Goal: Task Accomplishment & Management: Manage account settings

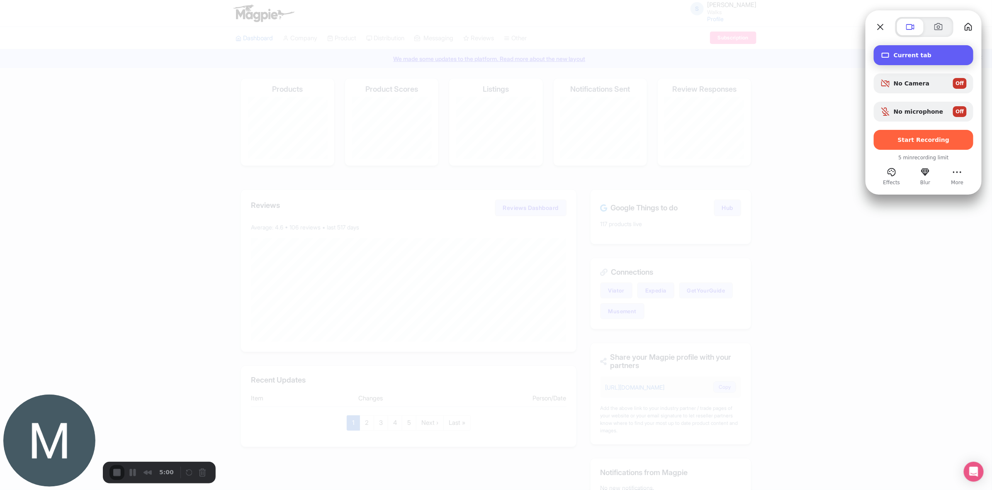
click at [793, 54] on span "Current tab" at bounding box center [930, 55] width 73 height 7
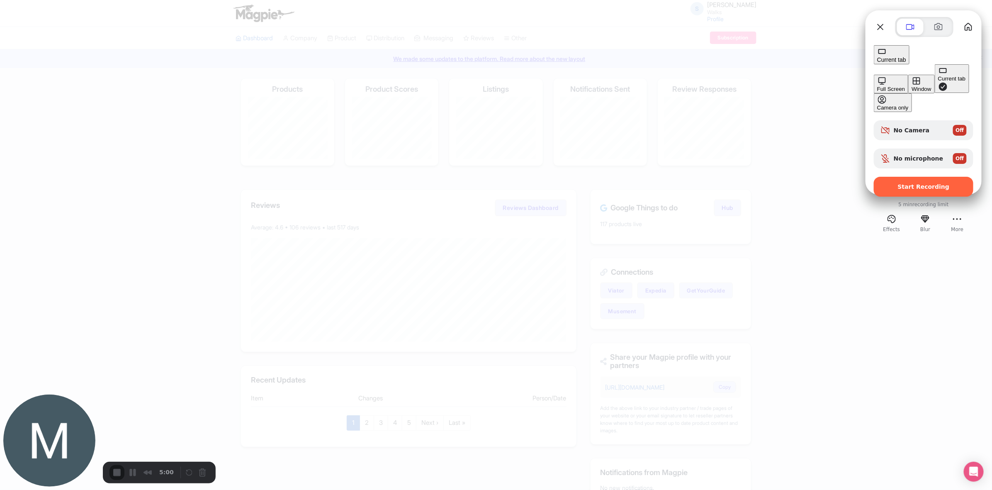
click at [793, 79] on button "Window" at bounding box center [921, 84] width 26 height 19
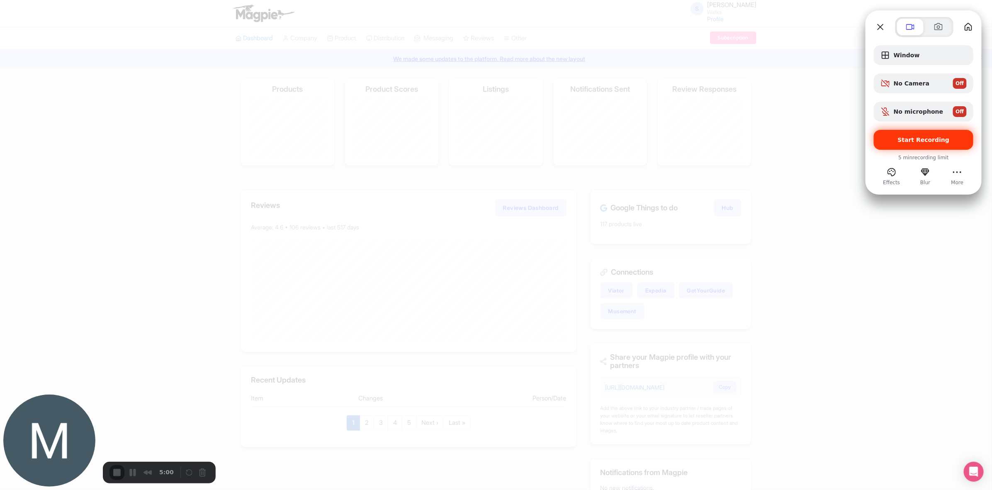
click at [793, 142] on span "Start Recording" at bounding box center [924, 139] width 52 height 7
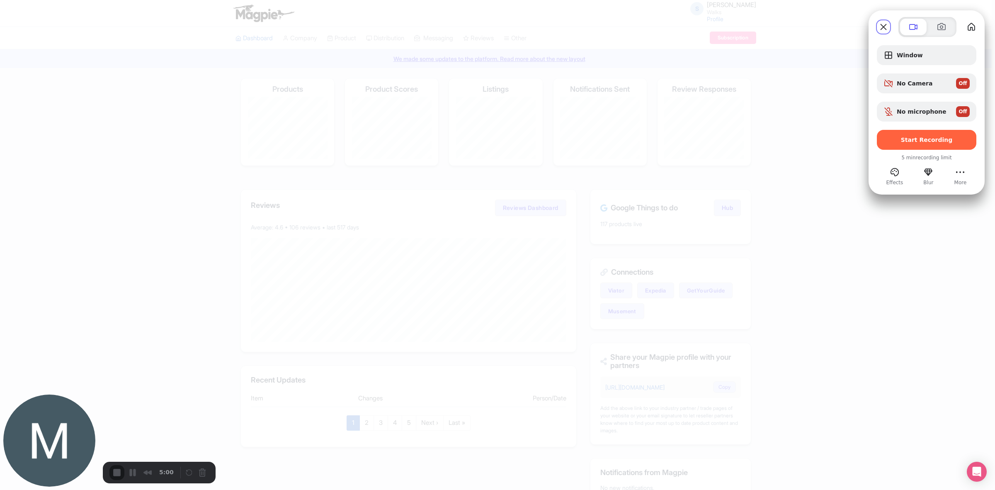
click at [793, 115] on span "Off" at bounding box center [960, 111] width 8 height 7
click at [793, 141] on span "Start Recording" at bounding box center [924, 139] width 52 height 7
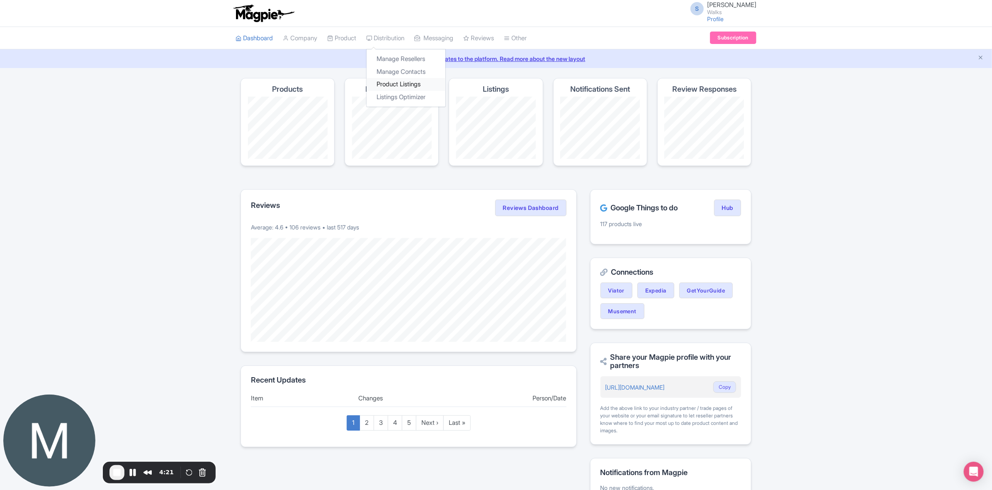
click at [384, 88] on link "Product Listings" at bounding box center [406, 84] width 79 height 13
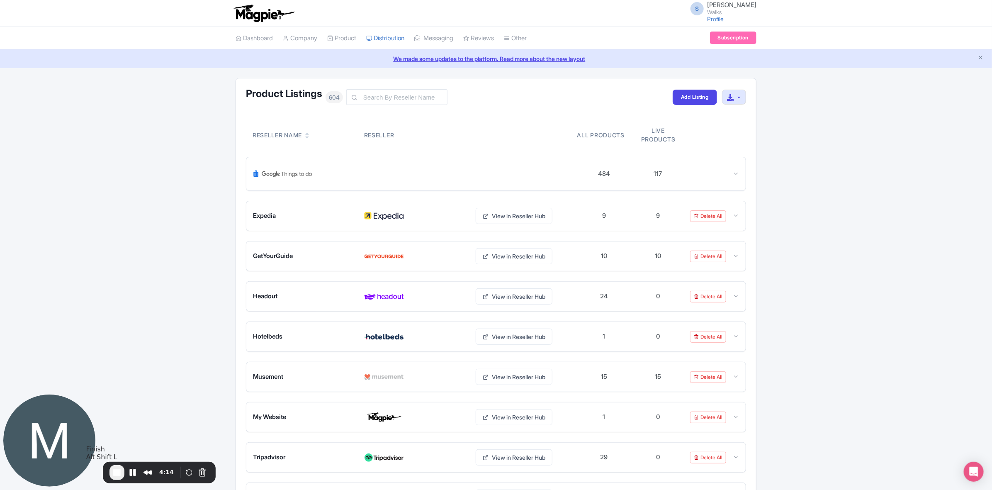
click at [113, 467] on button "End Recording" at bounding box center [116, 472] width 15 height 15
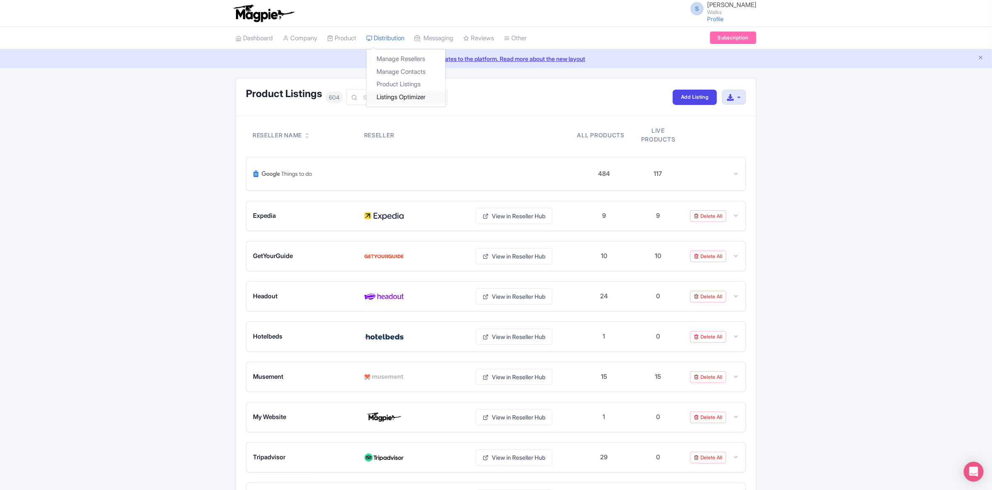
click at [406, 92] on link "Listings Optimizer" at bounding box center [406, 97] width 79 height 13
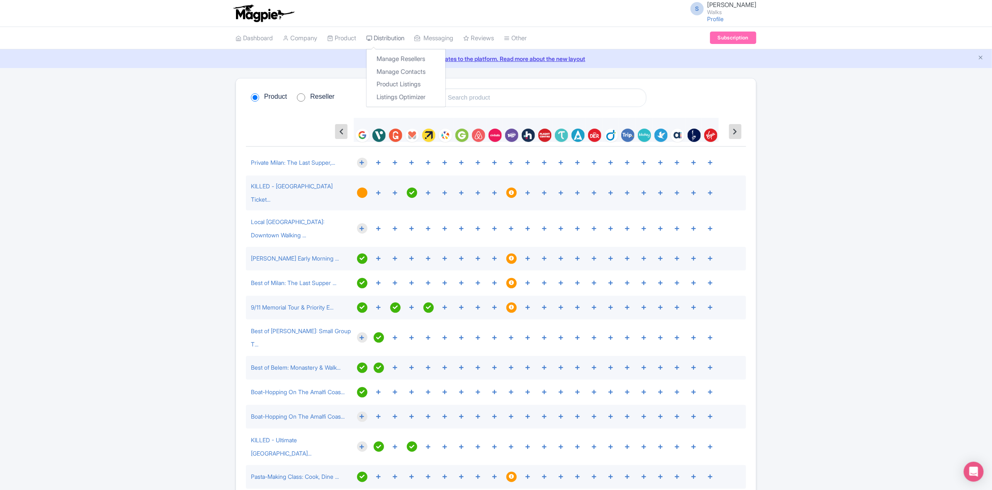
click at [384, 39] on link "Distribution" at bounding box center [385, 38] width 38 height 23
click at [395, 56] on link "Manage Resellers" at bounding box center [406, 59] width 79 height 13
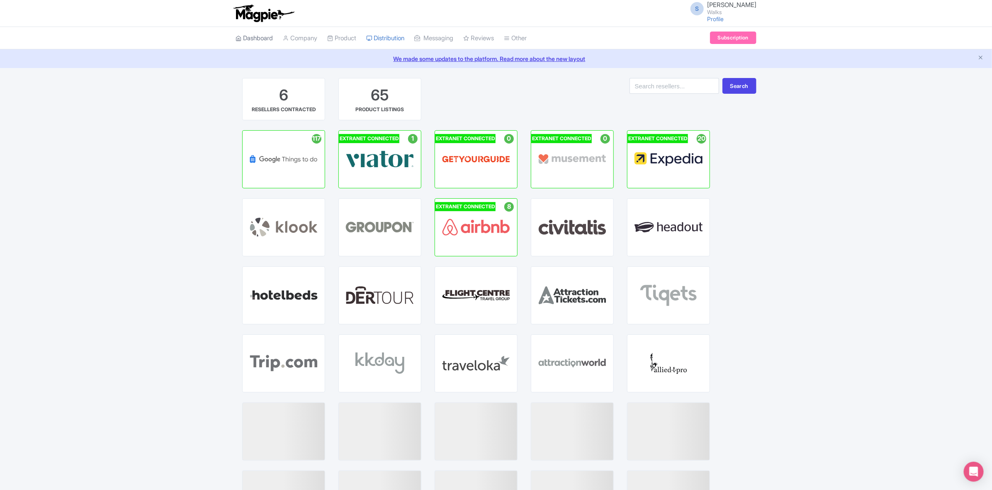
click at [259, 40] on link "Dashboard" at bounding box center [254, 38] width 37 height 23
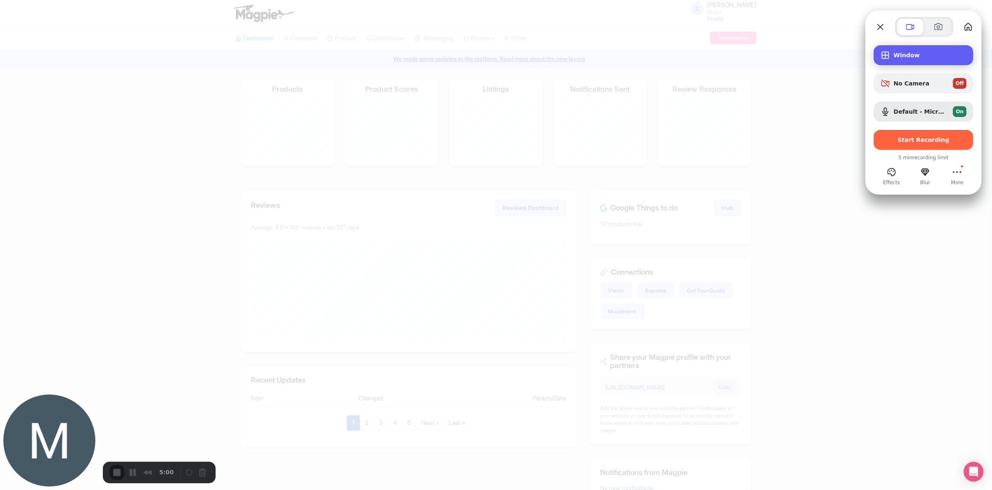
click at [900, 57] on span "Window" at bounding box center [930, 55] width 73 height 7
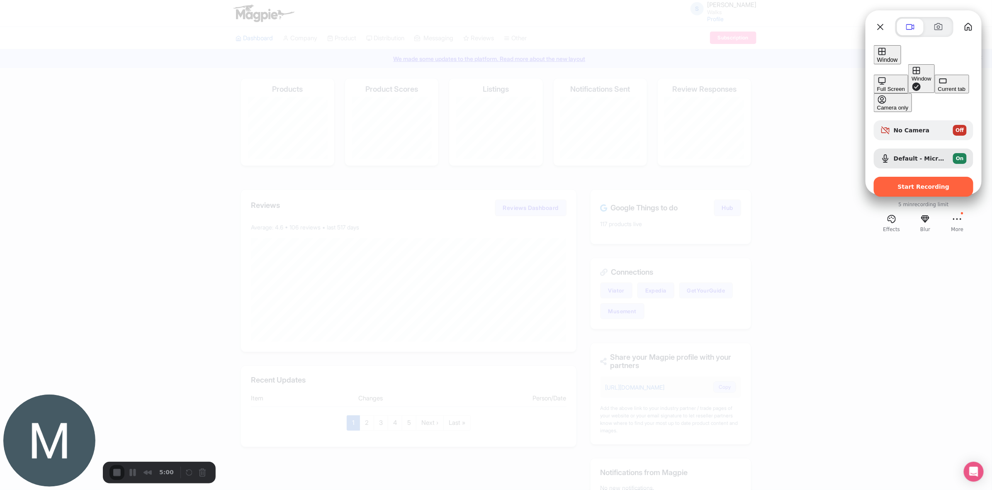
click at [912, 75] on div "Window" at bounding box center [921, 78] width 19 height 6
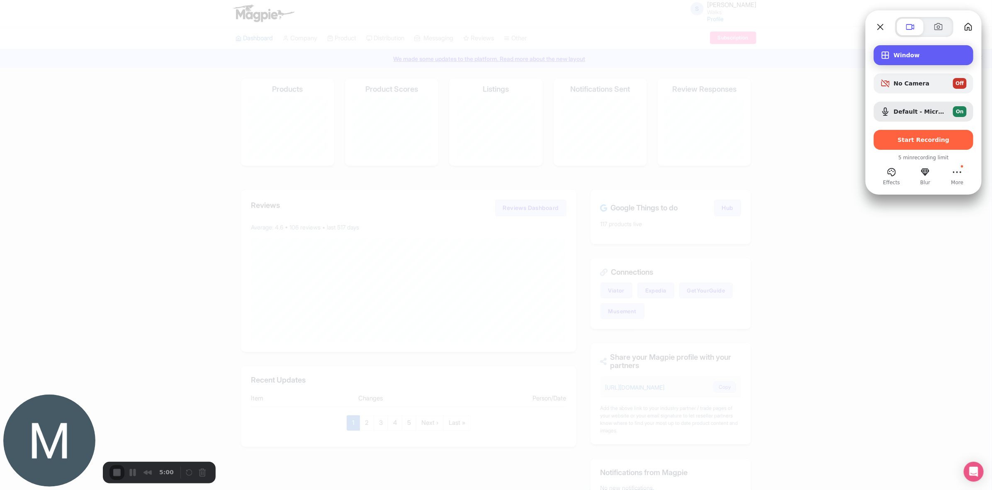
click at [907, 61] on div "Window" at bounding box center [924, 55] width 100 height 20
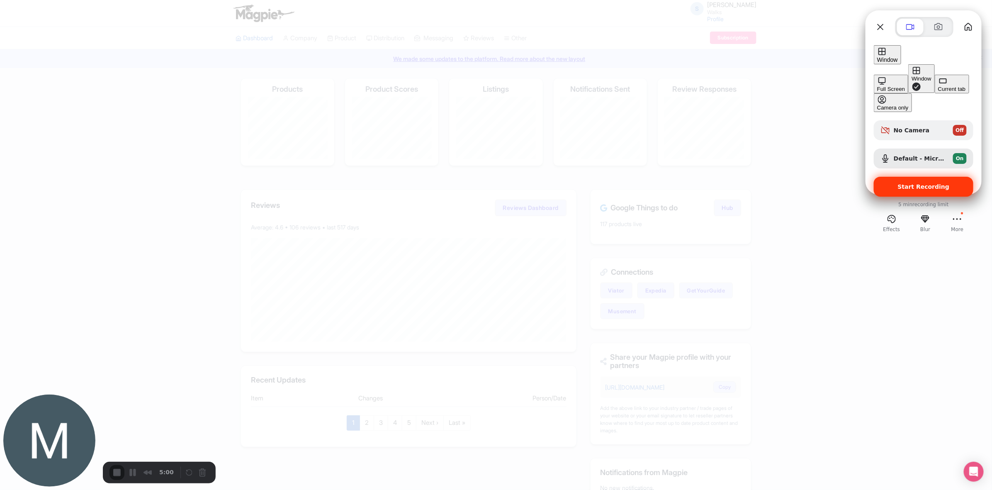
click at [914, 183] on span "Start Recording" at bounding box center [924, 186] width 52 height 7
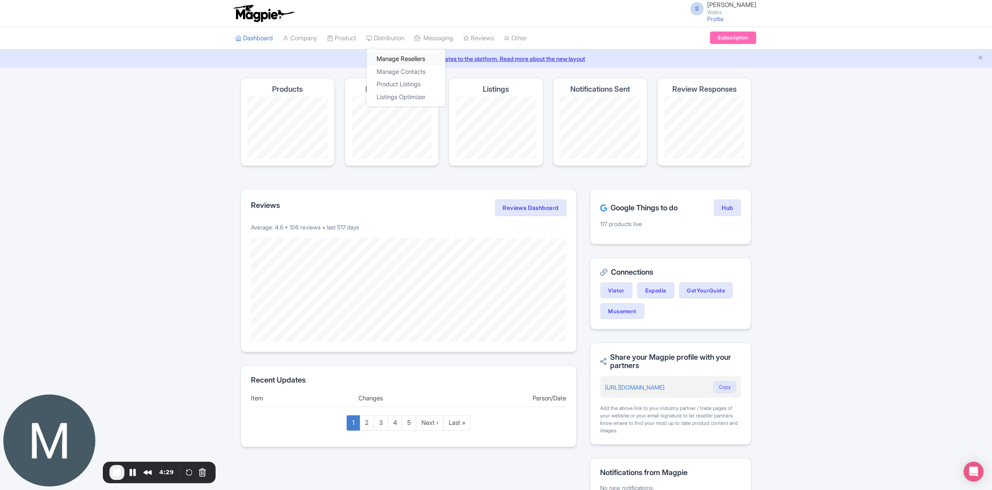
click at [402, 59] on link "Manage Resellers" at bounding box center [406, 59] width 79 height 13
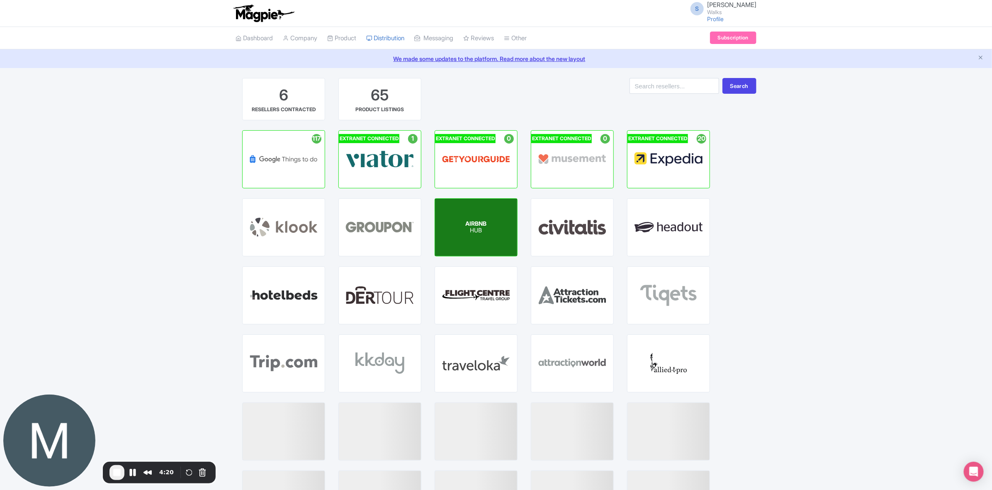
click at [479, 227] on p "HUB" at bounding box center [476, 230] width 21 height 7
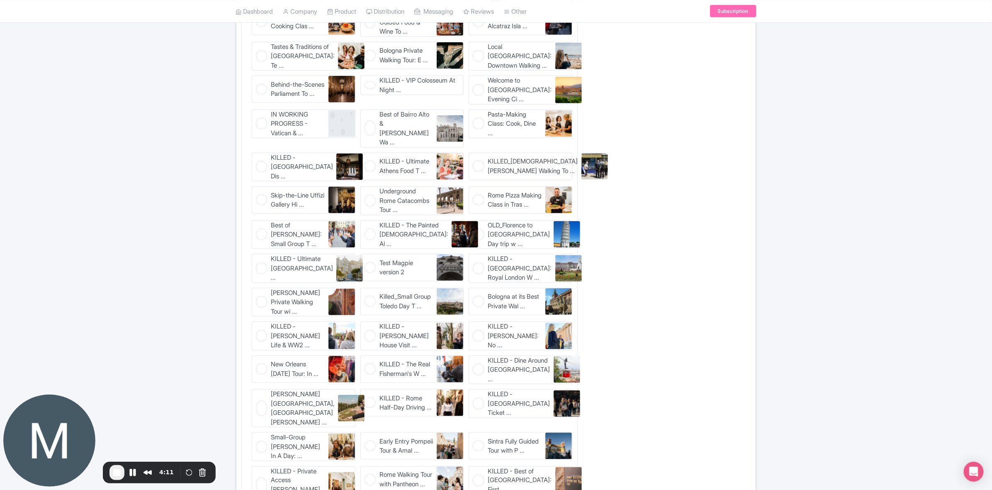
scroll to position [518, 0]
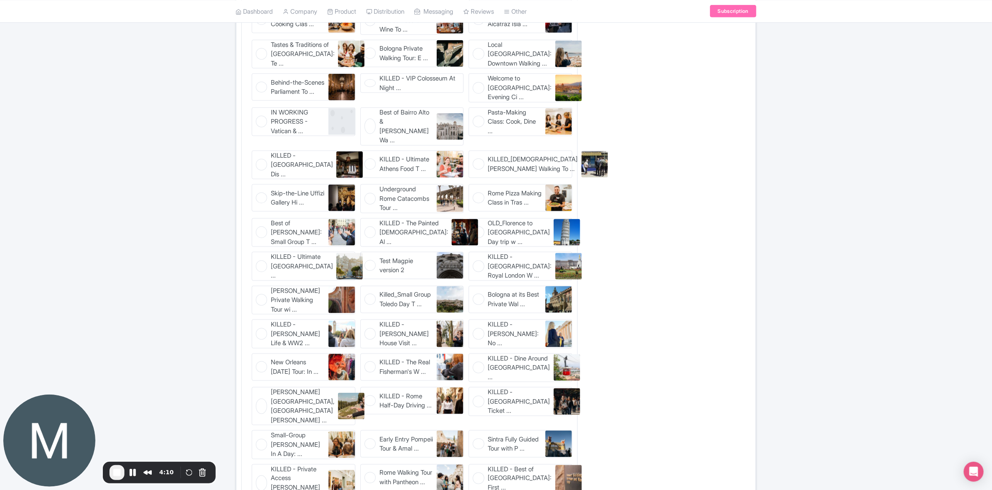
click at [117, 473] on span "End Recording" at bounding box center [117, 472] width 10 height 10
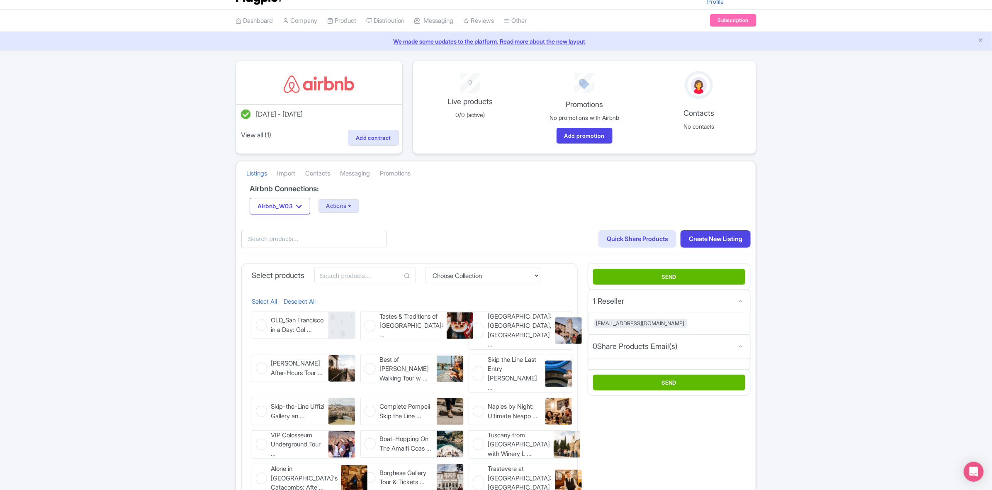
scroll to position [0, 0]
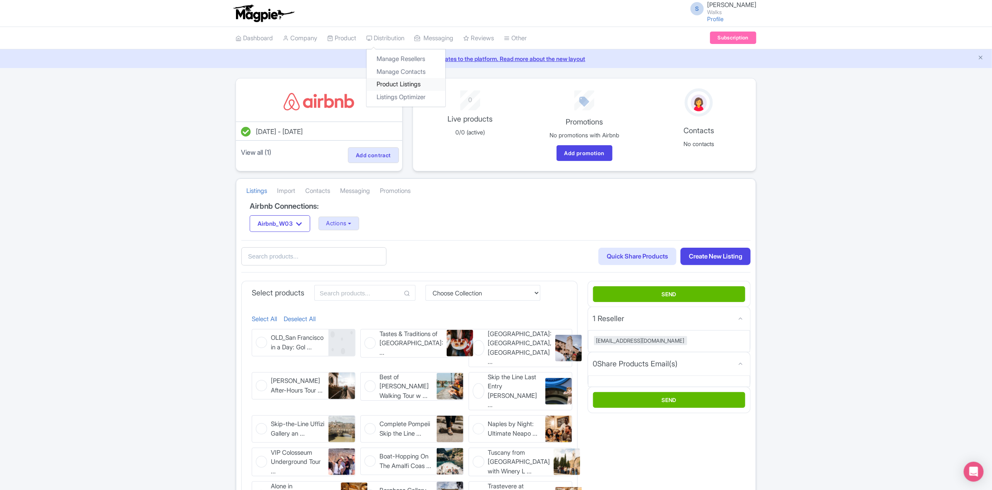
click at [393, 86] on link "Product Listings" at bounding box center [406, 84] width 79 height 13
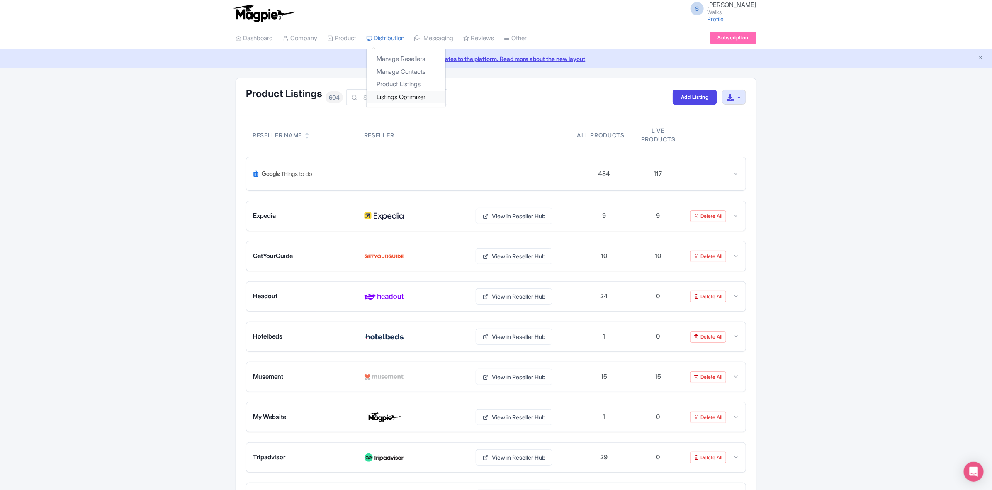
click at [395, 96] on link "Listings Optimizer" at bounding box center [406, 97] width 79 height 13
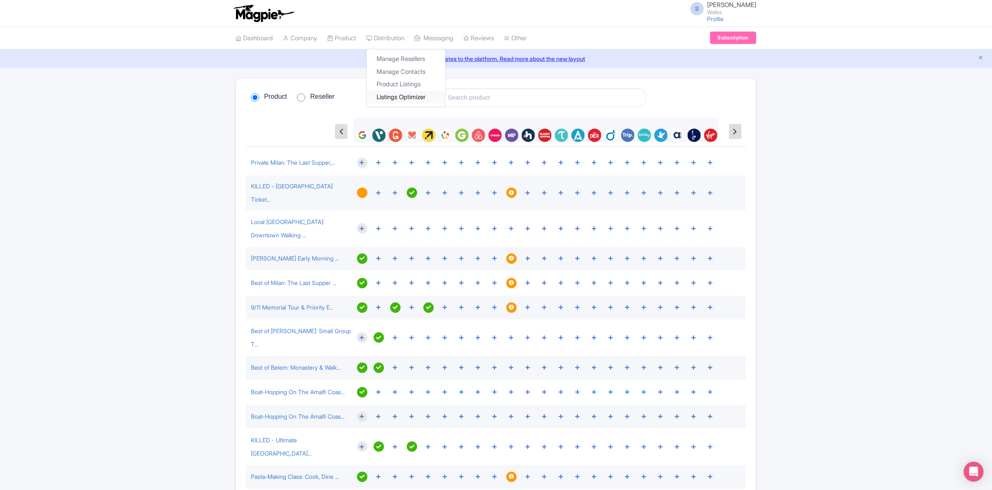
click at [401, 99] on link "Listings Optimizer" at bounding box center [406, 97] width 79 height 13
click at [402, 83] on link "Product Listings" at bounding box center [406, 84] width 79 height 13
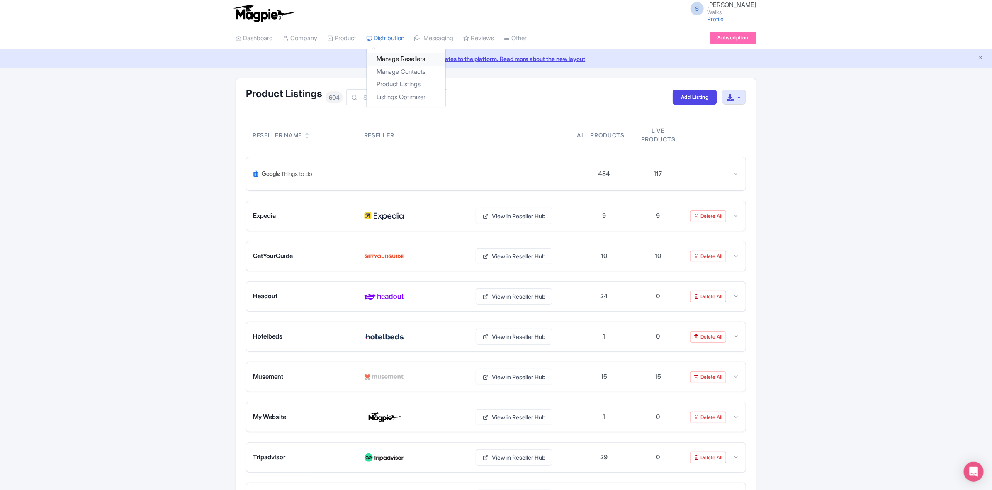
click at [389, 54] on link "Manage Resellers" at bounding box center [406, 59] width 79 height 13
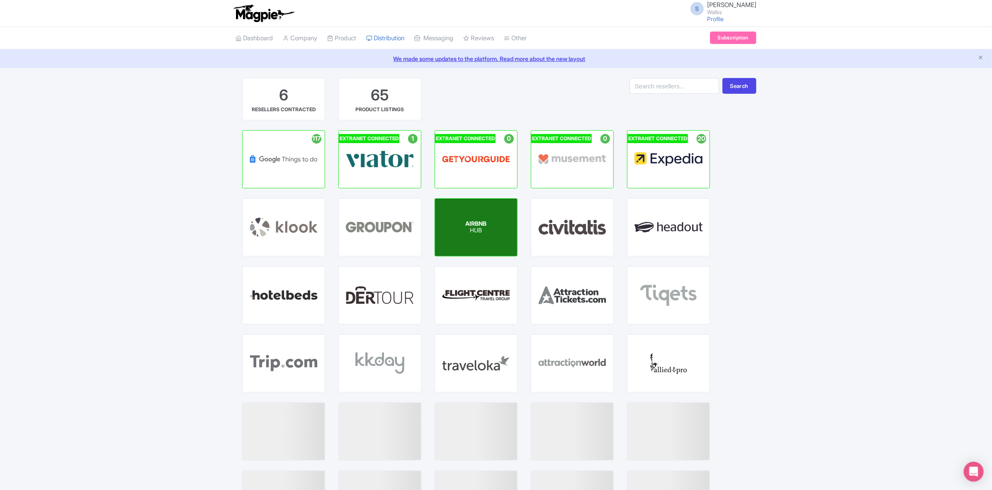
click at [499, 231] on div "AIRBNB HUB" at bounding box center [476, 227] width 82 height 57
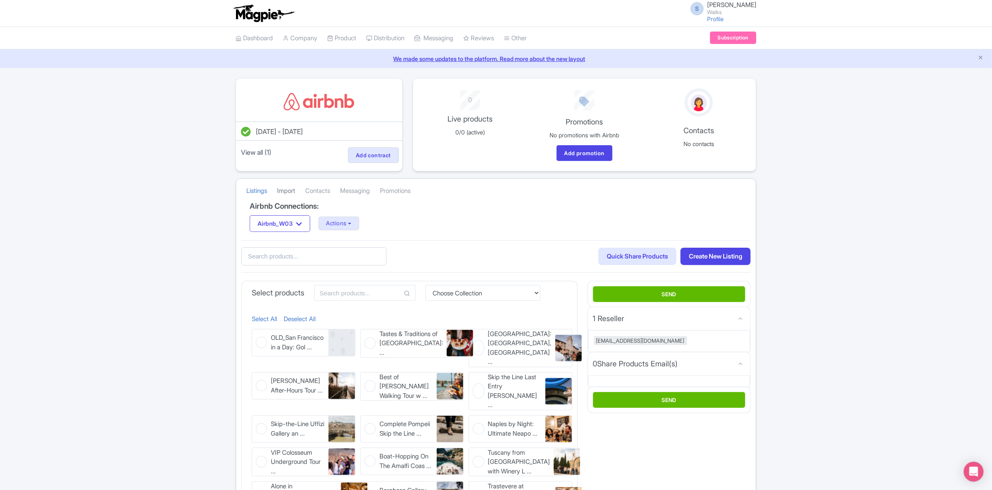
click at [295, 195] on link "Import" at bounding box center [286, 191] width 18 height 23
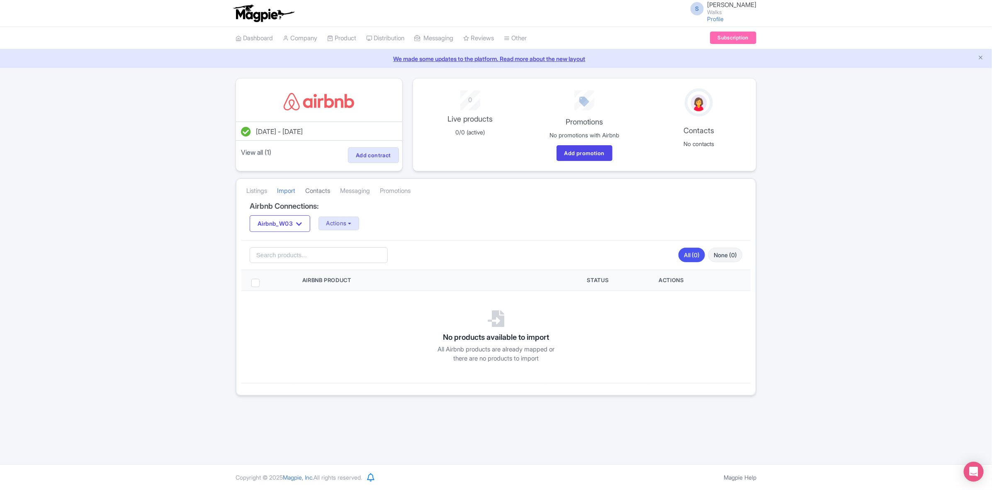
click at [319, 191] on link "Contacts" at bounding box center [317, 191] width 25 height 23
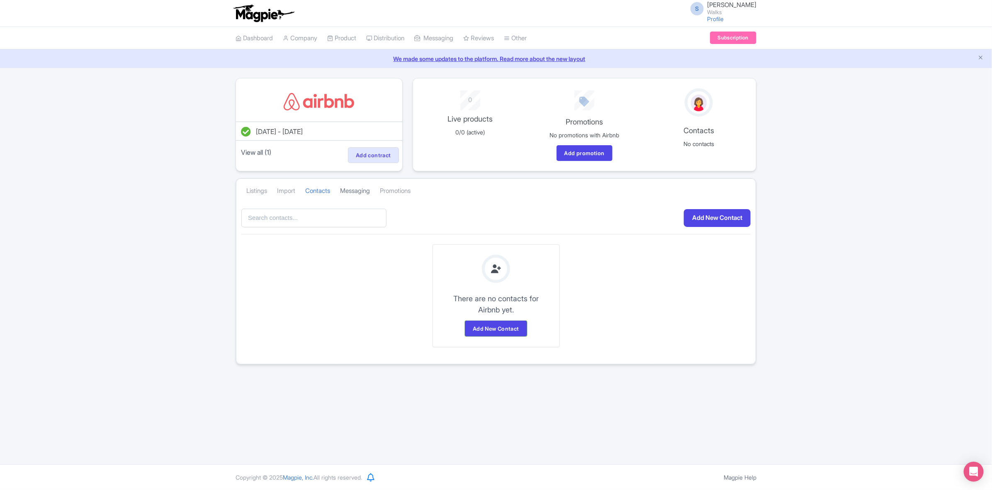
click at [354, 191] on link "Messaging" at bounding box center [355, 191] width 30 height 23
click at [395, 192] on link "Promotions" at bounding box center [395, 191] width 31 height 23
click at [348, 57] on link "My Products" at bounding box center [367, 59] width 79 height 13
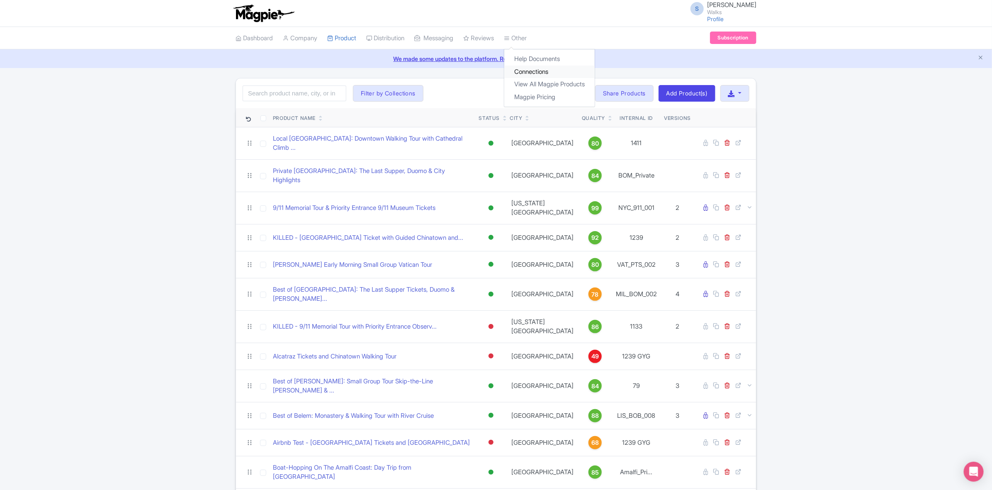
click at [548, 75] on link "Connections" at bounding box center [549, 72] width 90 height 13
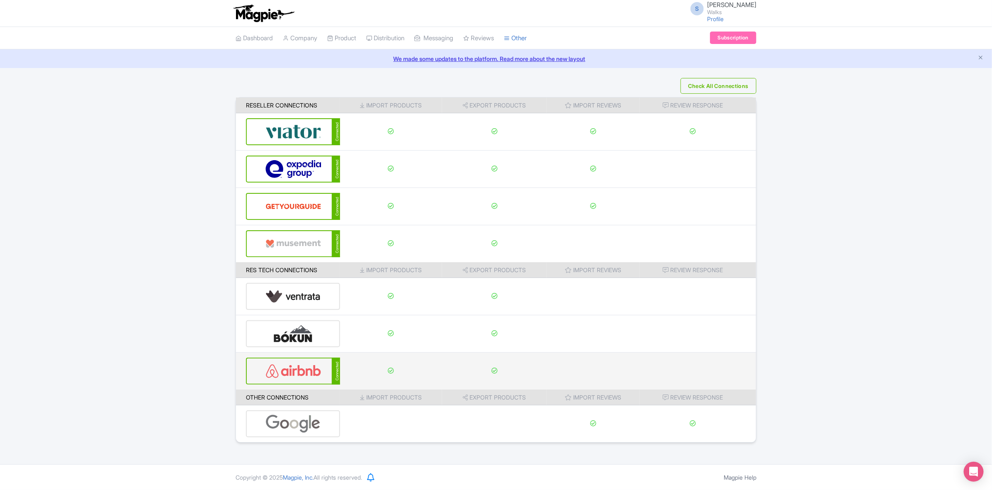
click at [277, 374] on img at bounding box center [293, 370] width 56 height 25
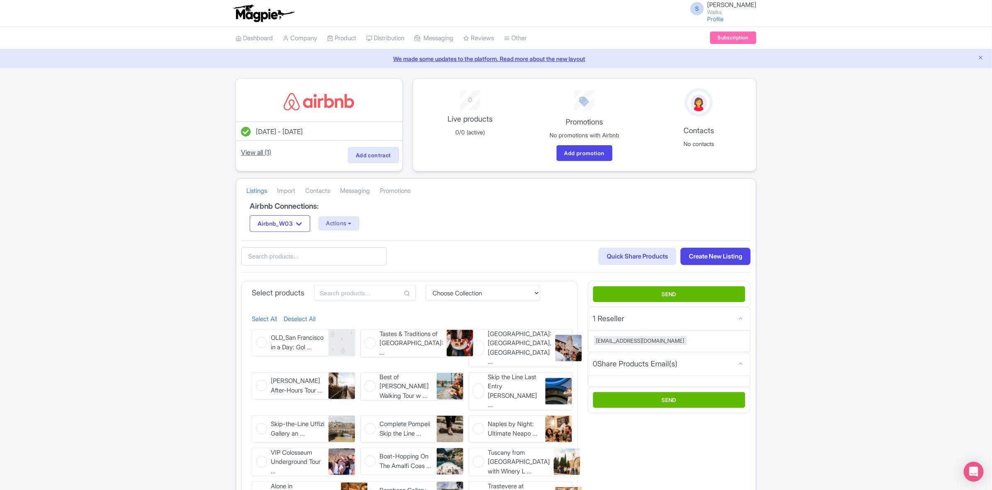
click at [256, 152] on link "View all (1)" at bounding box center [256, 152] width 34 height 12
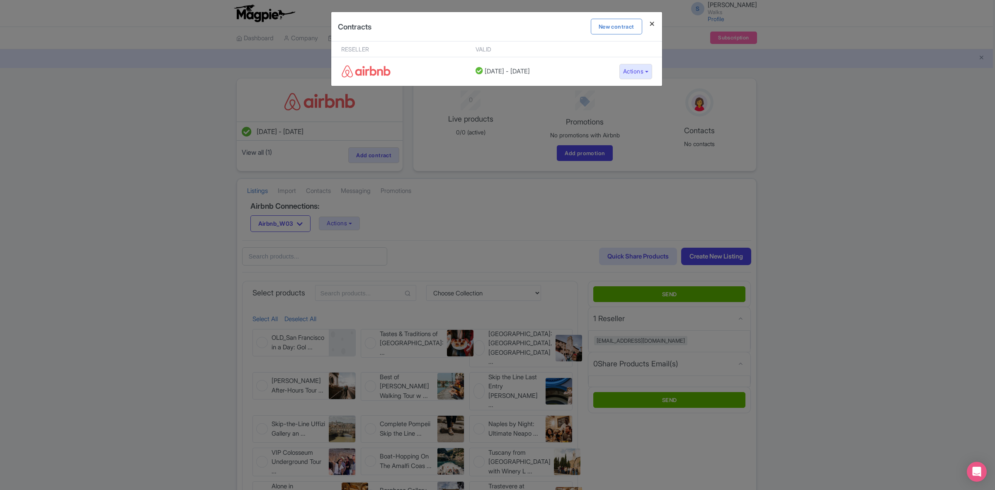
click at [654, 23] on h4 at bounding box center [652, 24] width 20 height 24
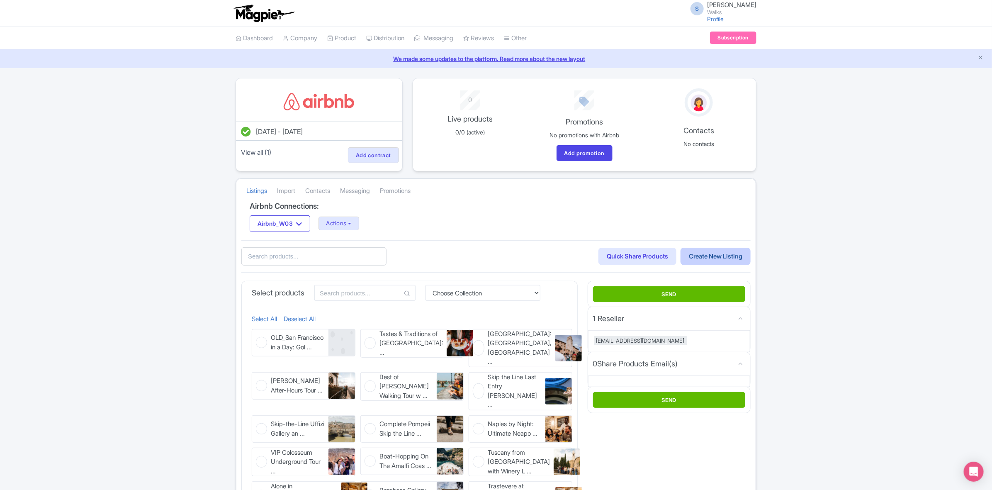
click at [712, 254] on link "Create New Listing" at bounding box center [716, 257] width 70 height 18
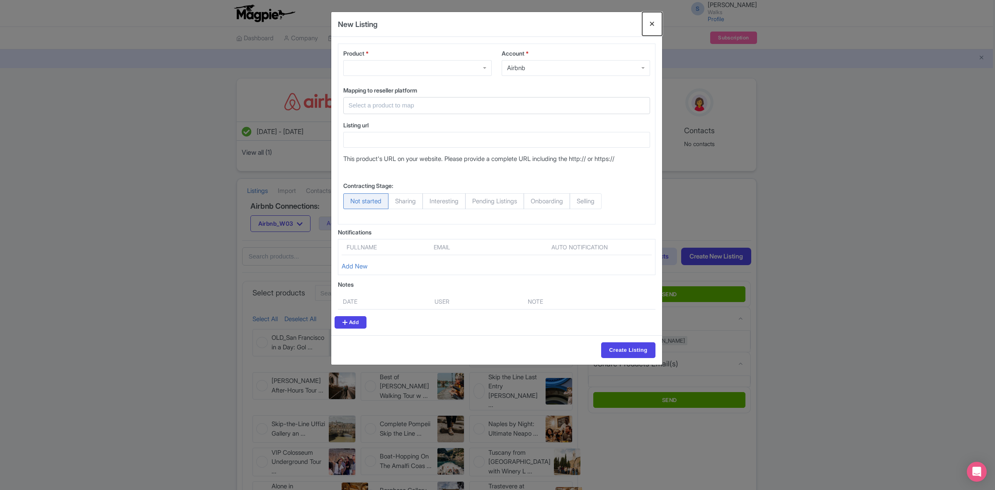
click at [652, 19] on button "Close" at bounding box center [652, 24] width 20 height 24
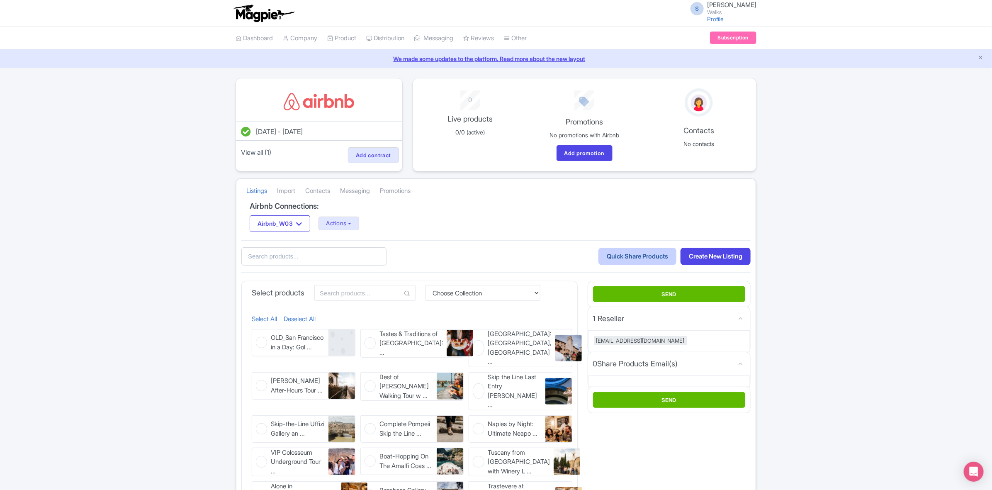
click at [645, 257] on link "Quick Share Products" at bounding box center [638, 257] width 78 height 18
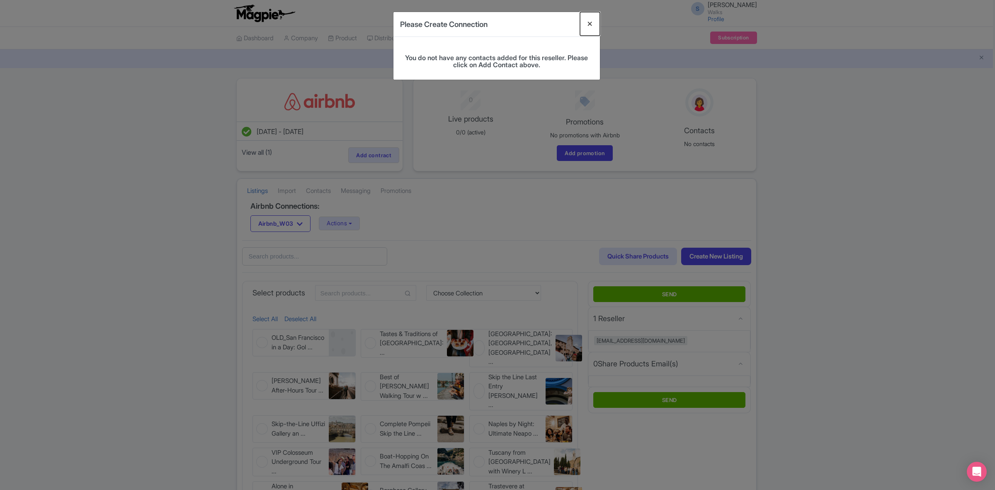
click at [586, 21] on button "Close" at bounding box center [590, 24] width 20 height 24
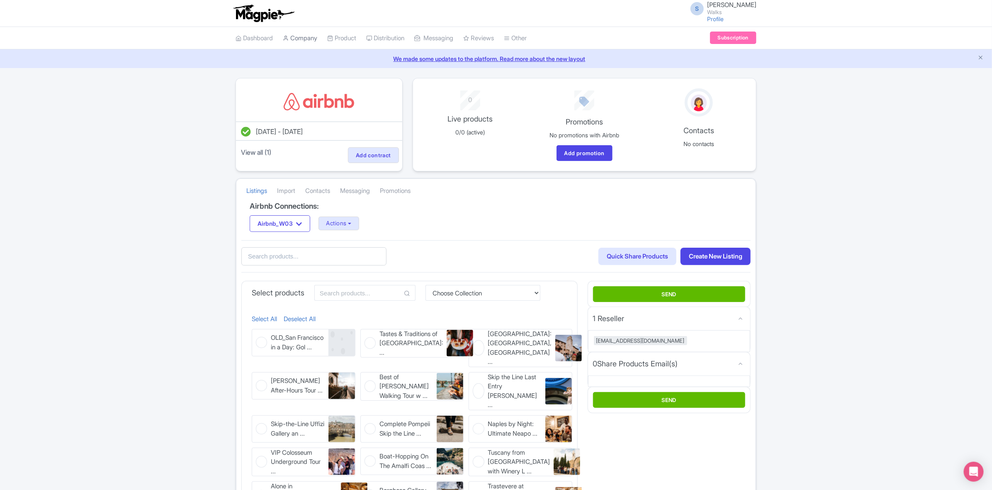
click at [298, 39] on link "Company" at bounding box center [300, 38] width 34 height 23
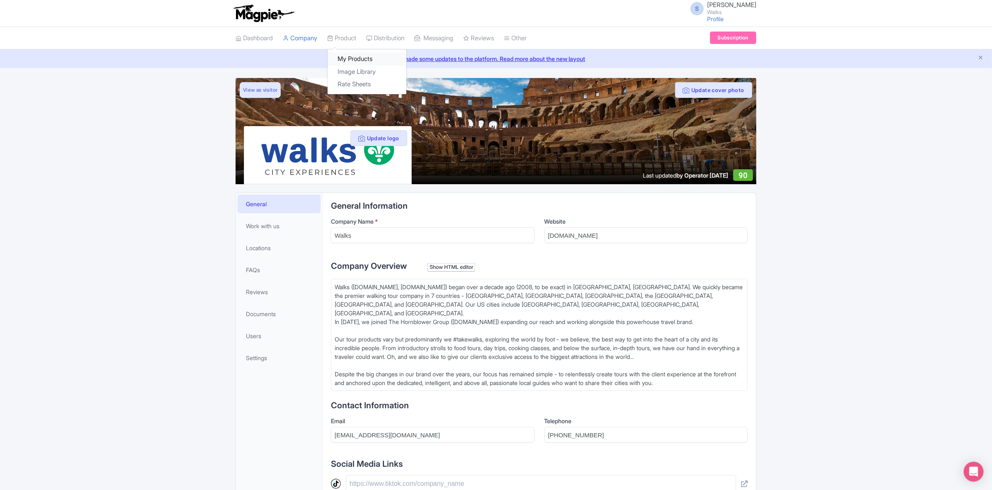
click at [353, 54] on link "My Products" at bounding box center [367, 59] width 79 height 13
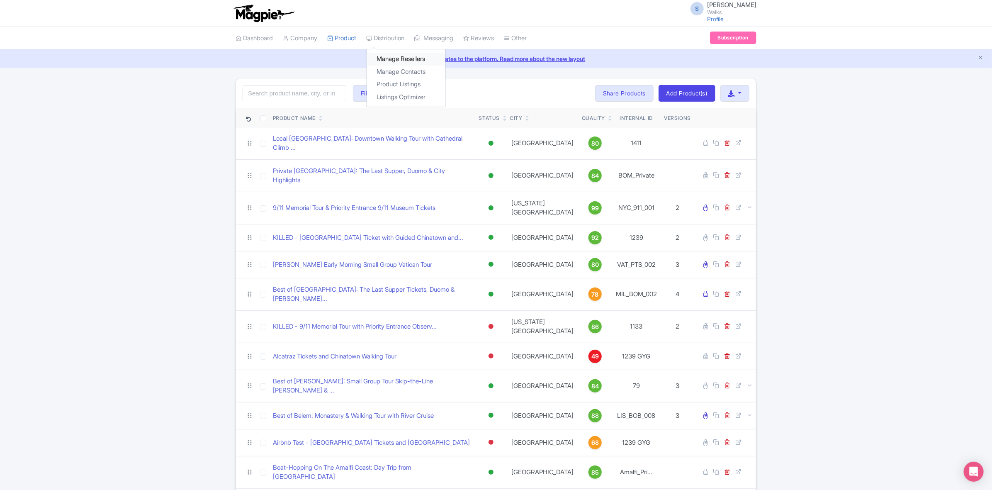
click at [391, 59] on link "Manage Resellers" at bounding box center [406, 59] width 79 height 13
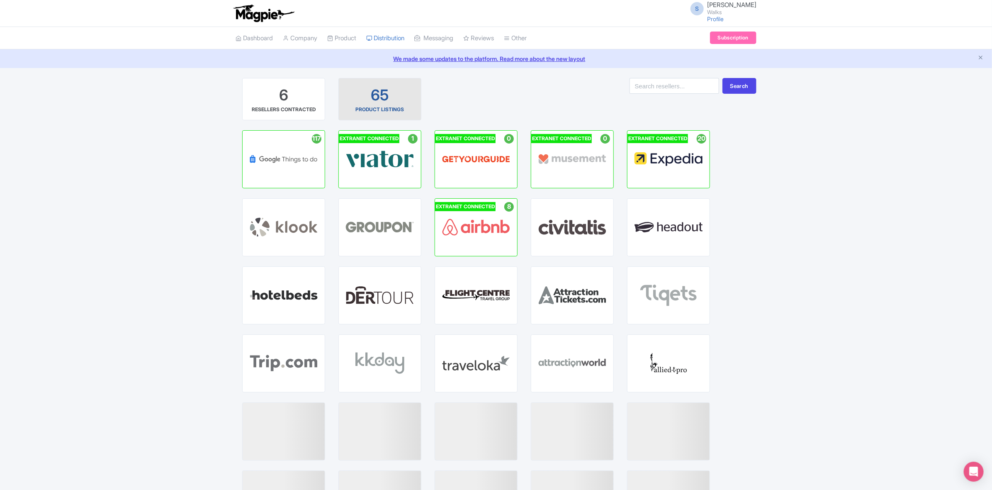
click at [389, 106] on div "PRODUCT LISTINGS" at bounding box center [380, 109] width 49 height 7
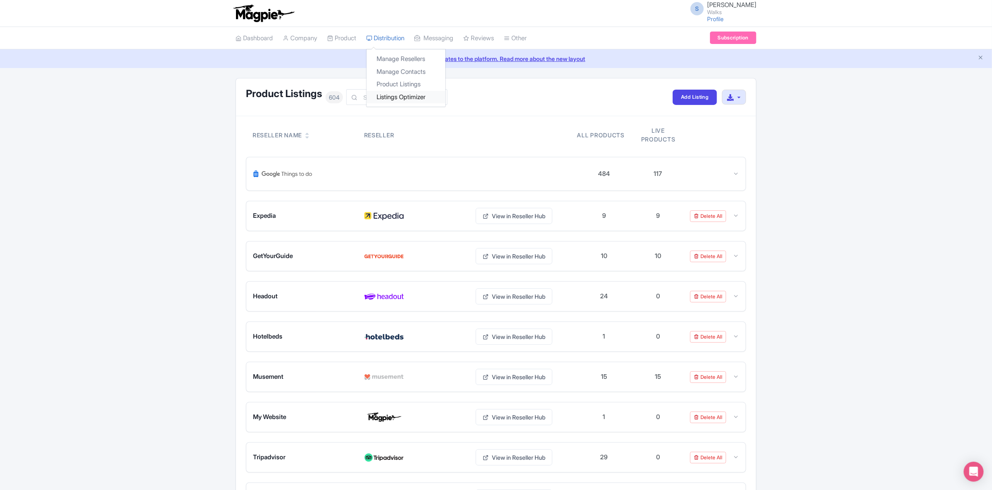
click at [414, 100] on link "Listings Optimizer" at bounding box center [406, 97] width 79 height 13
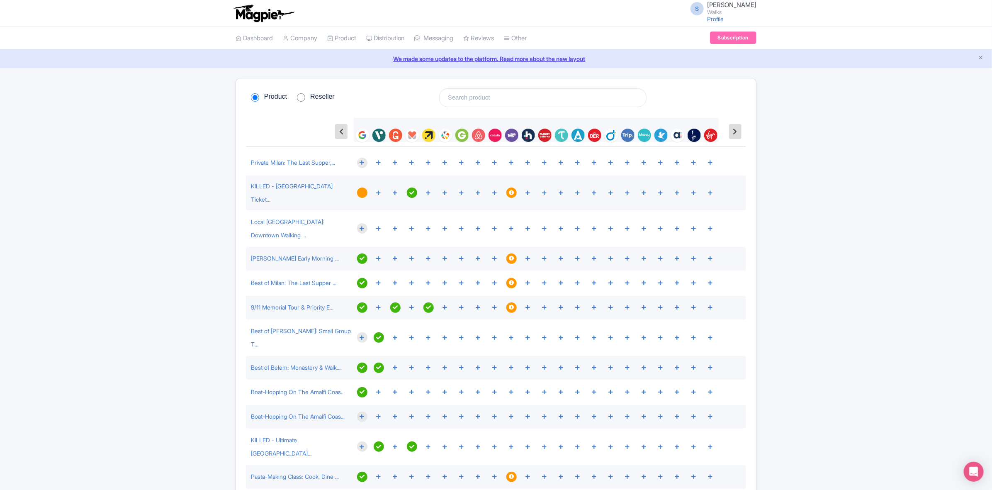
click at [299, 98] on input "Reseller" at bounding box center [301, 97] width 8 height 8
radio input "true"
click at [401, 82] on link "Product Listings" at bounding box center [406, 84] width 79 height 13
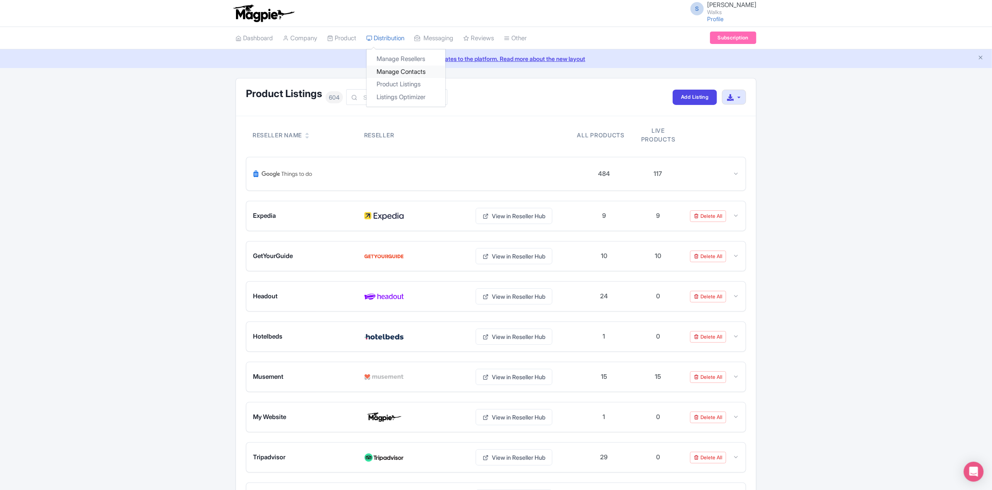
click at [394, 67] on link "Manage Contacts" at bounding box center [406, 72] width 79 height 13
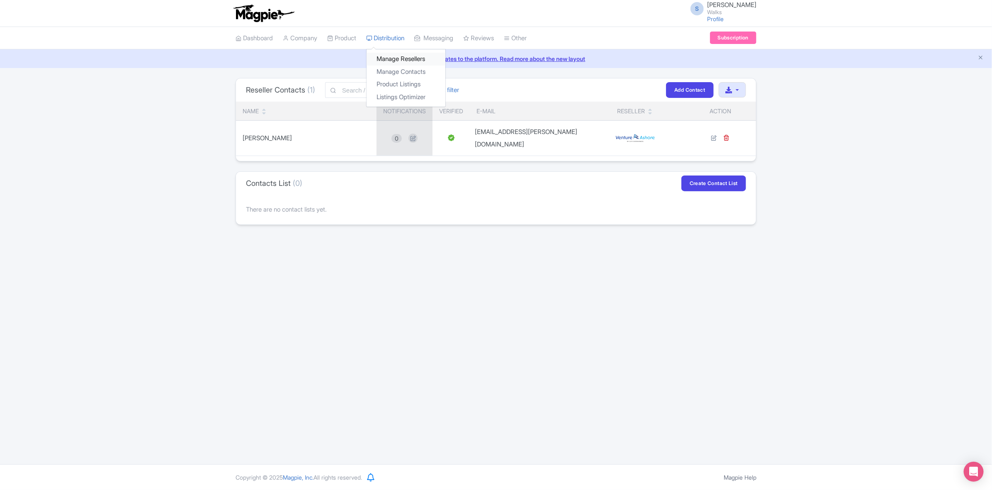
click at [398, 55] on link "Manage Resellers" at bounding box center [406, 59] width 79 height 13
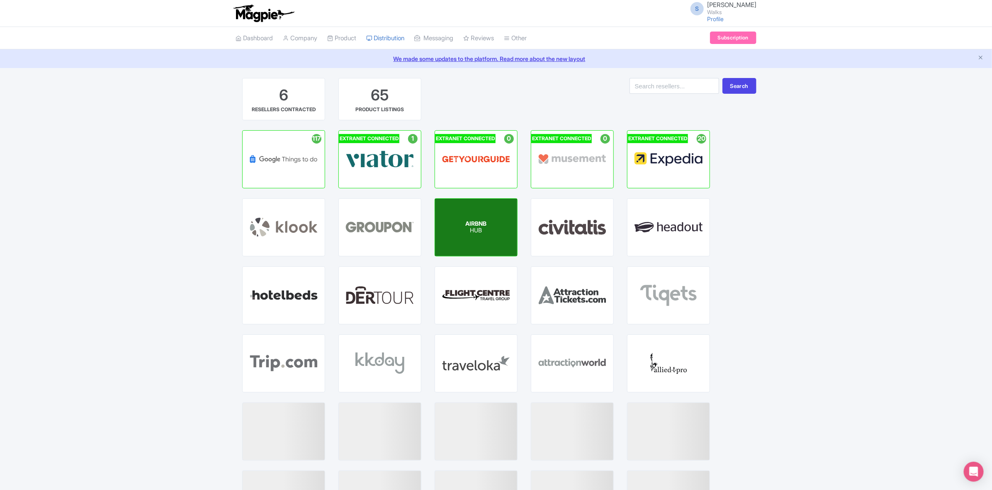
click at [477, 221] on span "AIRBNB" at bounding box center [476, 223] width 21 height 7
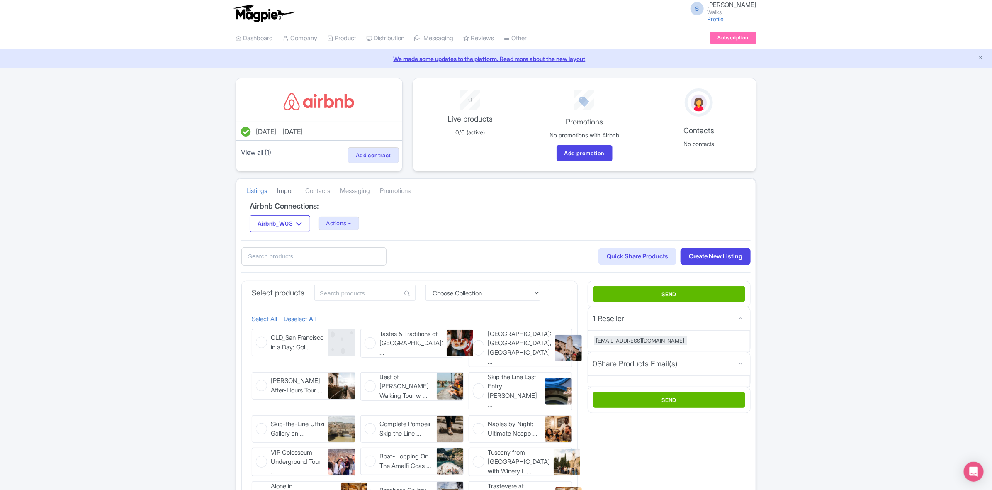
click at [291, 191] on link "Import" at bounding box center [286, 191] width 18 height 23
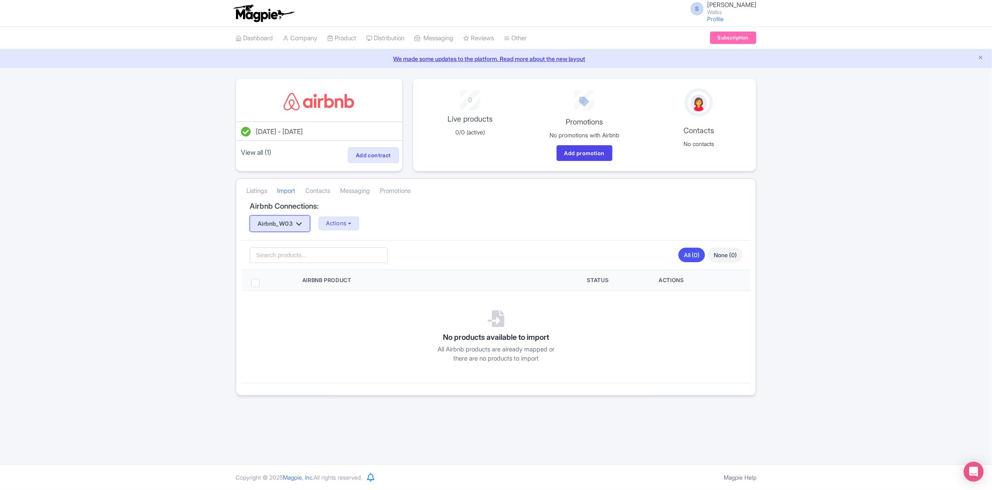
click at [305, 230] on button "Airbnb_W03" at bounding box center [280, 223] width 61 height 17
click at [306, 227] on button "Airbnb_W03" at bounding box center [280, 223] width 61 height 17
click at [351, 223] on button "Actions" at bounding box center [339, 224] width 41 height 14
click at [358, 242] on link "Update Connection" at bounding box center [372, 241] width 106 height 13
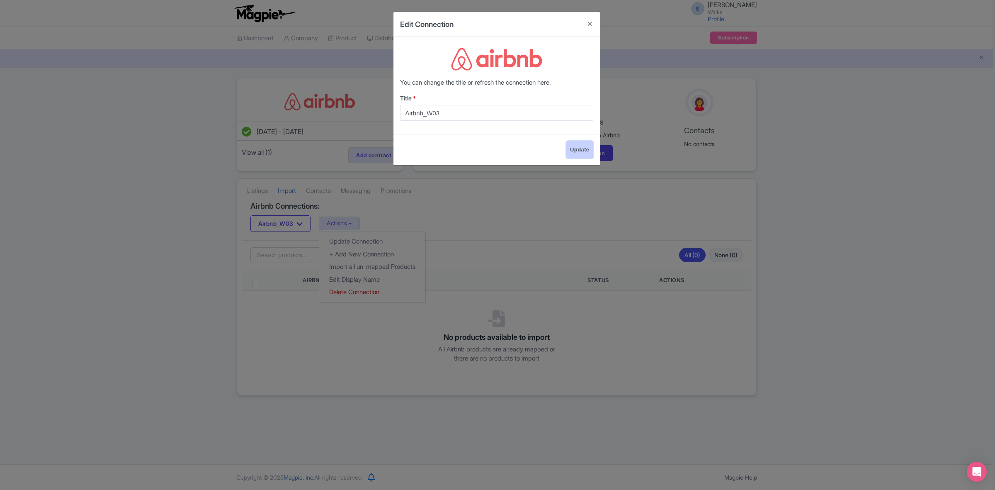
click at [579, 152] on input "Update" at bounding box center [580, 149] width 27 height 17
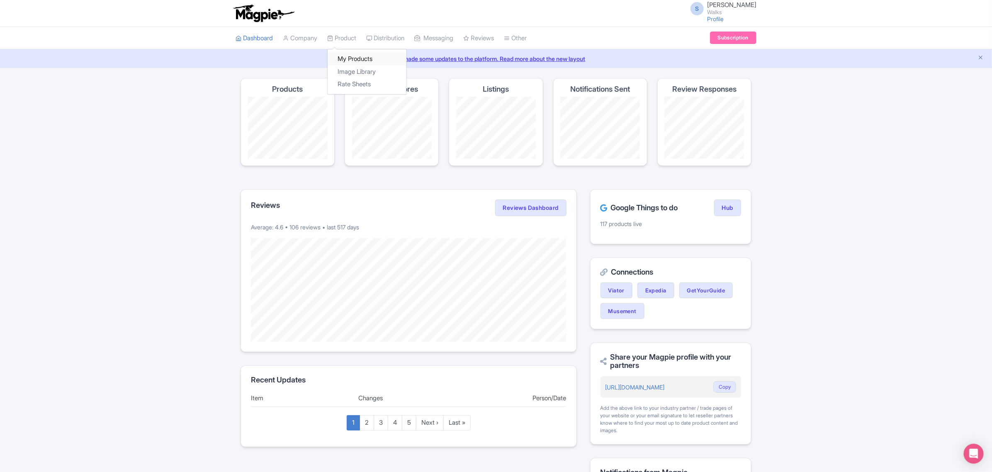
click at [353, 59] on link "My Products" at bounding box center [367, 59] width 79 height 13
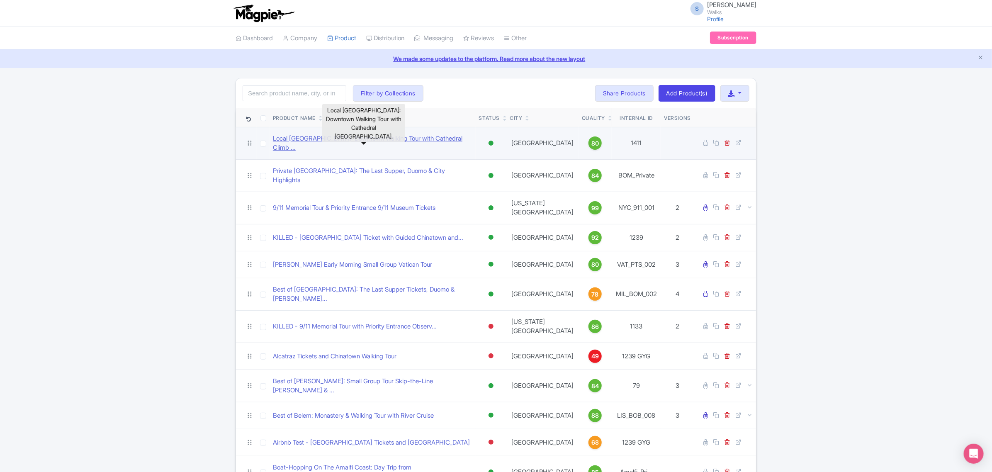
click at [363, 138] on link "Local [GEOGRAPHIC_DATA]: Downtown Walking Tour with Cathedral Climb ..." at bounding box center [373, 143] width 200 height 19
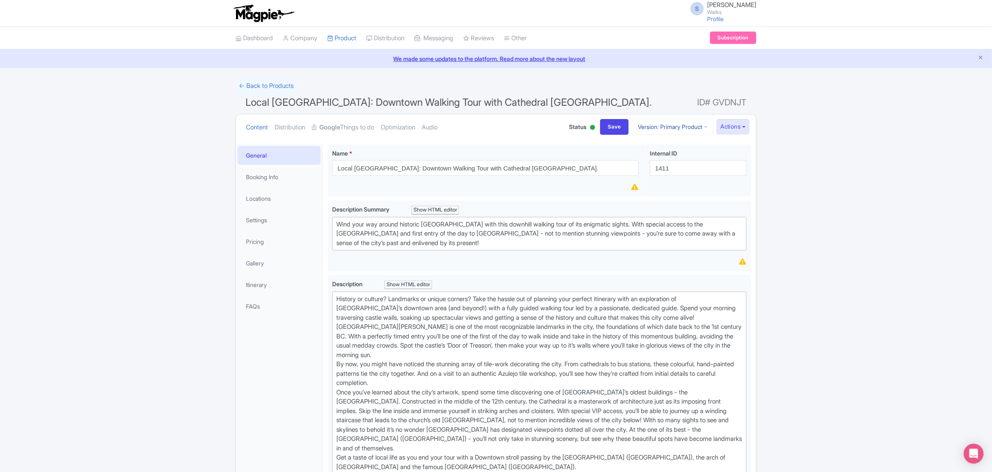
click at [681, 126] on link "Version: Primary Product" at bounding box center [672, 127] width 81 height 16
click at [297, 128] on link "Distribution" at bounding box center [290, 127] width 31 height 26
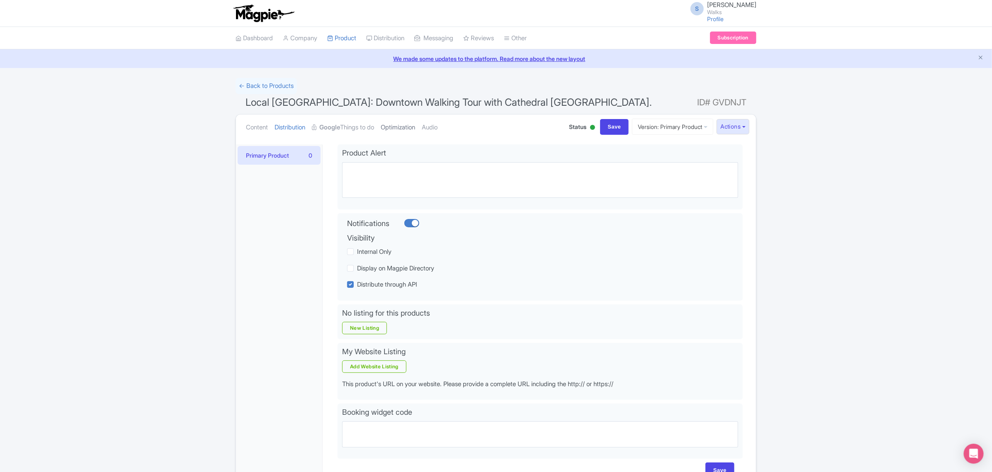
click at [415, 127] on link "Optimization" at bounding box center [398, 127] width 34 height 26
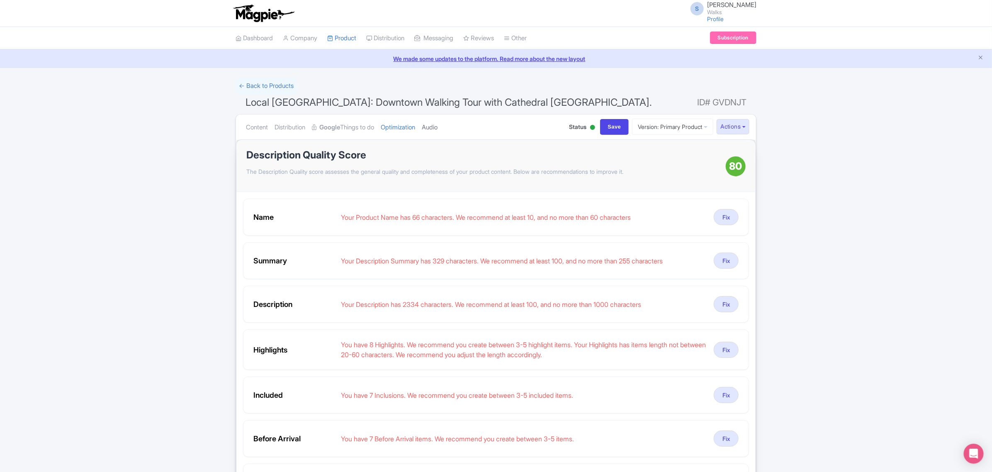
click at [438, 127] on link "Audio" at bounding box center [430, 127] width 16 height 26
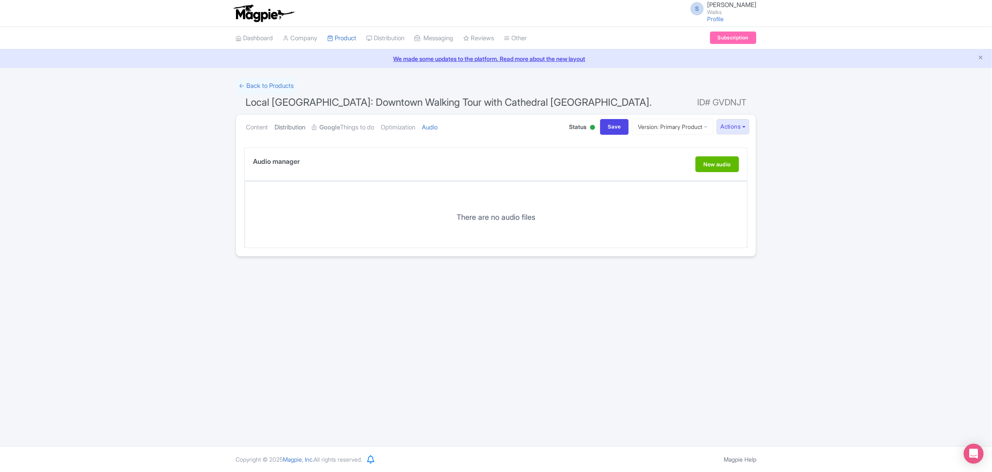
click at [287, 125] on link "Distribution" at bounding box center [290, 127] width 31 height 26
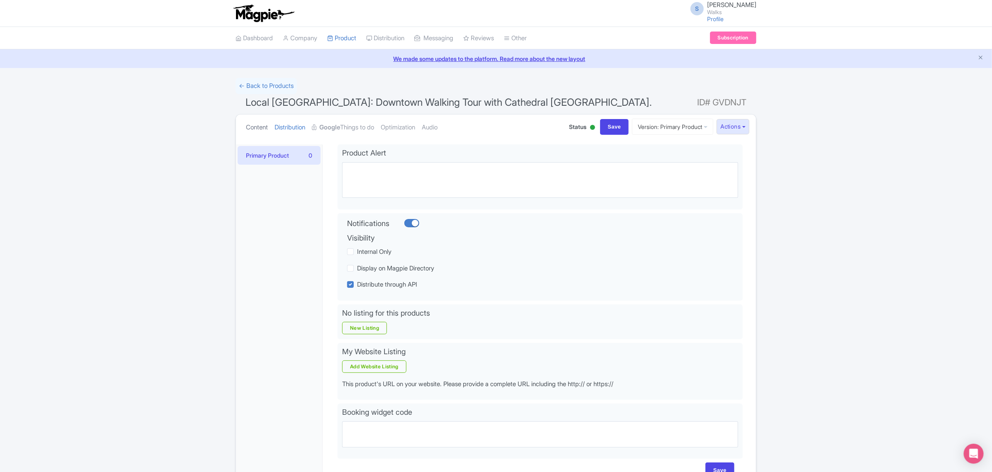
click at [247, 127] on link "Content" at bounding box center [257, 127] width 22 height 26
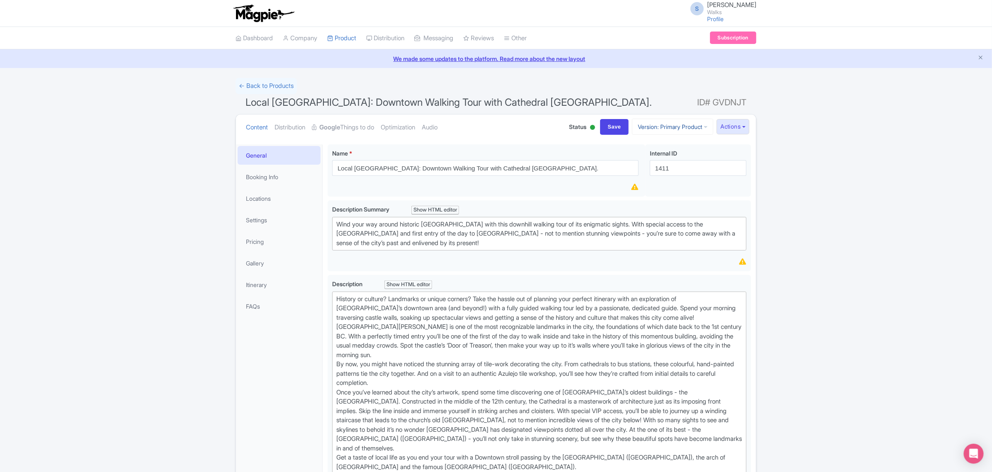
click at [661, 126] on link "Version: Primary Product" at bounding box center [672, 127] width 81 height 16
click at [735, 129] on button "Actions" at bounding box center [733, 126] width 33 height 15
click at [718, 172] on link "Share Products" at bounding box center [712, 171] width 79 height 13
click at [297, 127] on link "Distribution" at bounding box center [290, 127] width 31 height 26
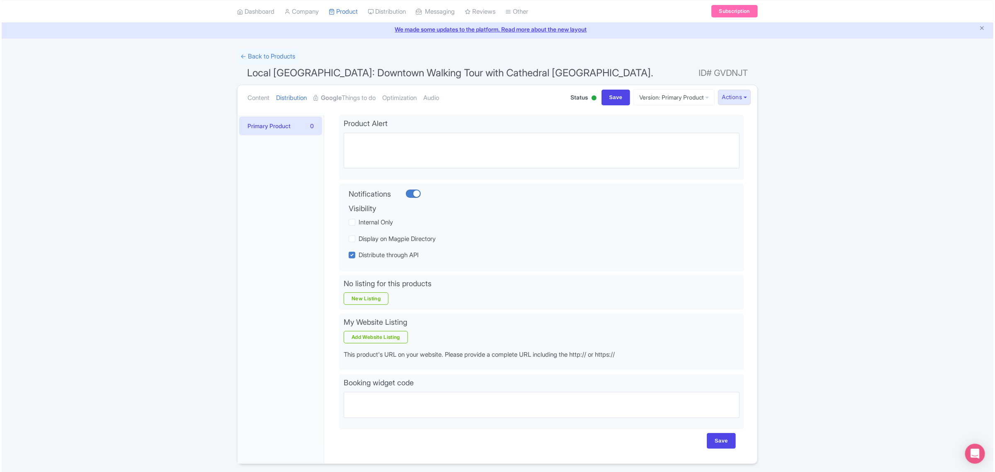
scroll to position [58, 0]
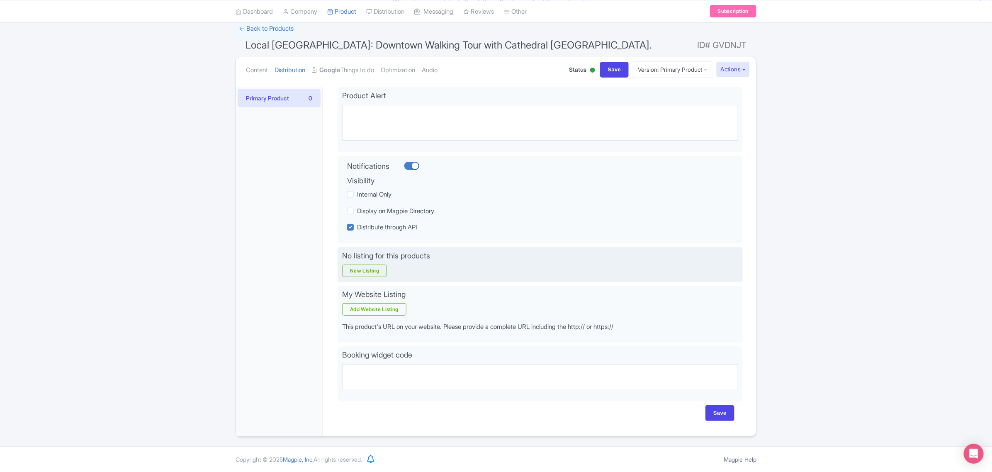
click at [365, 278] on div "No listing for this products New Listing" at bounding box center [540, 264] width 405 height 35
click at [367, 271] on link "New Listing" at bounding box center [364, 271] width 45 height 12
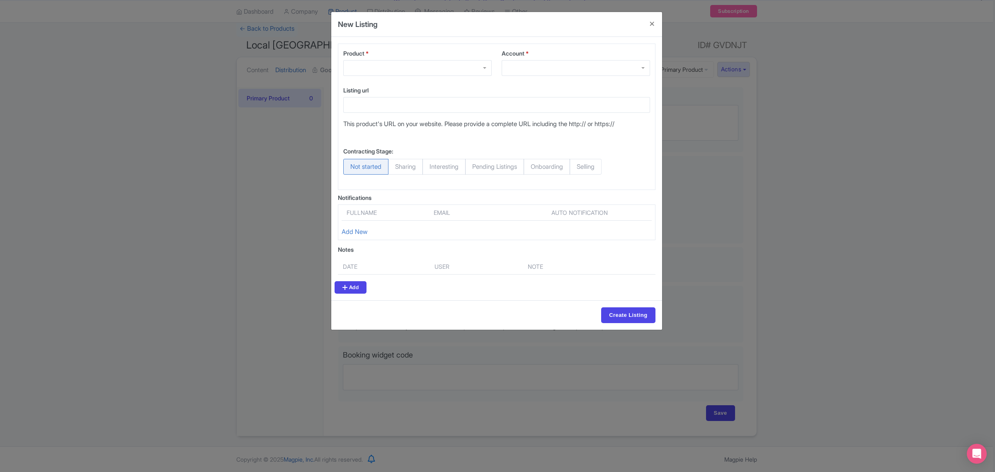
click at [542, 63] on div at bounding box center [576, 68] width 148 height 16
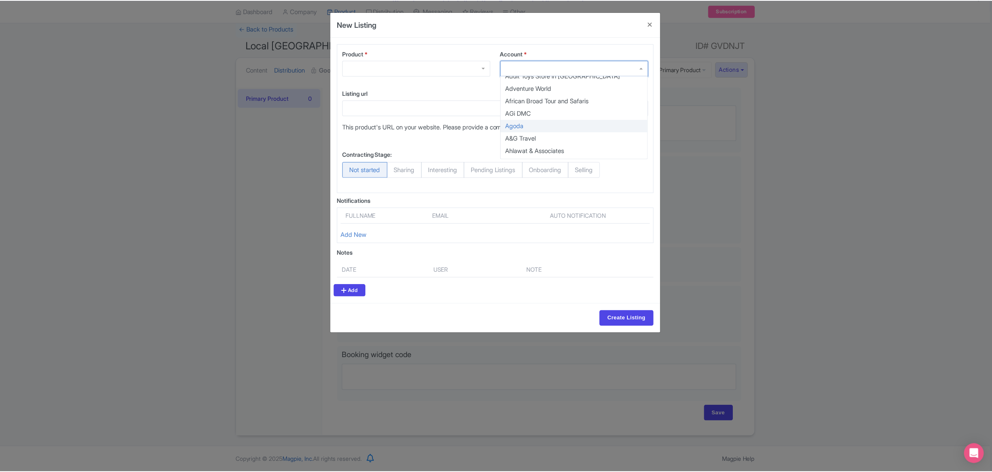
scroll to position [259, 0]
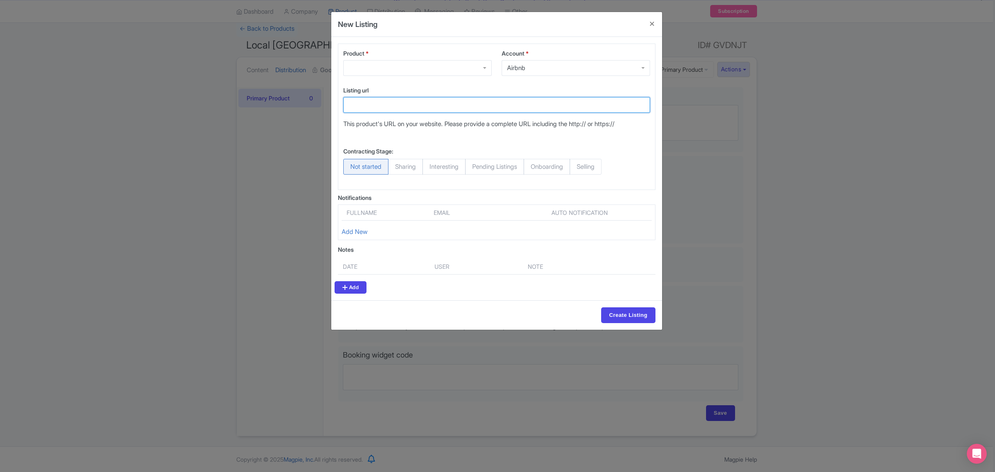
click at [547, 100] on input "Listing url" at bounding box center [496, 105] width 307 height 16
click at [357, 65] on div at bounding box center [417, 68] width 148 height 16
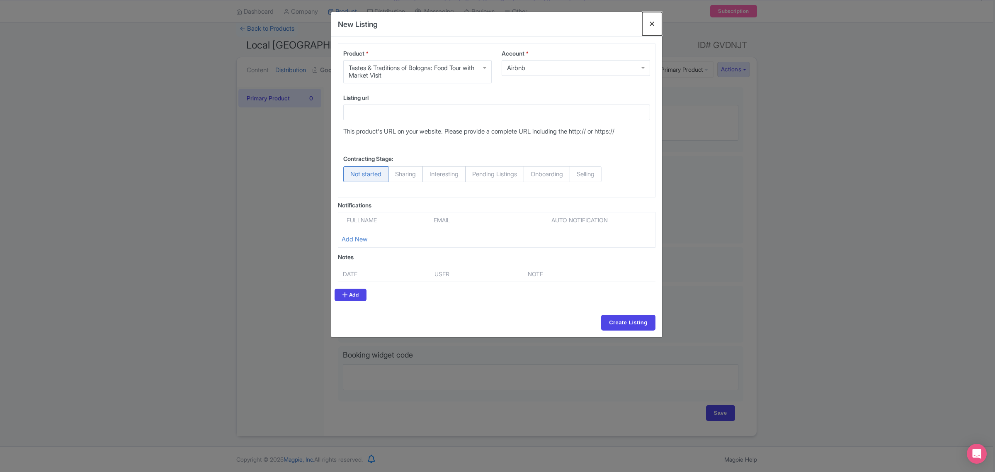
click at [652, 23] on button "Close" at bounding box center [652, 24] width 20 height 24
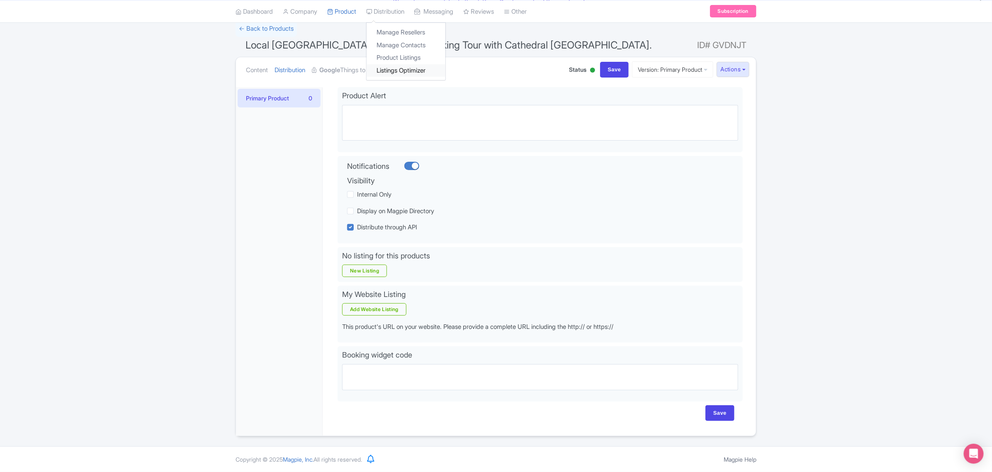
click at [397, 71] on link "Listings Optimizer" at bounding box center [406, 70] width 79 height 13
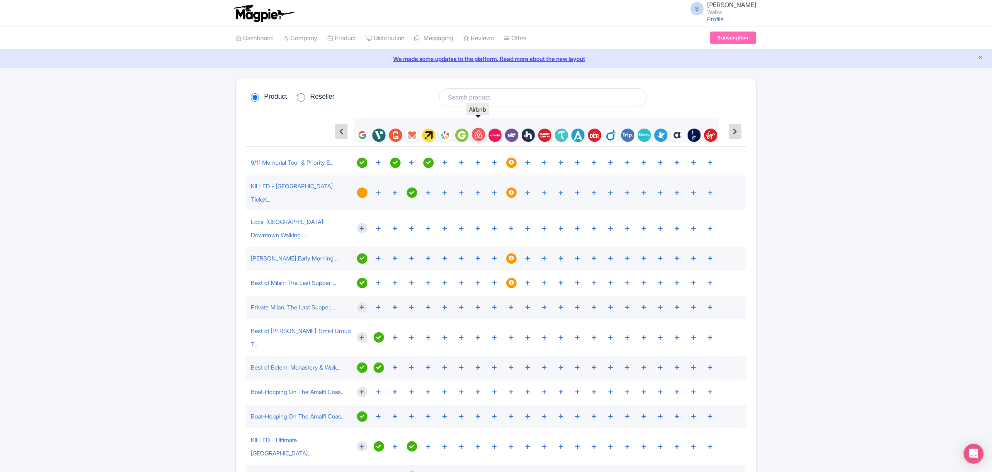
click at [479, 134] on img at bounding box center [478, 134] width 13 height 13
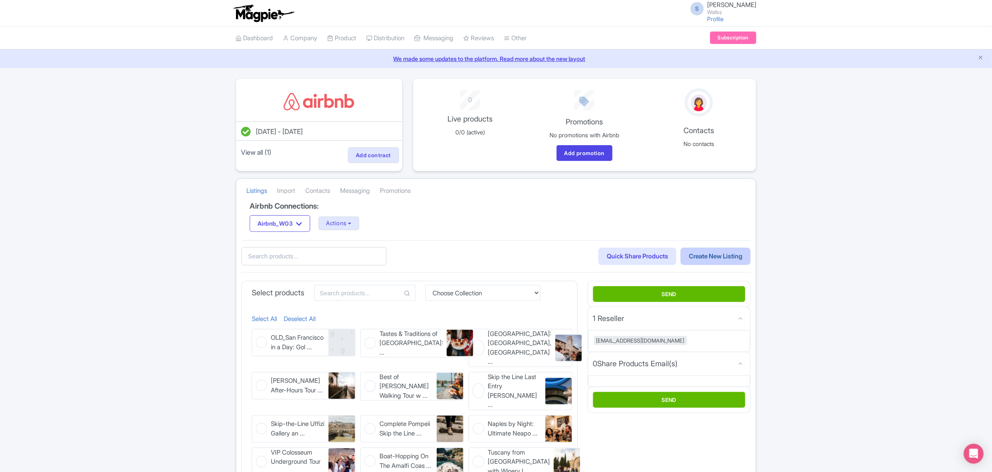
click at [719, 258] on link "Create New Listing" at bounding box center [716, 257] width 70 height 18
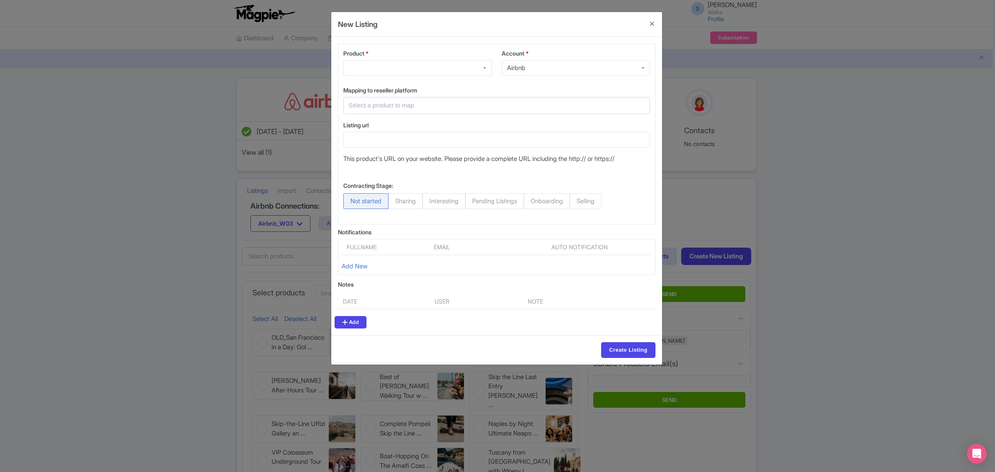
click at [401, 106] on input "text" at bounding box center [492, 106] width 286 height 10
click at [650, 22] on button "Close" at bounding box center [652, 24] width 20 height 24
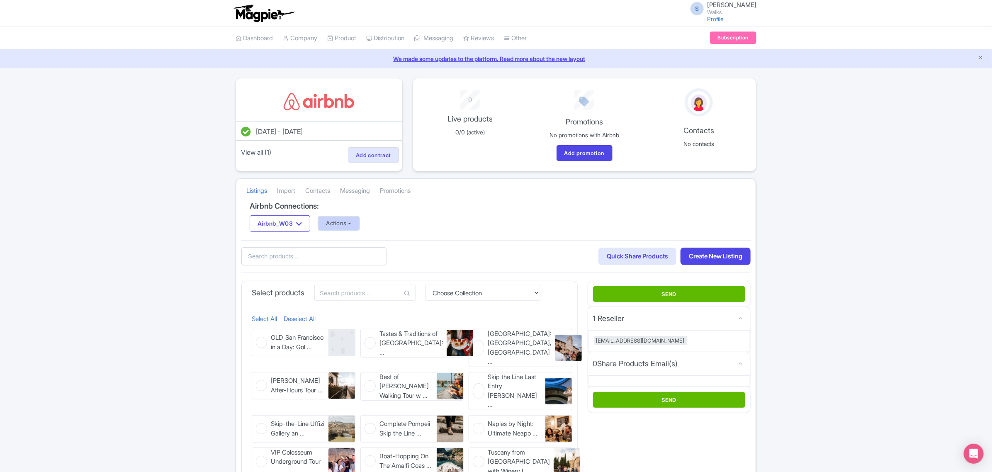
click at [341, 225] on button "Actions" at bounding box center [339, 224] width 41 height 14
click at [308, 225] on button "Airbnb_W03" at bounding box center [280, 223] width 61 height 17
click at [704, 367] on div "0 Share Products Email(s) MISSING INFO" at bounding box center [669, 363] width 162 height 23
click at [288, 191] on link "Import" at bounding box center [286, 191] width 18 height 23
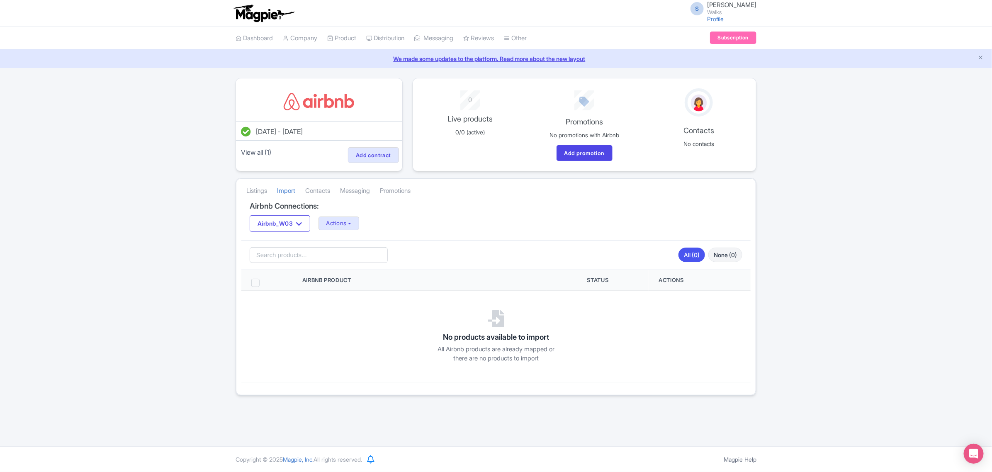
click at [257, 283] on span at bounding box center [255, 283] width 8 height 8
click at [264, 283] on input "checkbox" at bounding box center [266, 281] width 5 height 5
click at [344, 226] on button "Actions" at bounding box center [339, 224] width 41 height 14
click at [257, 282] on span at bounding box center [255, 283] width 8 height 8
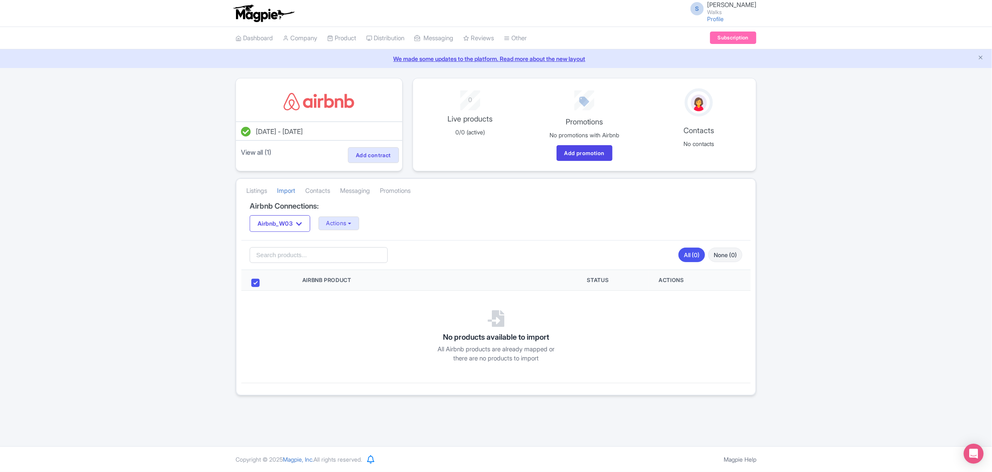
click at [264, 282] on input "checkbox" at bounding box center [266, 281] width 5 height 5
checkbox input "false"
click at [319, 193] on link "Contacts" at bounding box center [317, 191] width 25 height 23
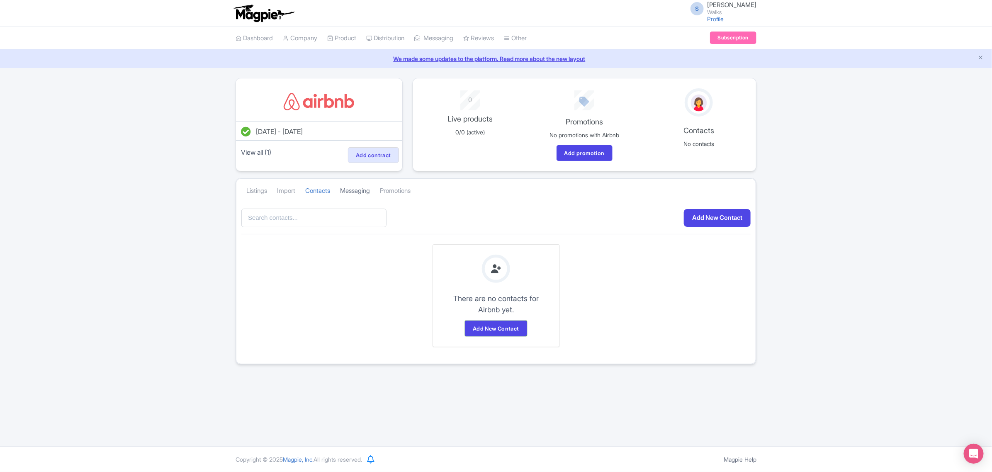
click at [354, 191] on link "Messaging" at bounding box center [355, 191] width 30 height 23
click at [411, 191] on link "Promotions" at bounding box center [395, 191] width 31 height 23
click at [264, 192] on link "Listings" at bounding box center [256, 191] width 21 height 23
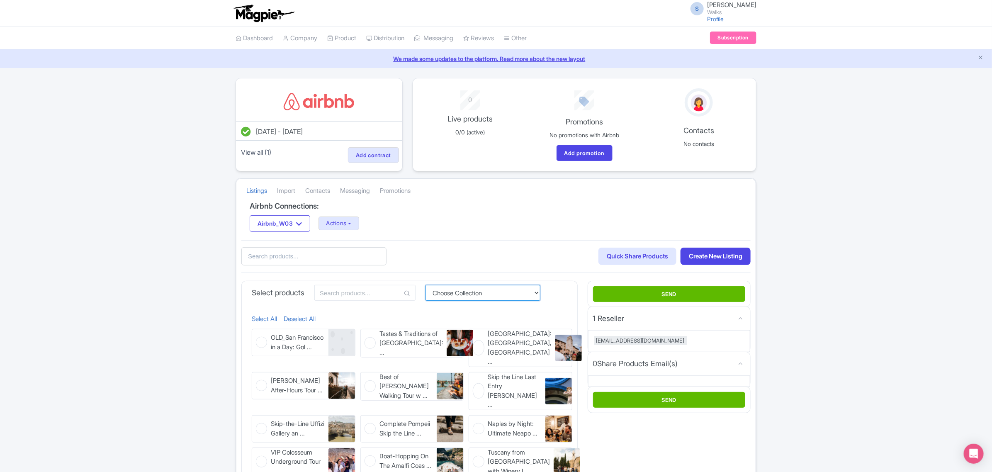
click at [461, 297] on select "Choose Collection Amsterdam Athens Barcelona Bologna Bordeaux Boston Chicago Du…" at bounding box center [483, 293] width 115 height 16
click at [426, 286] on select "Choose Collection Amsterdam Athens Barcelona Bologna Bordeaux Boston Chicago Du…" at bounding box center [483, 293] width 115 height 16
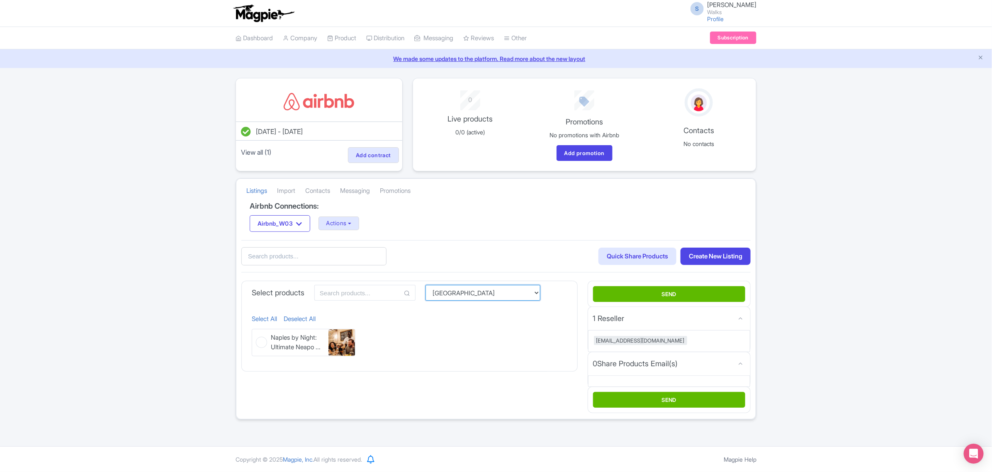
click at [467, 295] on select "Choose Collection Amsterdam Athens Barcelona Bologna Bordeaux Boston Chicago Du…" at bounding box center [483, 293] width 115 height 16
select select "affd23cf-6567-4d81-b425-66f165316eec"
click at [426, 286] on select "Choose Collection Amsterdam Athens Barcelona Bologna Bordeaux Boston Chicago Du…" at bounding box center [483, 293] width 115 height 16
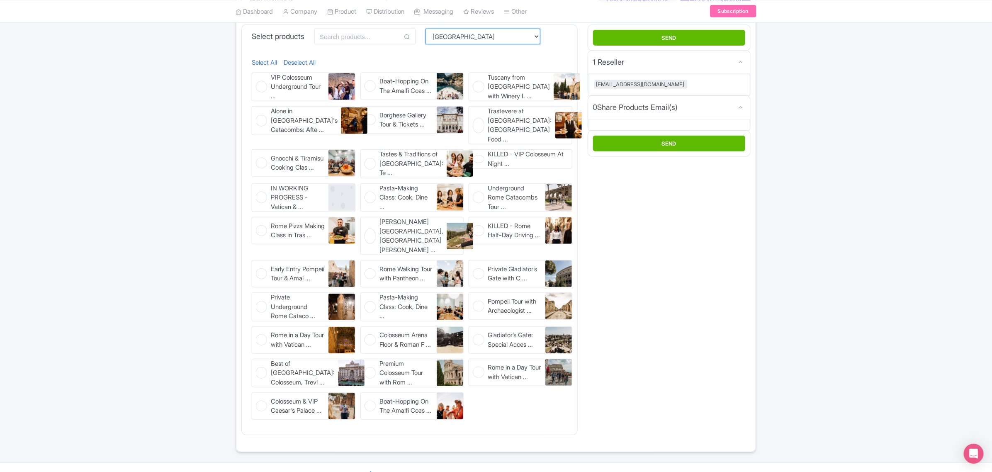
scroll to position [262, 0]
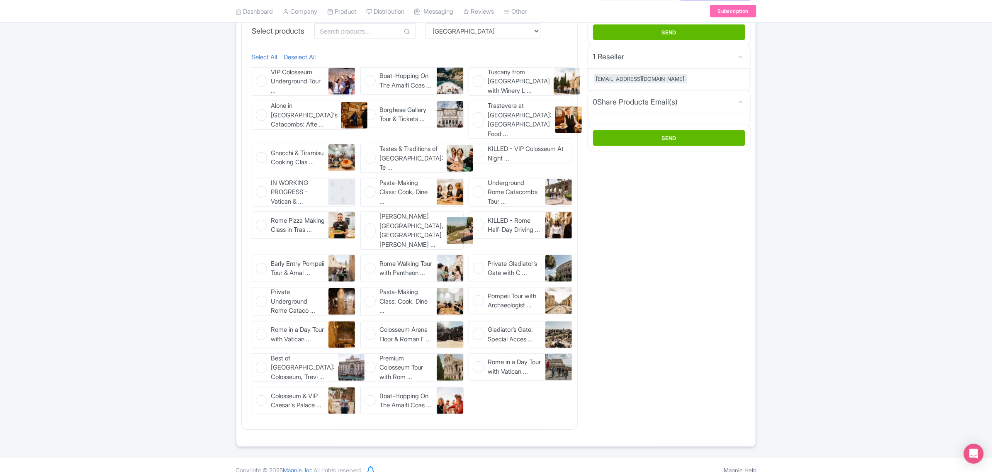
click at [265, 354] on figure "Best of Rome: Colosseum, Trevi ... Best of Rome: Colosseum, Trevi Fountain & Pa…" at bounding box center [304, 367] width 104 height 29
click at [257, 354] on input "Best of Rome: Colosseum, Trevi ... Best of Rome: Colosseum, Trevi Fountain & Pa…" at bounding box center [254, 355] width 5 height 5
checkbox input "true"
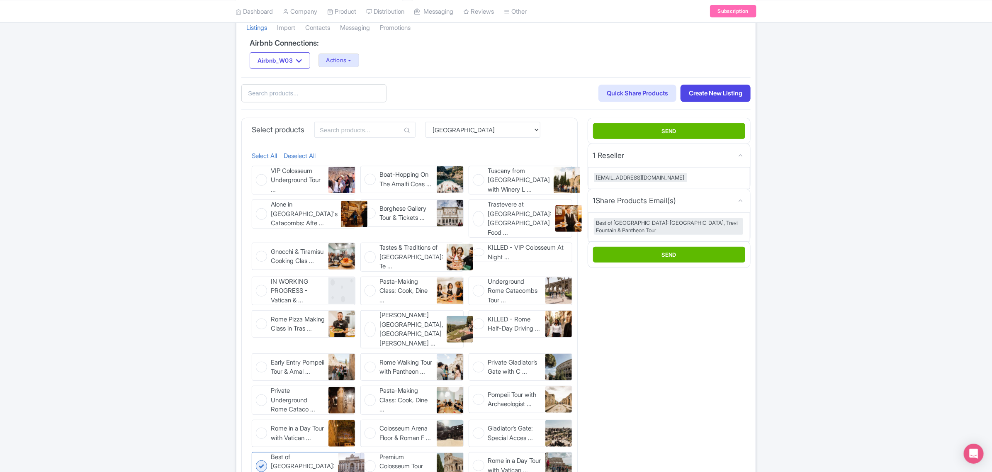
scroll to position [106, 0]
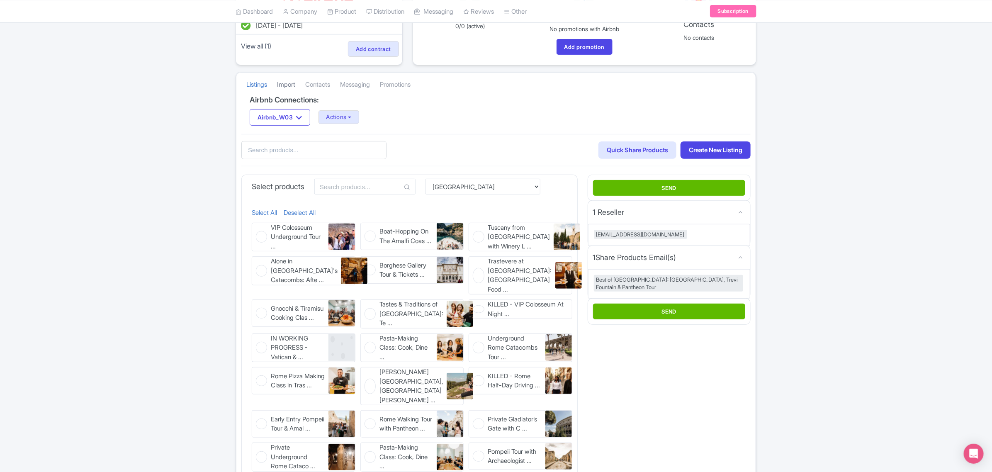
click at [286, 85] on link "Import" at bounding box center [286, 84] width 18 height 23
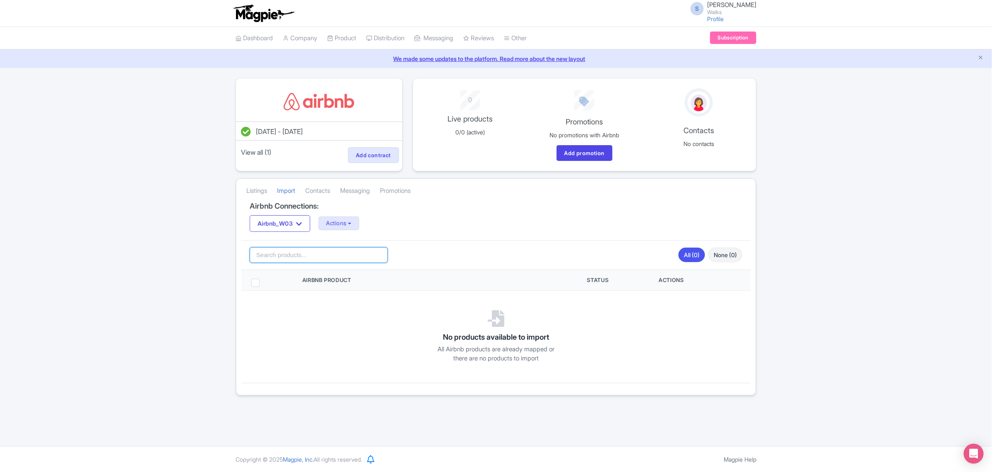
click at [296, 258] on input "search" at bounding box center [319, 255] width 138 height 16
type input "welcome"
click at [398, 55] on link "Manage Resellers" at bounding box center [406, 59] width 79 height 13
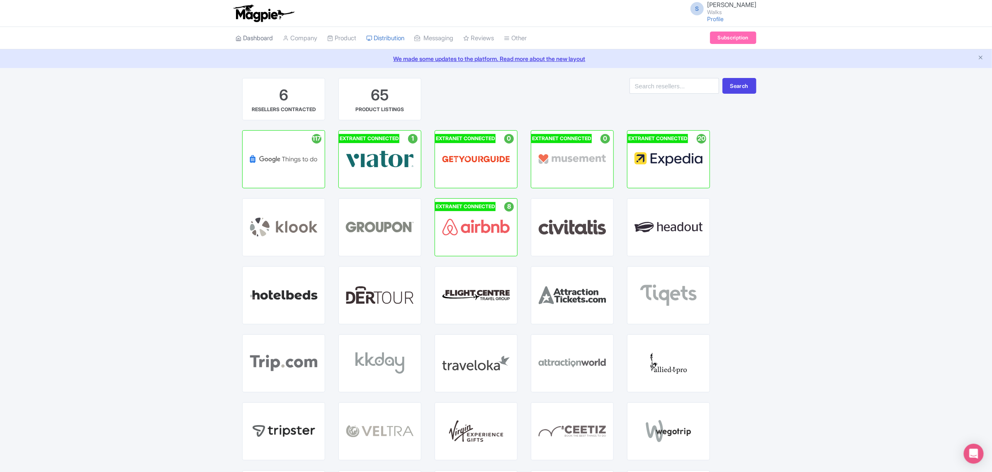
click at [256, 38] on link "Dashboard" at bounding box center [254, 38] width 37 height 23
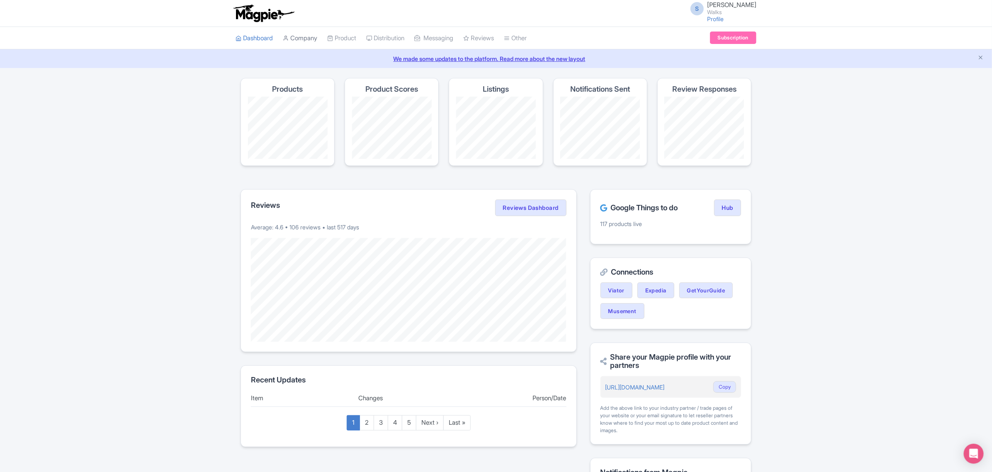
click at [303, 44] on link "Company" at bounding box center [300, 38] width 34 height 23
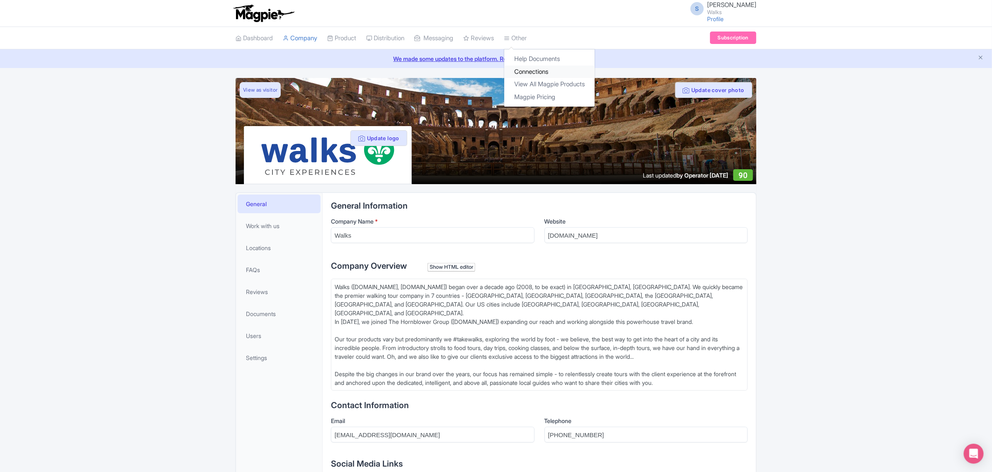
click at [525, 69] on link "Connections" at bounding box center [549, 72] width 90 height 13
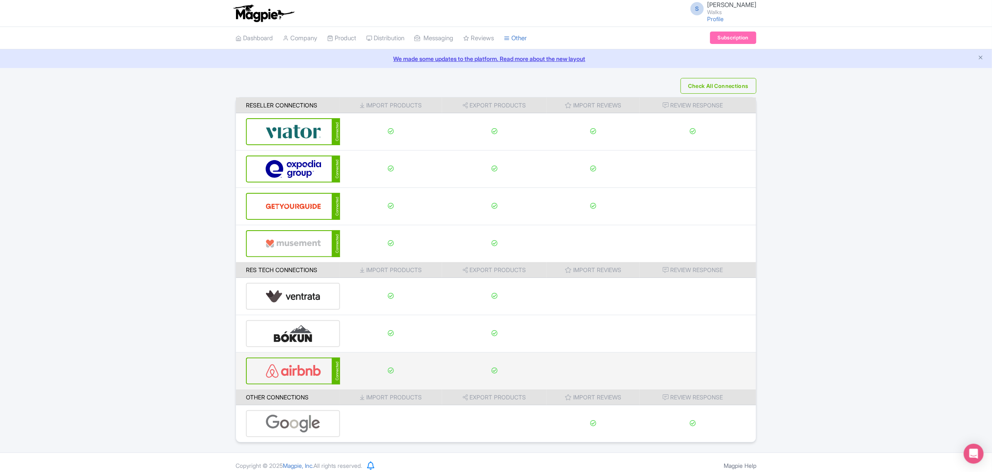
click at [294, 375] on img at bounding box center [293, 370] width 56 height 25
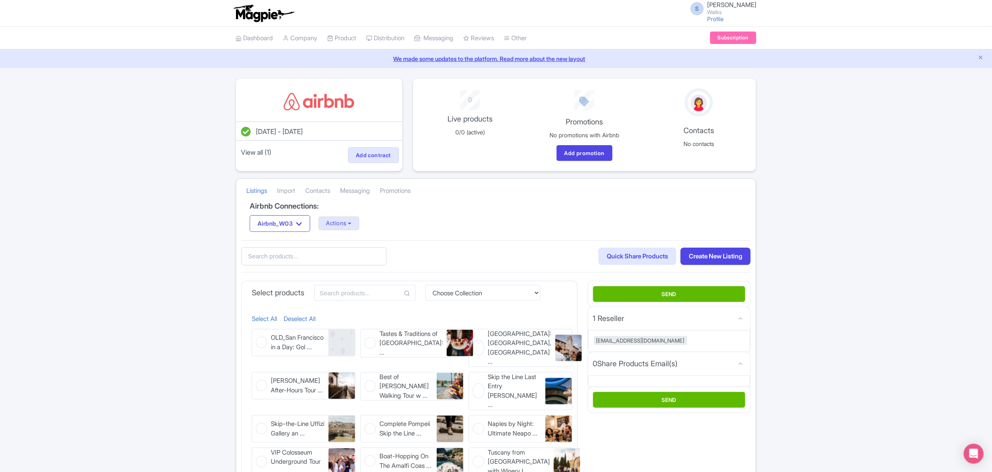
drag, startPoint x: 261, startPoint y: 368, endPoint x: 253, endPoint y: 305, distance: 63.1
click at [294, 192] on link "Import" at bounding box center [286, 191] width 18 height 23
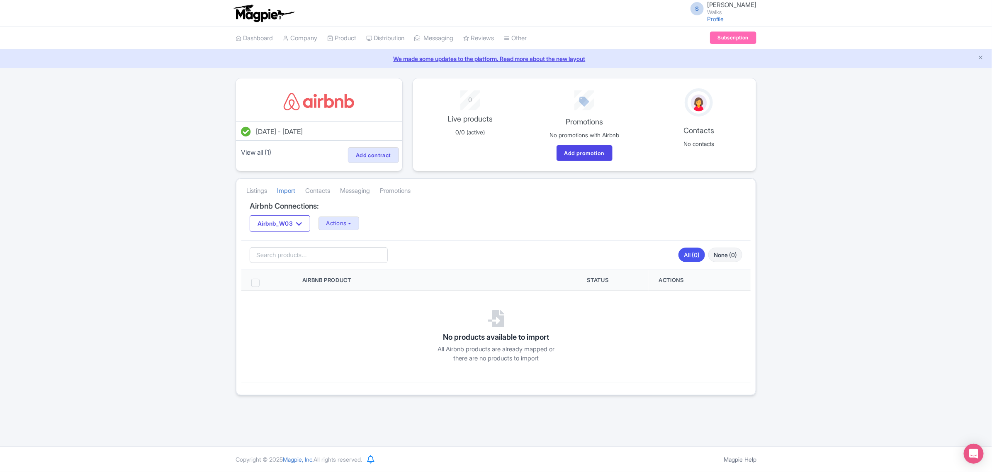
click at [256, 285] on span at bounding box center [255, 283] width 8 height 8
click at [264, 284] on input "checkbox" at bounding box center [266, 281] width 5 height 5
click at [256, 285] on span at bounding box center [255, 283] width 8 height 8
click at [264, 284] on input "checkbox" at bounding box center [266, 281] width 5 height 5
checkbox input "false"
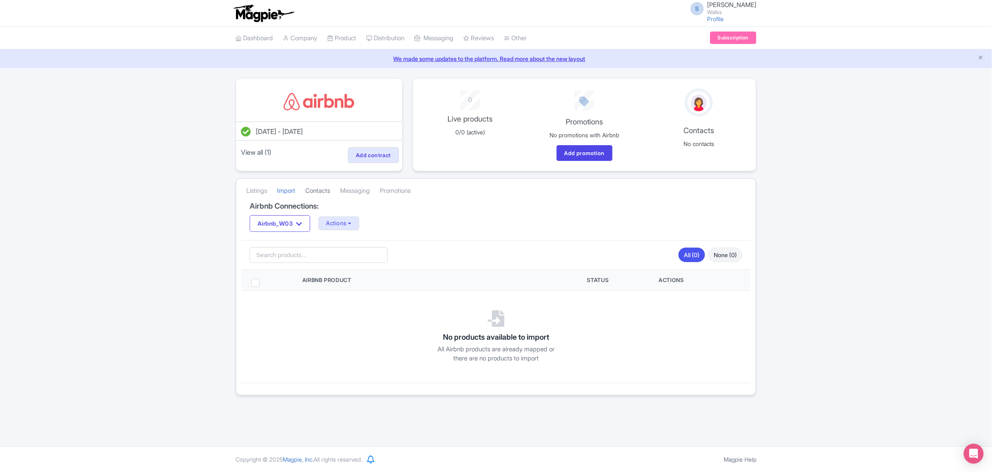
click at [318, 194] on link "Contacts" at bounding box center [317, 191] width 25 height 23
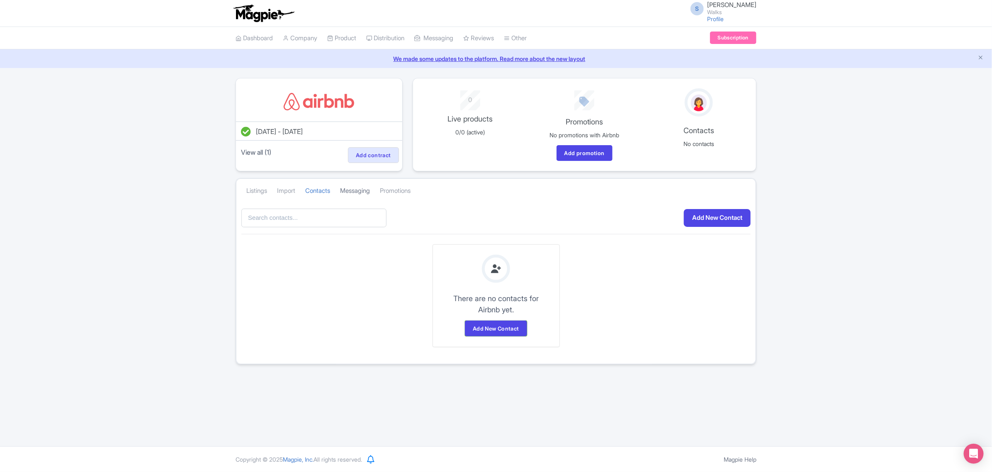
click at [356, 193] on link "Messaging" at bounding box center [355, 191] width 30 height 23
click at [400, 190] on link "Promotions" at bounding box center [395, 191] width 31 height 23
click at [262, 153] on link "View all (1)" at bounding box center [256, 152] width 34 height 12
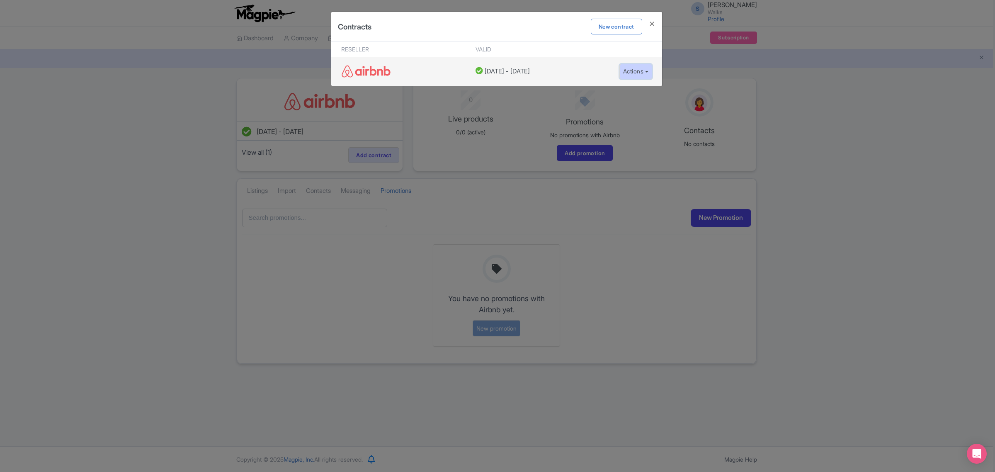
click at [627, 75] on button "Actions" at bounding box center [636, 71] width 33 height 15
click at [648, 24] on h4 at bounding box center [652, 24] width 20 height 24
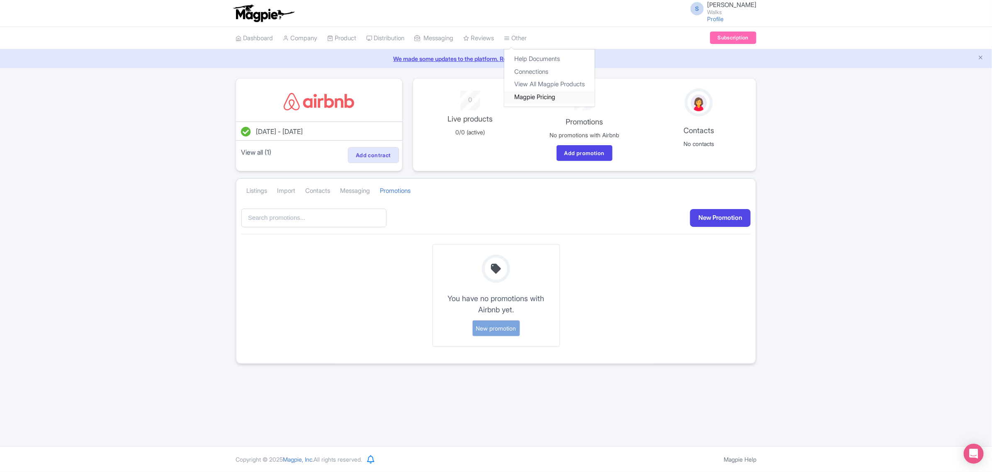
click at [533, 100] on link "Magpie Pricing" at bounding box center [549, 97] width 90 height 13
click at [535, 75] on link "Connections" at bounding box center [549, 72] width 90 height 13
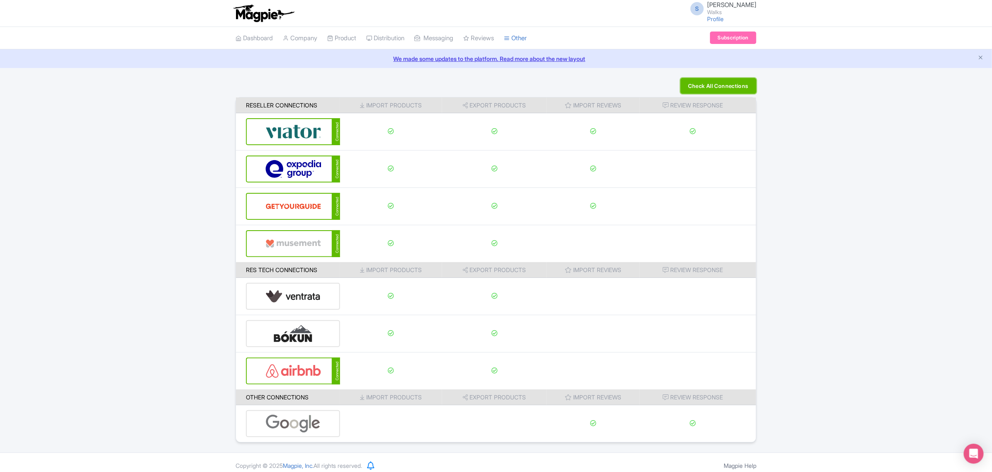
click at [727, 90] on button "Check All Connections" at bounding box center [719, 86] width 76 height 16
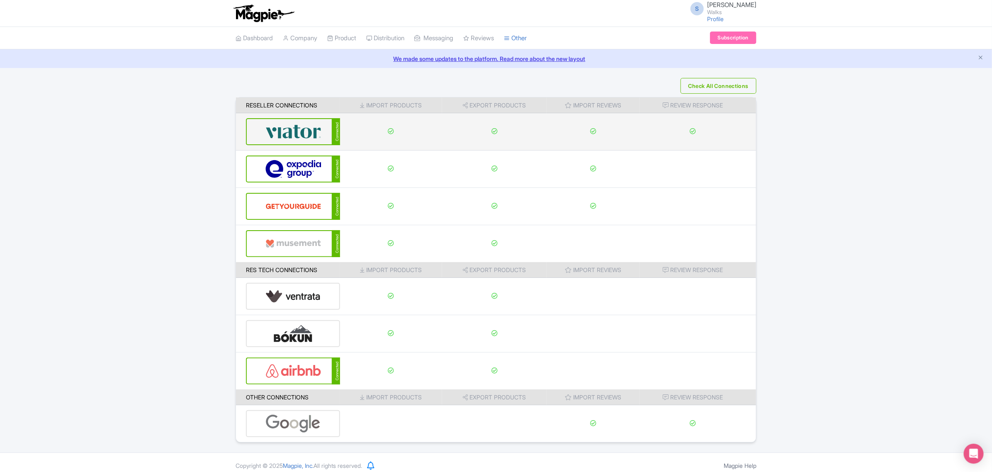
click at [278, 141] on img at bounding box center [293, 131] width 56 height 25
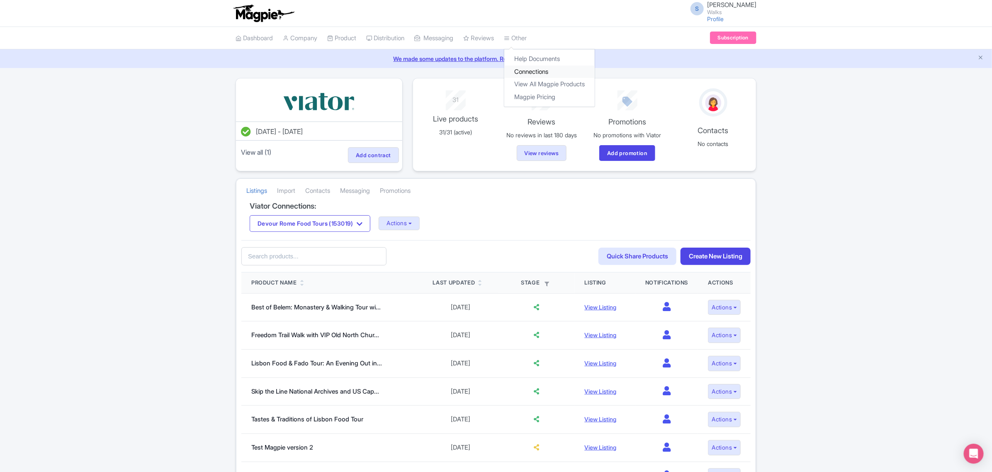
click at [529, 69] on link "Connections" at bounding box center [549, 72] width 90 height 13
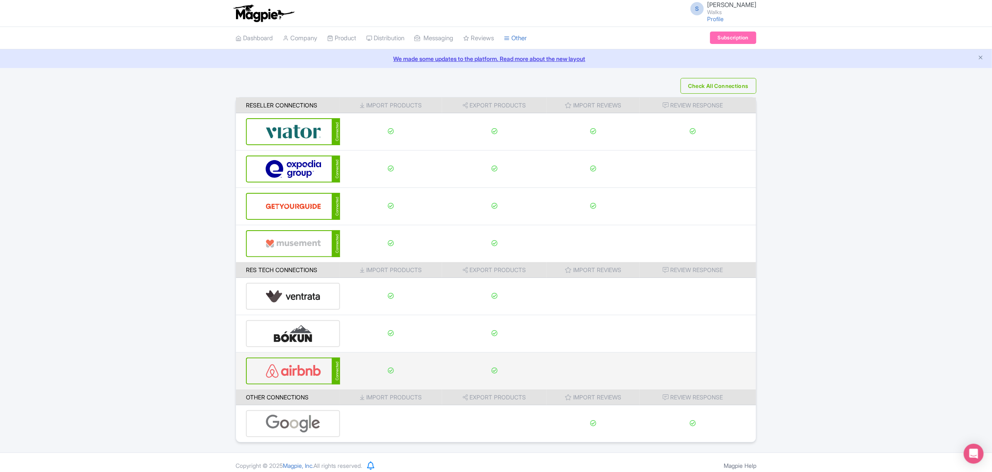
click at [301, 371] on img at bounding box center [293, 370] width 56 height 25
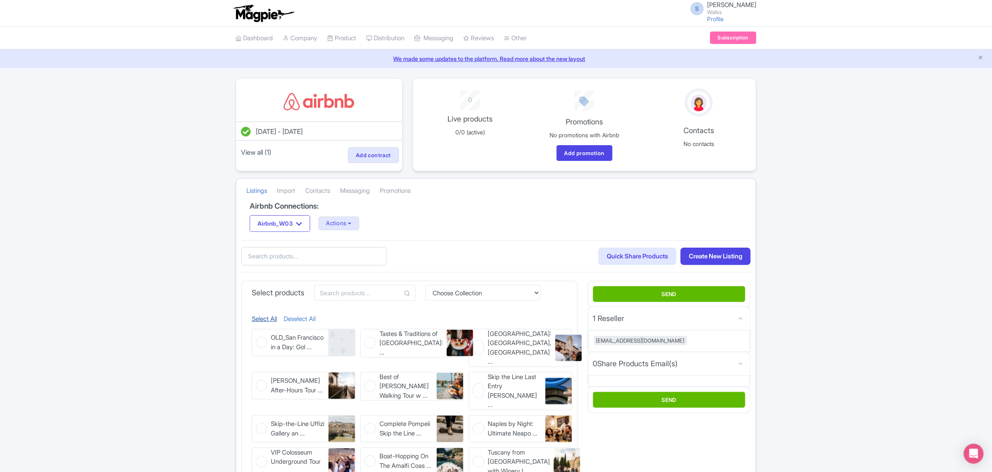
click at [262, 320] on link "Select All" at bounding box center [264, 319] width 25 height 10
checkbox input "true"
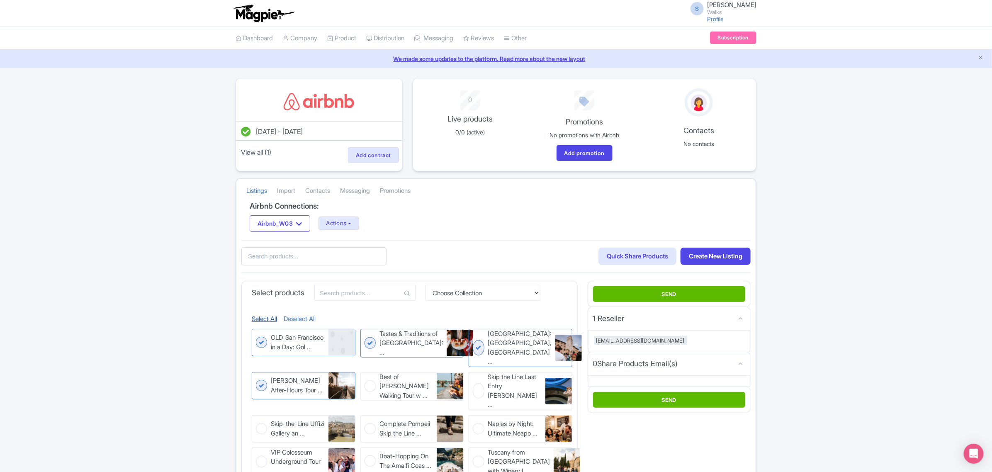
checkbox input "true"
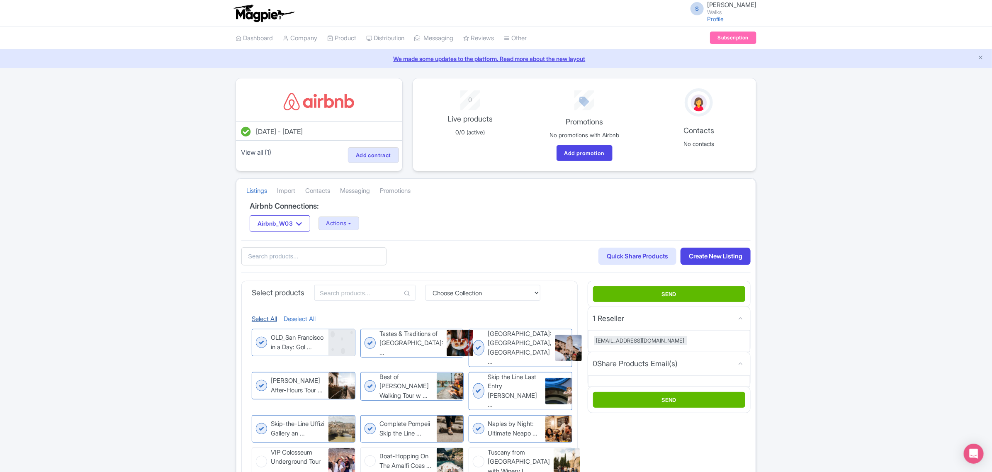
checkbox input "true"
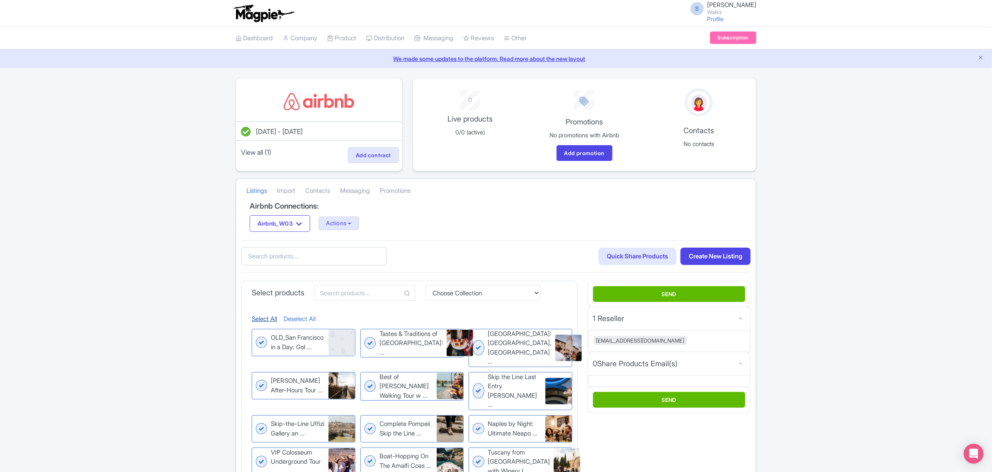
checkbox input "true"
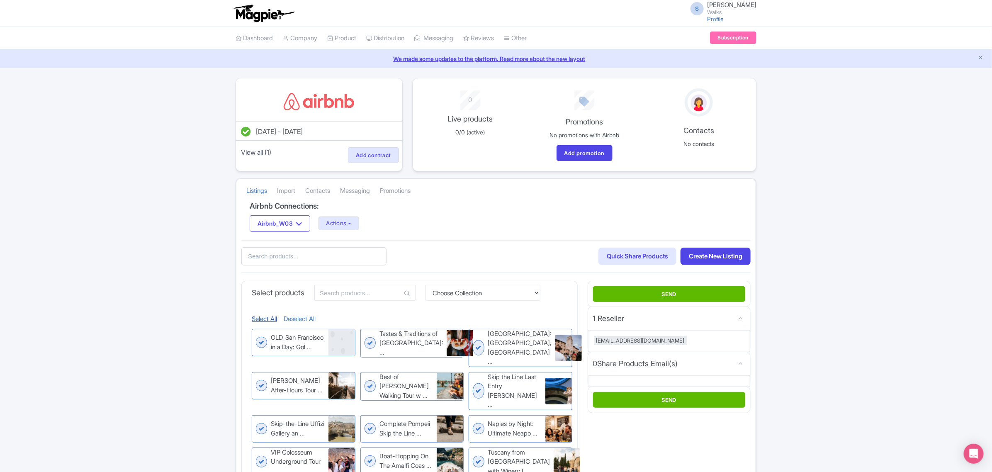
checkbox input "true"
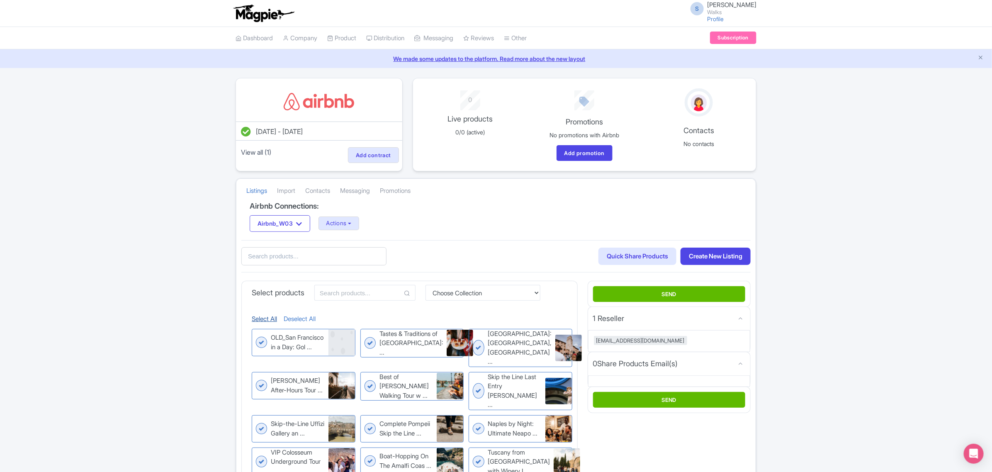
checkbox input "true"
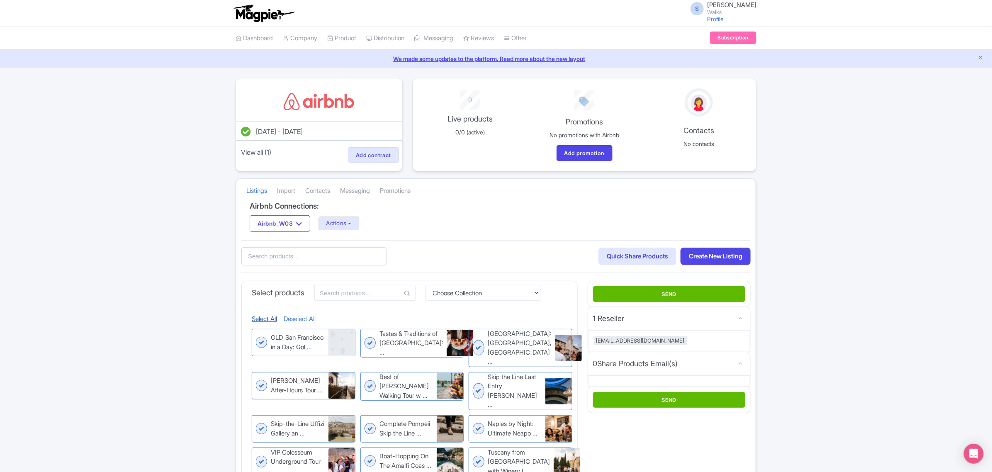
checkbox input "true"
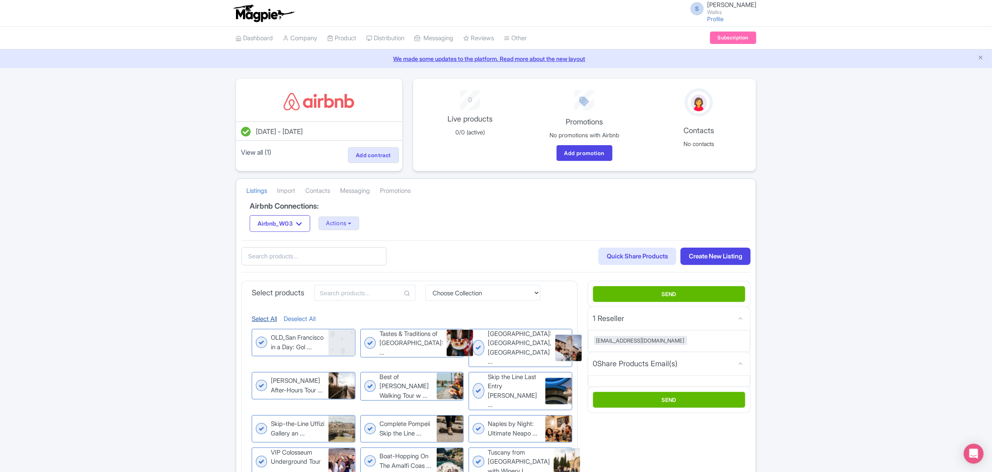
checkbox input "true"
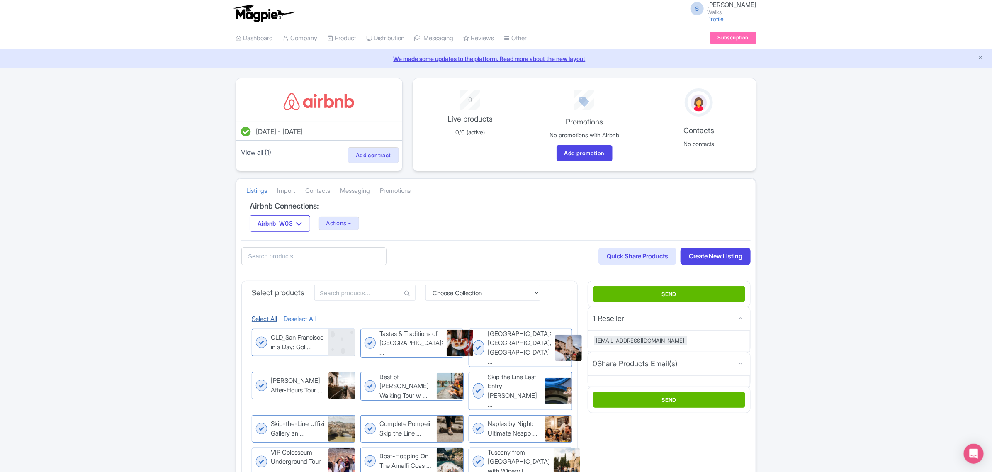
checkbox input "true"
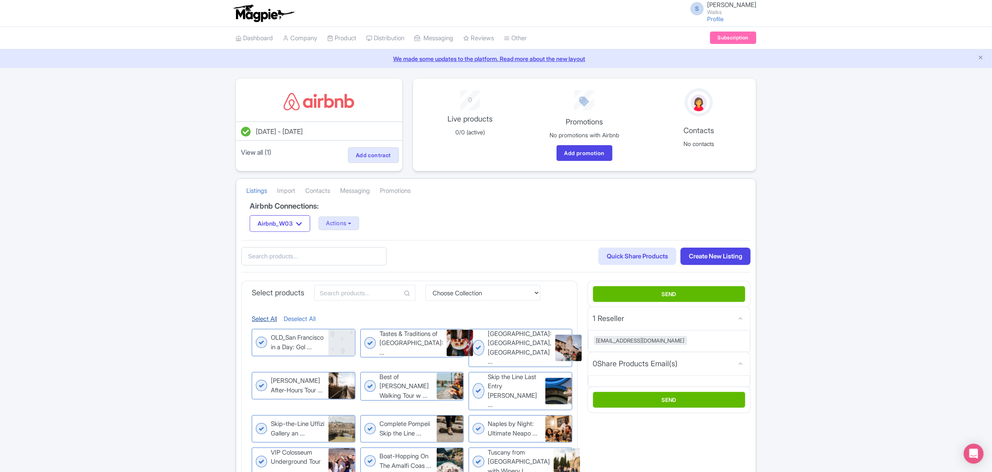
checkbox input "true"
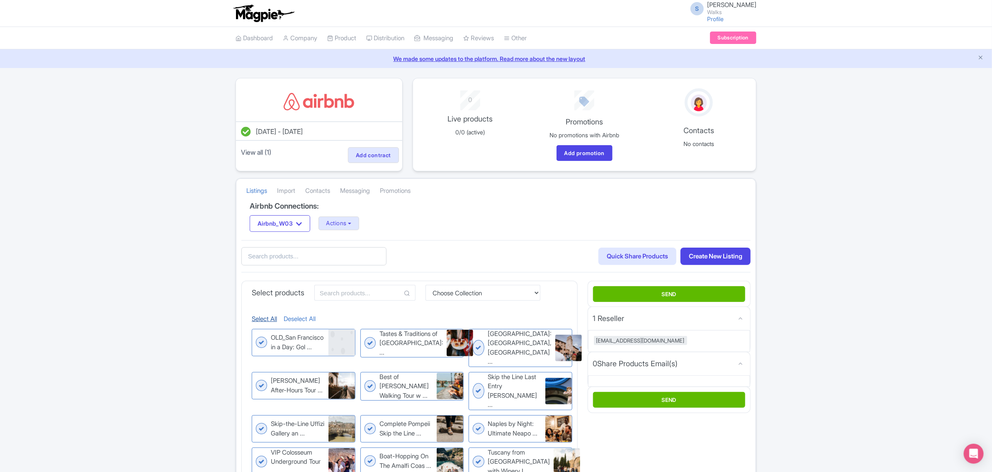
checkbox input "true"
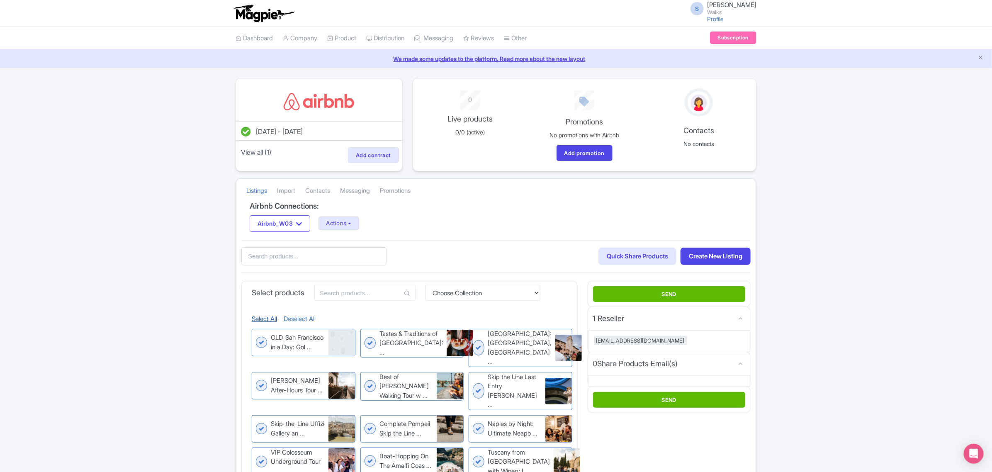
checkbox input "true"
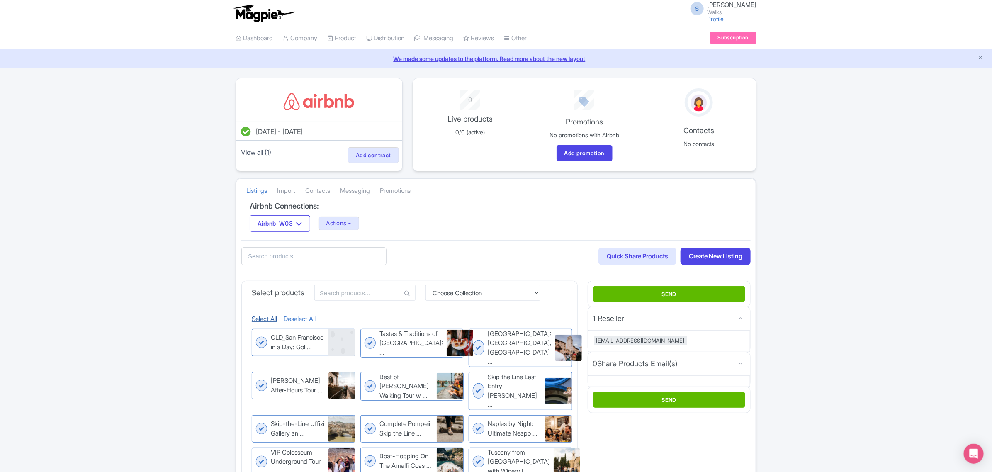
checkbox input "true"
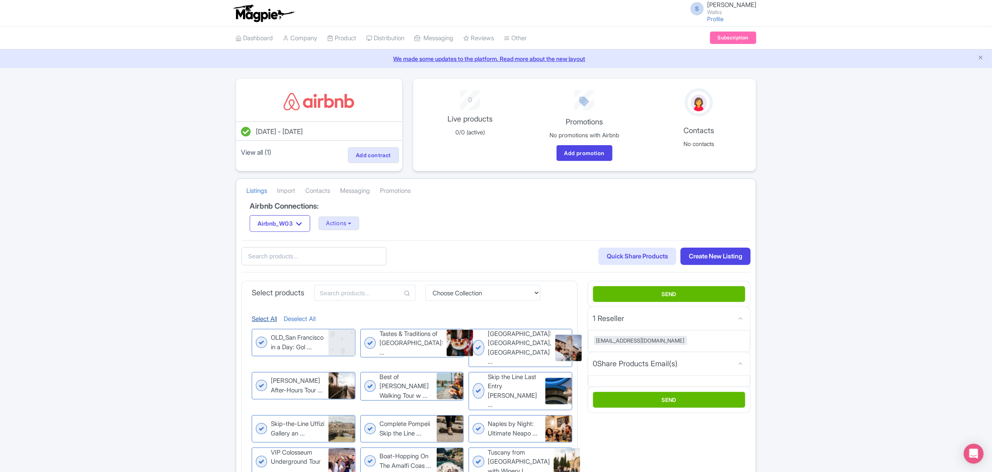
checkbox input "true"
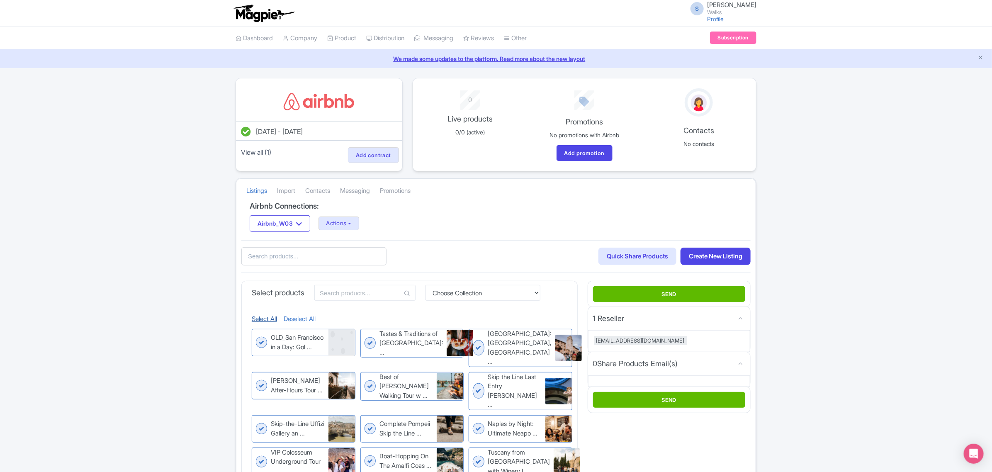
checkbox input "true"
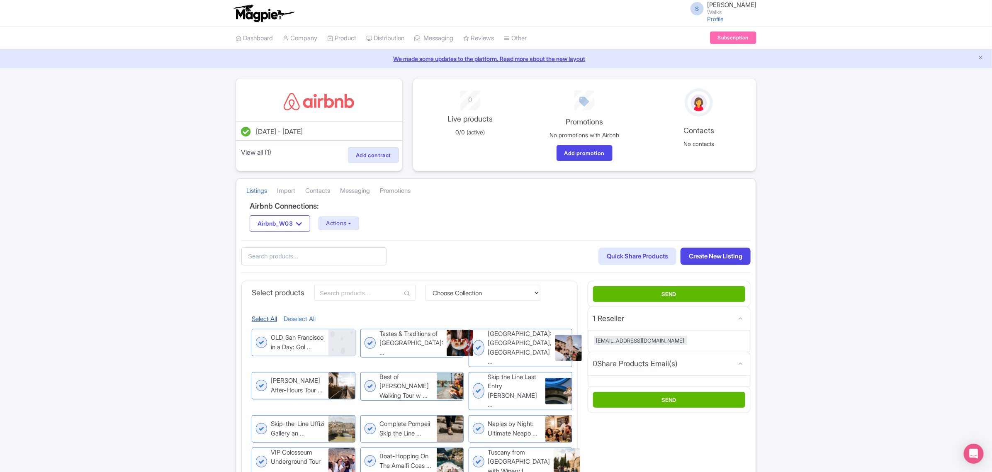
checkbox input "true"
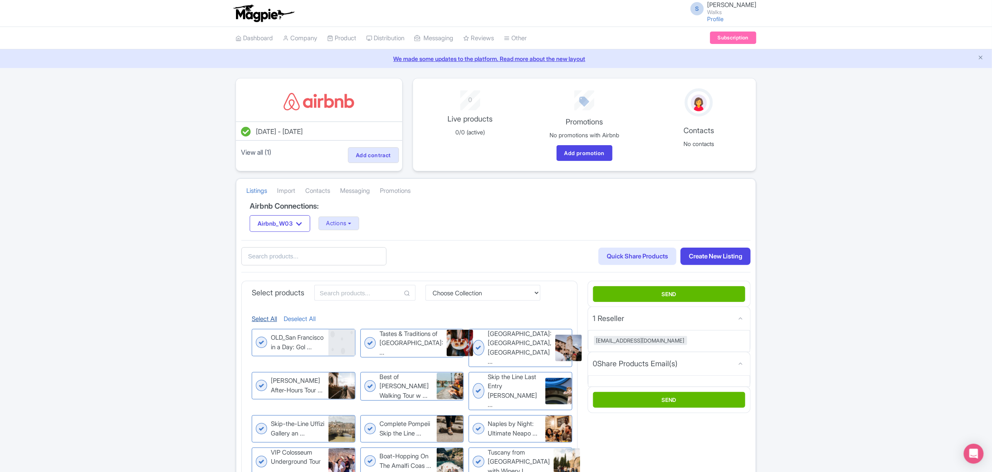
checkbox input "true"
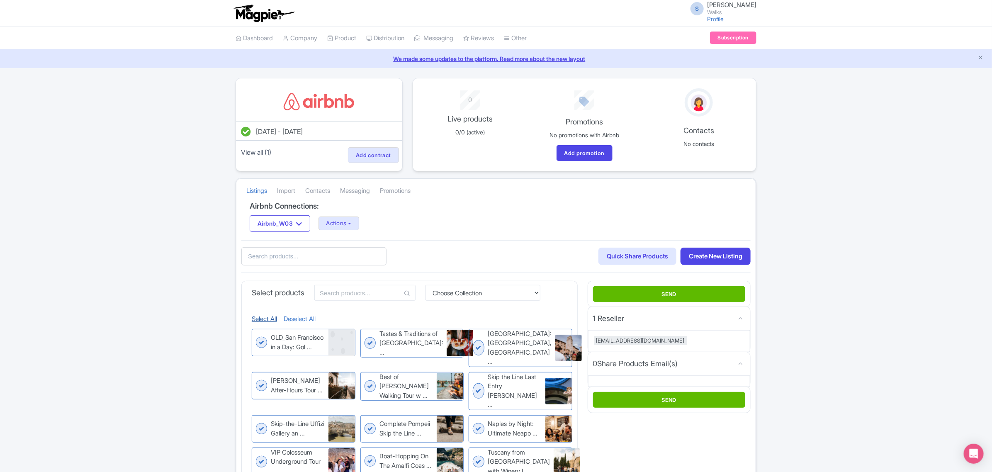
checkbox input "true"
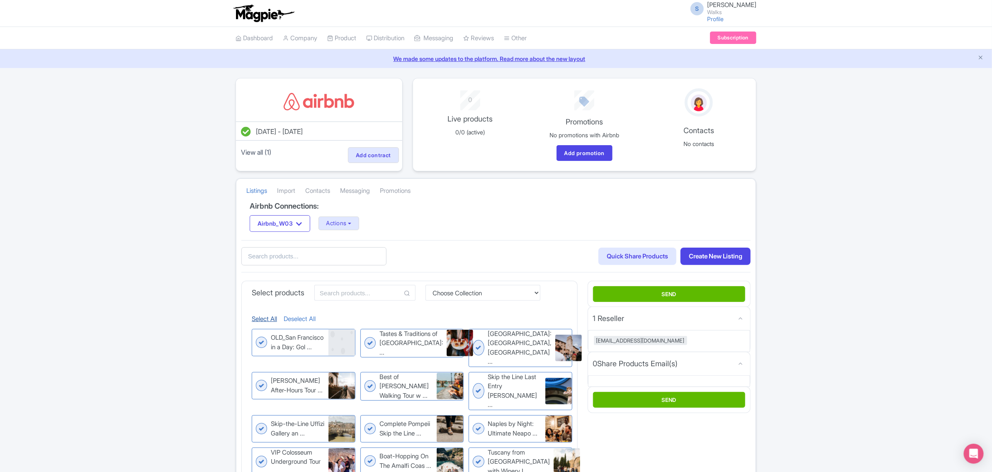
checkbox input "true"
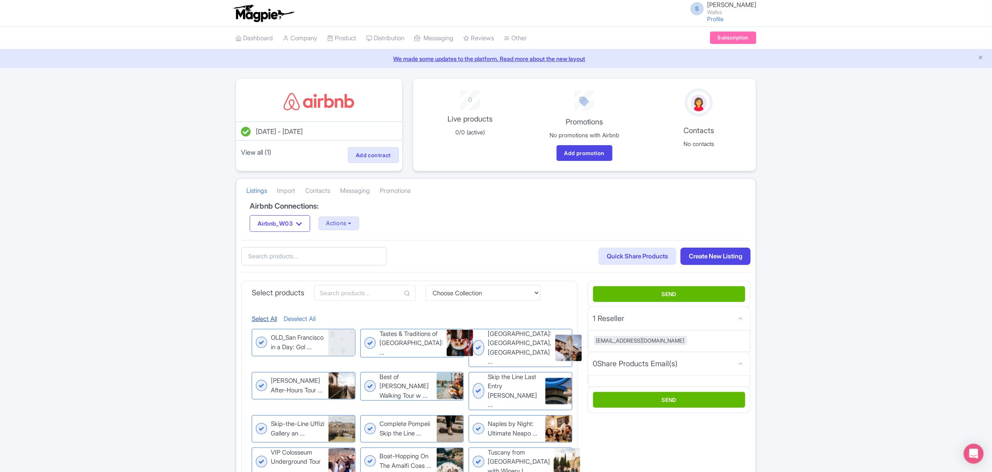
checkbox input "true"
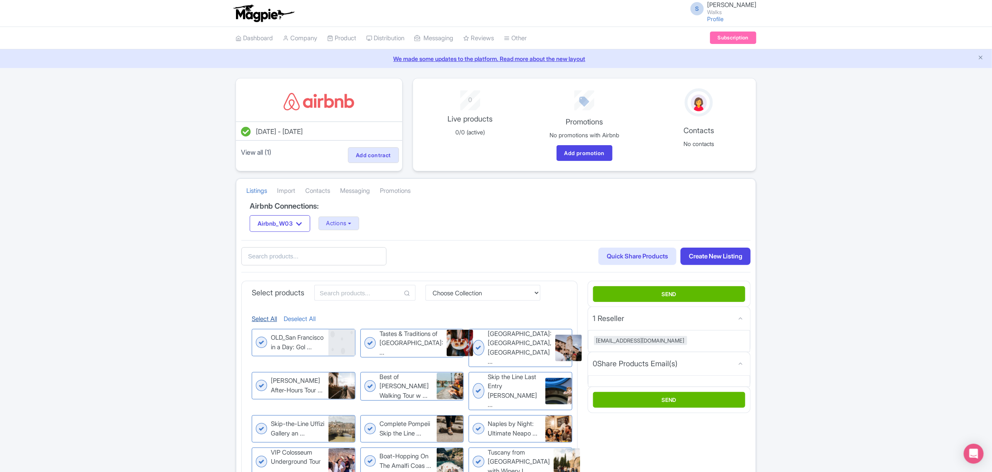
checkbox input "true"
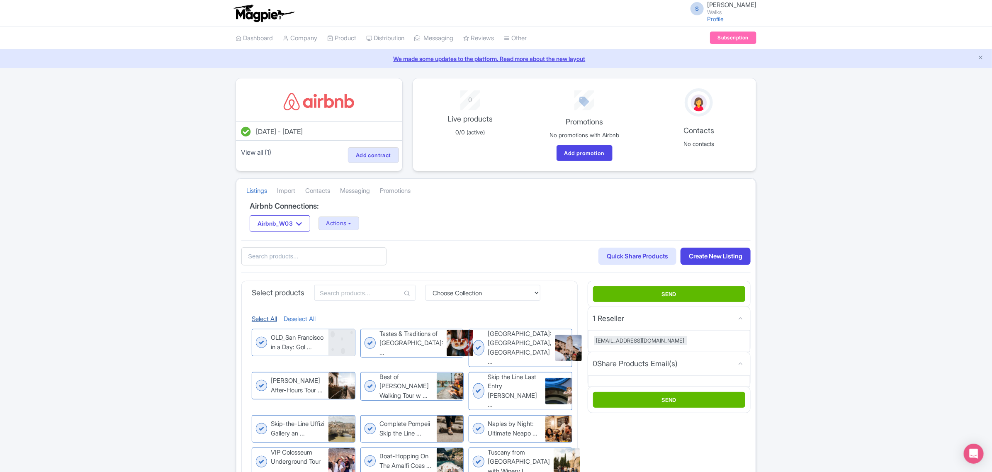
checkbox input "true"
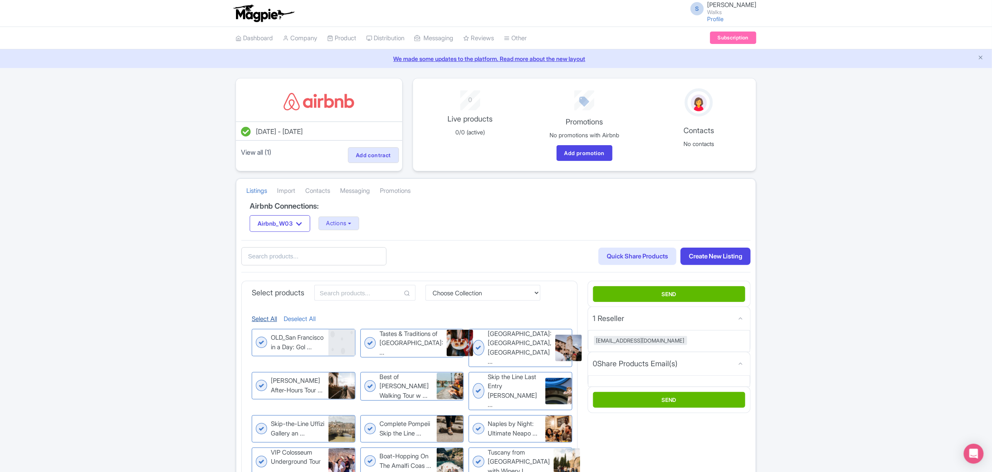
checkbox input "true"
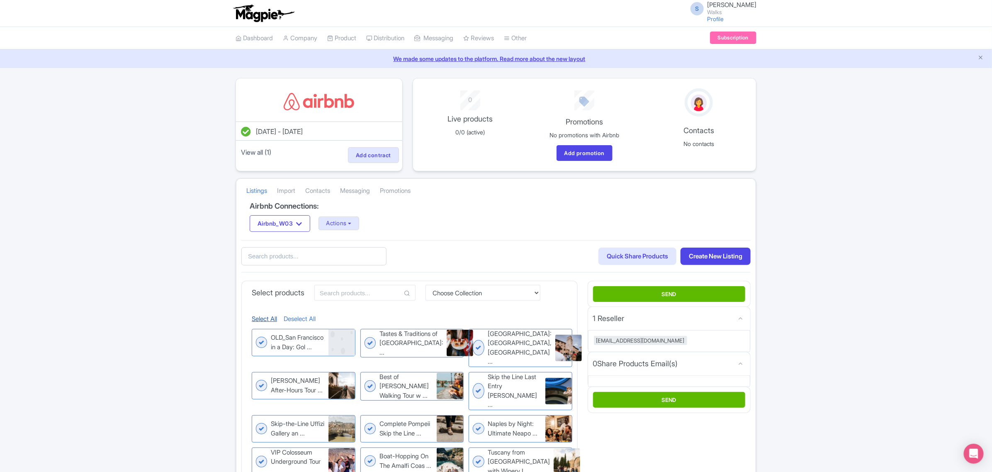
checkbox input "true"
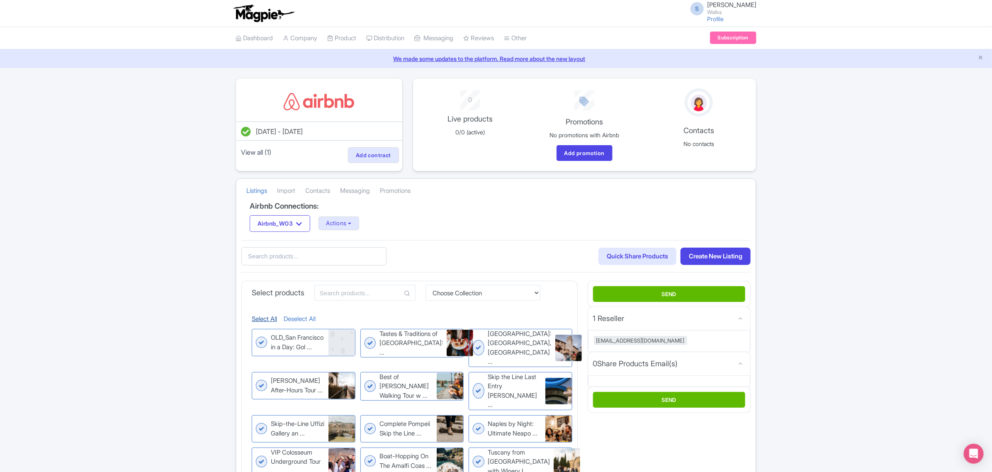
checkbox input "true"
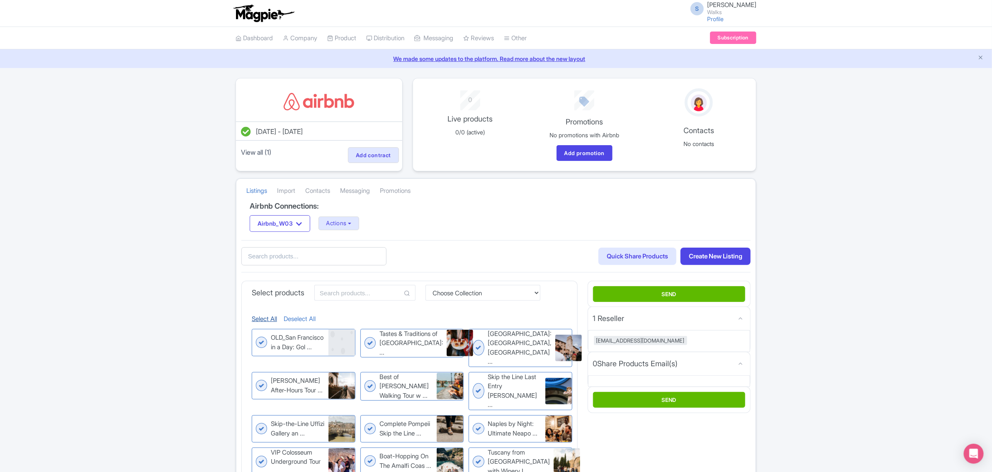
checkbox input "true"
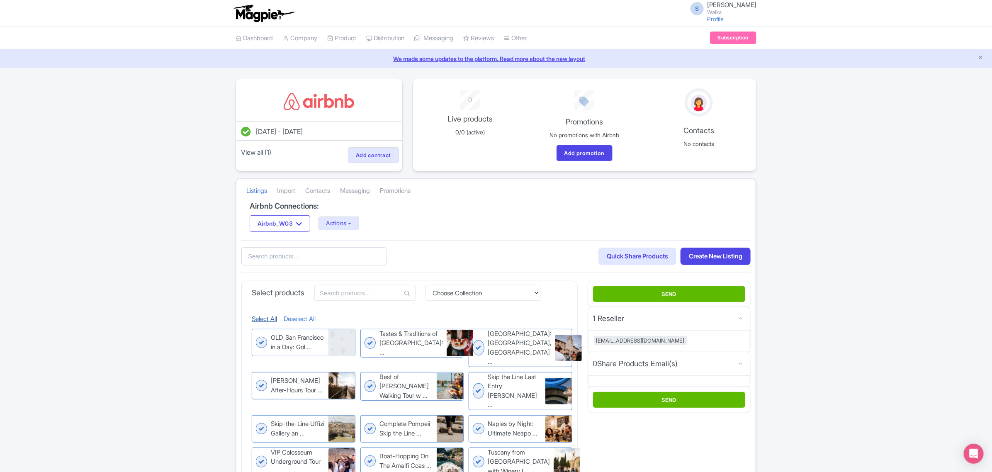
checkbox input "true"
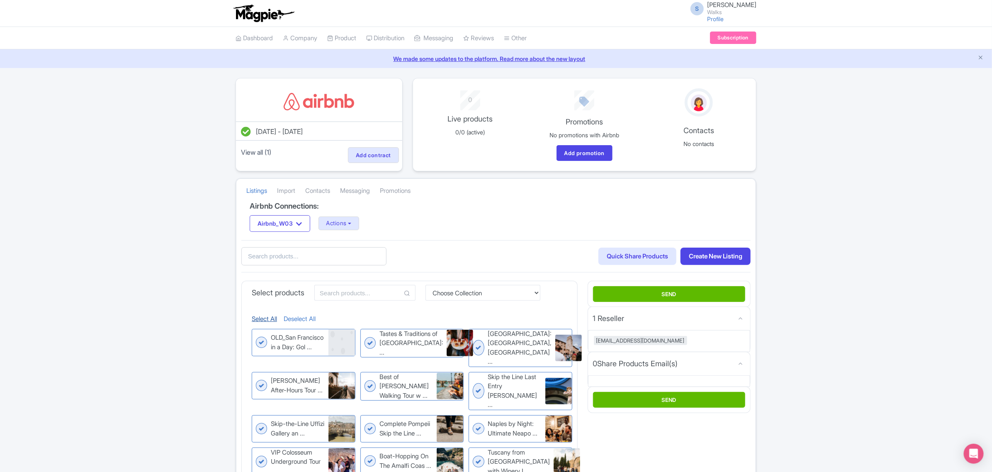
checkbox input "true"
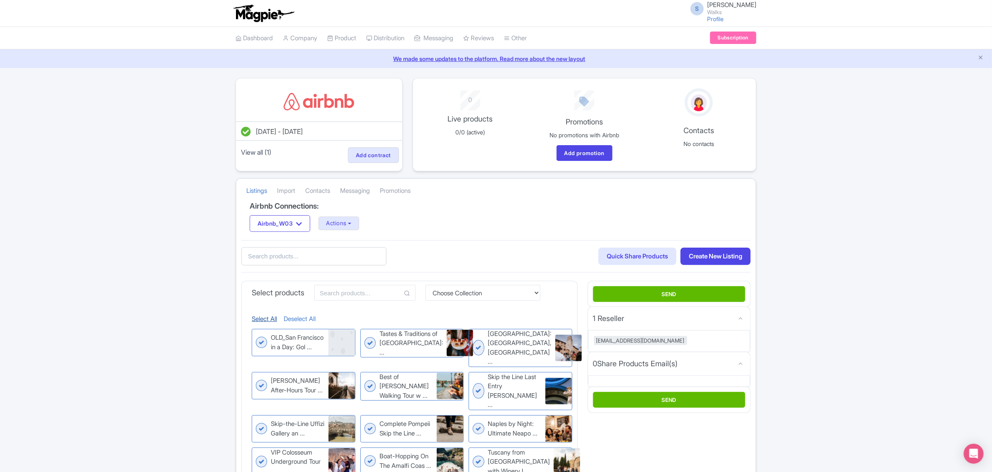
checkbox input "true"
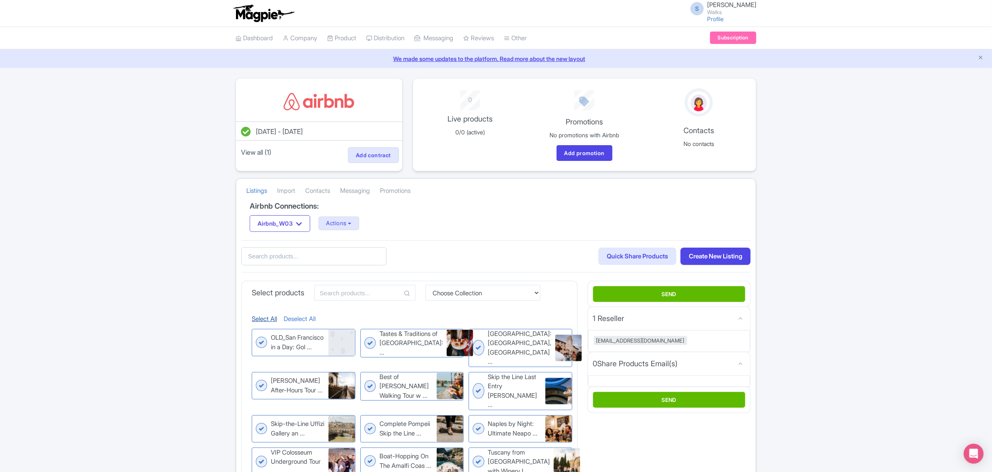
checkbox input "true"
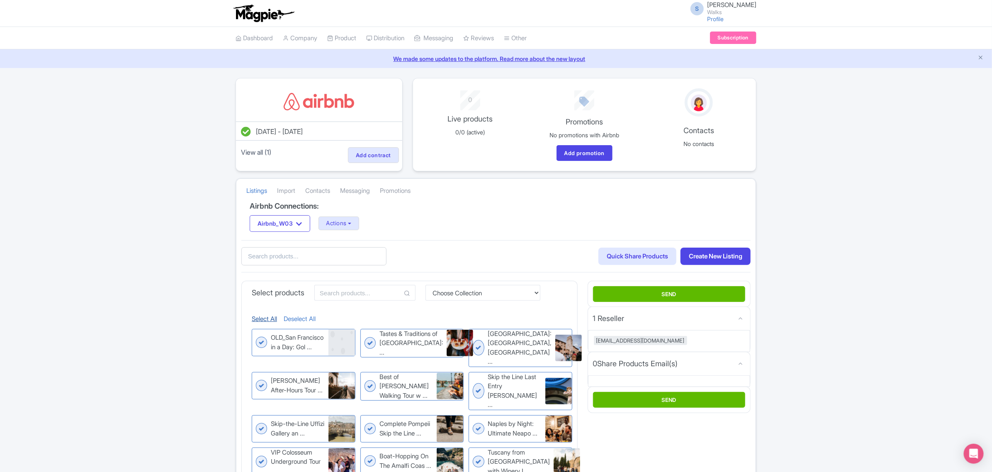
checkbox input "true"
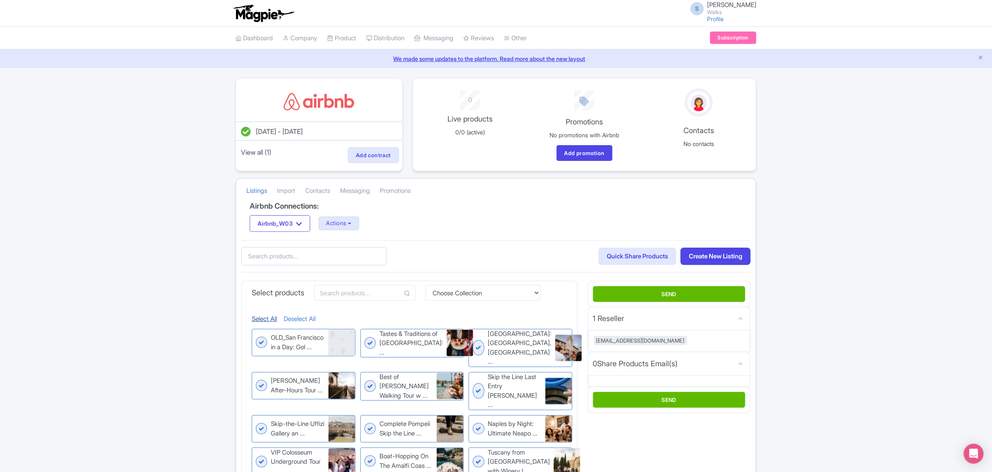
checkbox input "true"
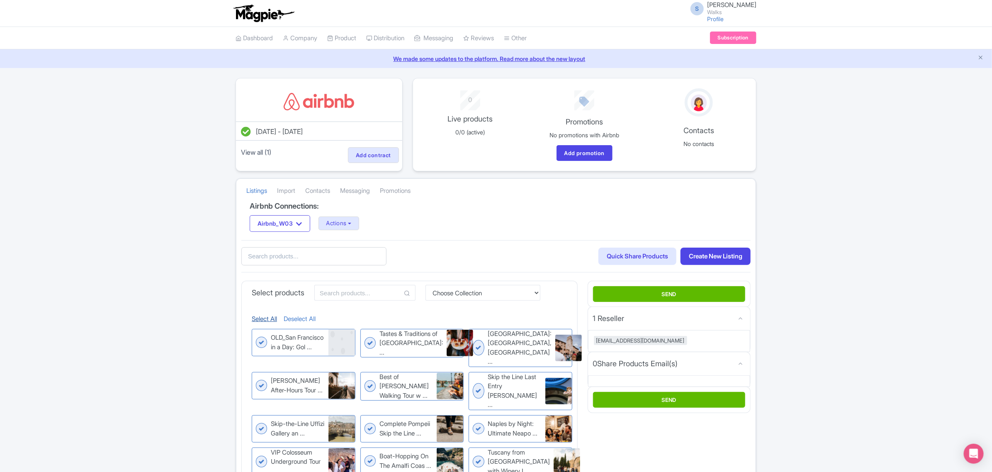
checkbox input "true"
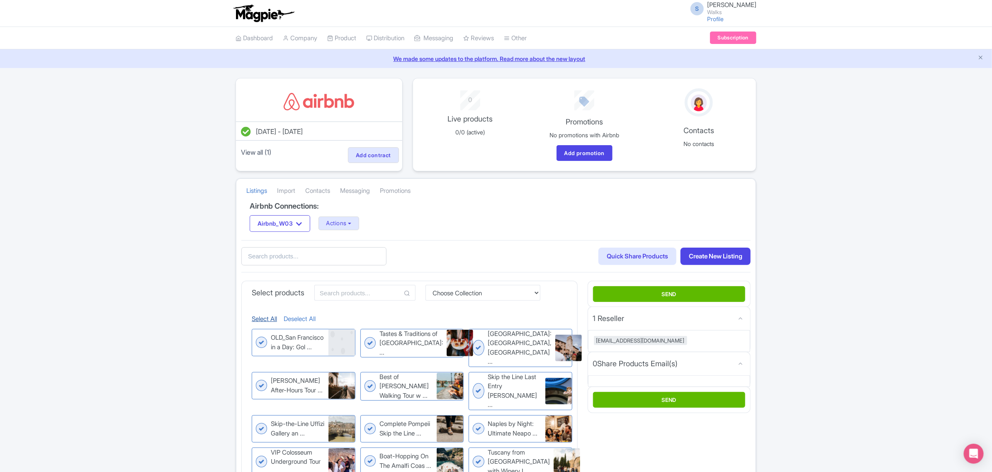
checkbox input "true"
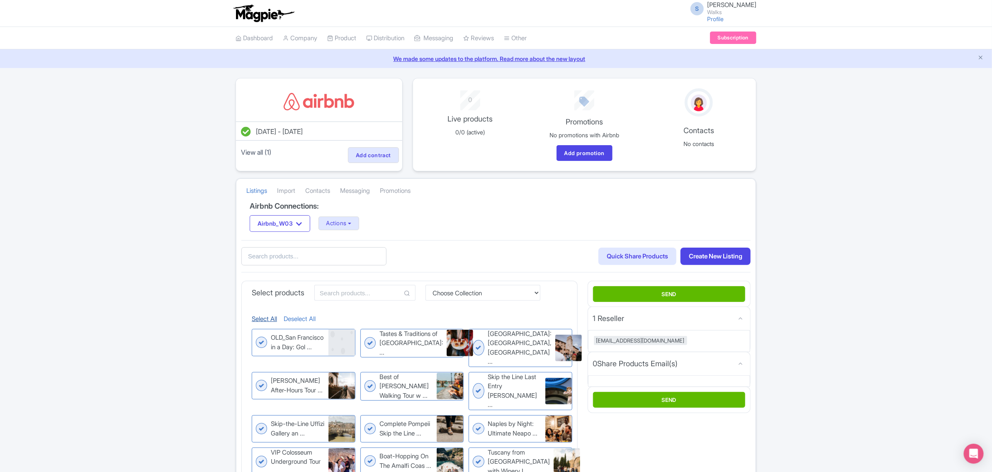
checkbox input "true"
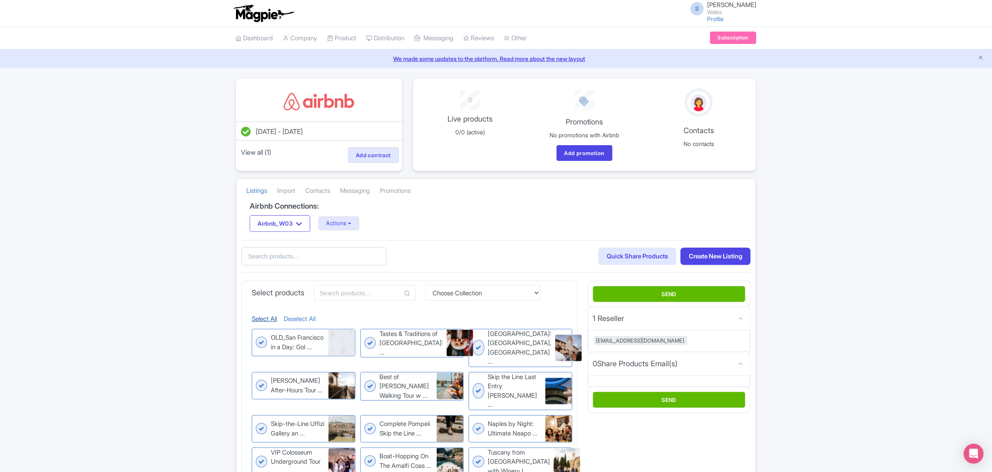
checkbox input "true"
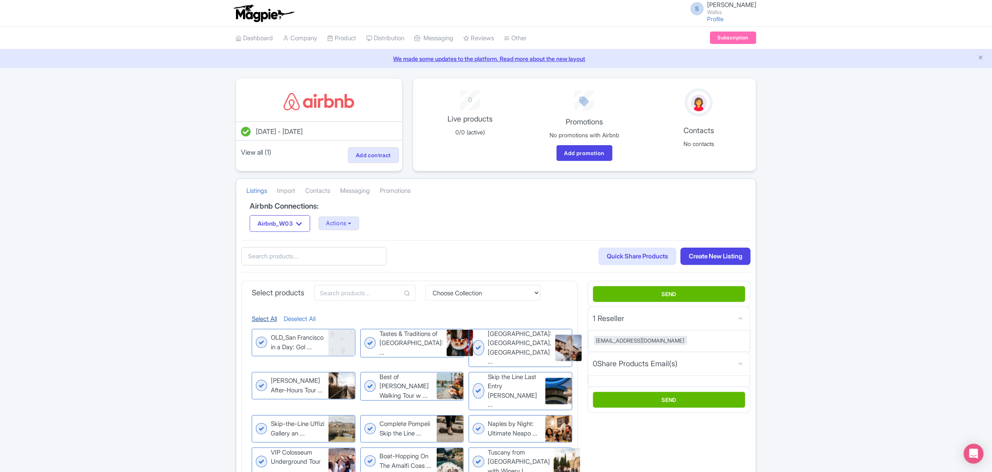
checkbox input "true"
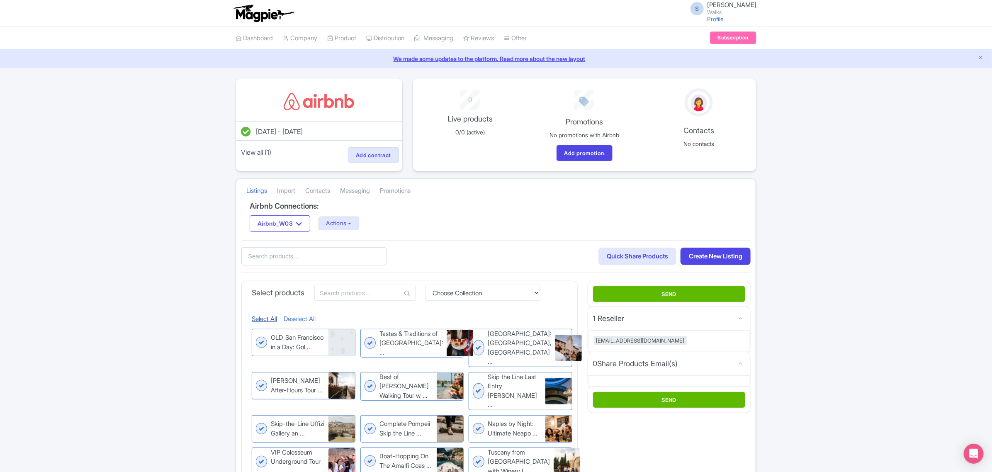
checkbox input "true"
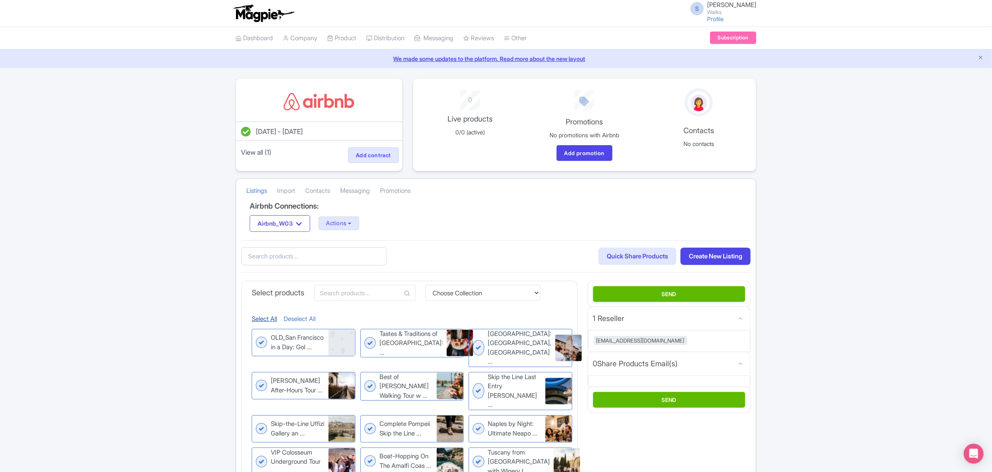
checkbox input "true"
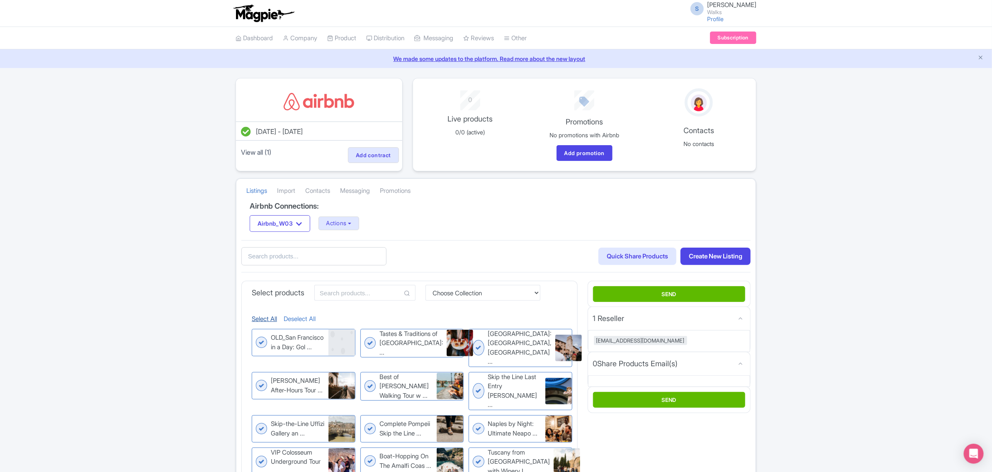
checkbox input "true"
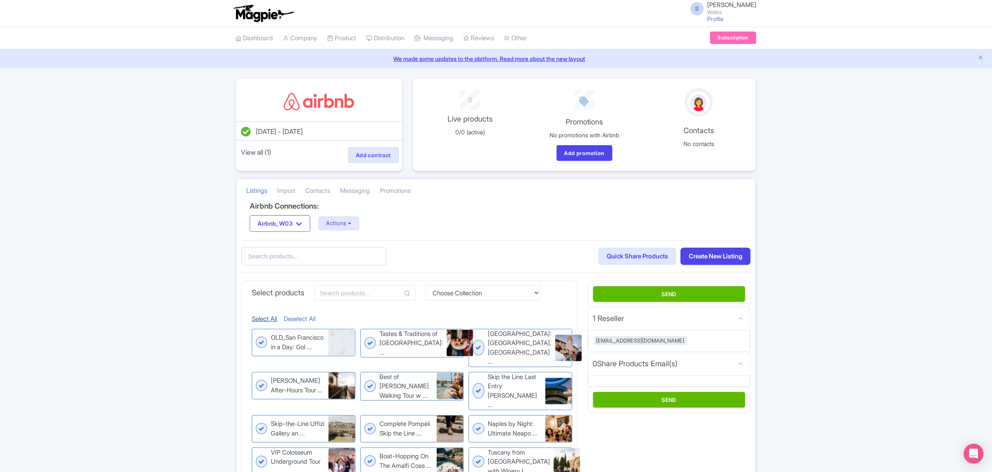
checkbox input "true"
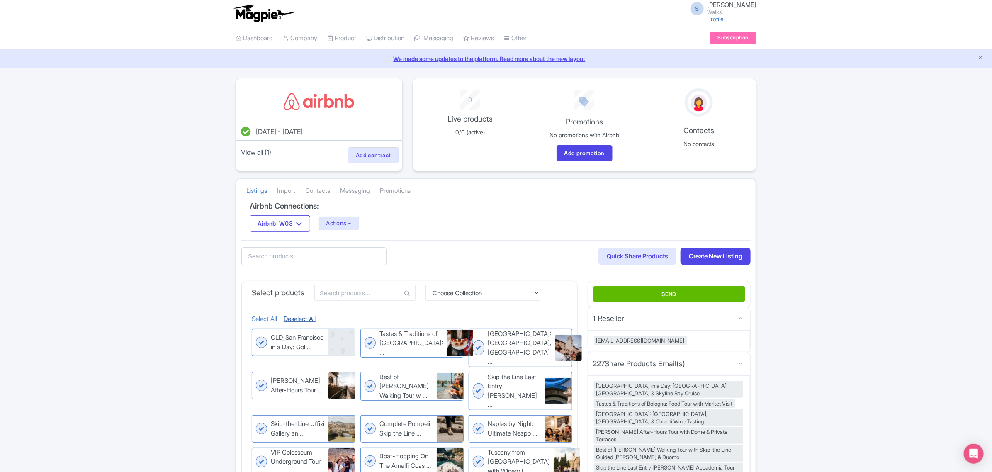
click at [299, 317] on link "Deselect All" at bounding box center [300, 319] width 32 height 10
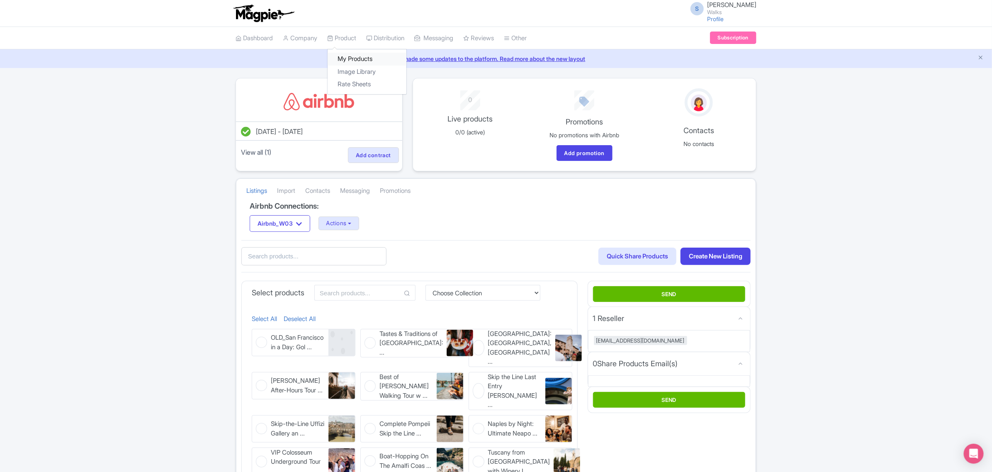
click at [347, 54] on link "My Products" at bounding box center [367, 59] width 79 height 13
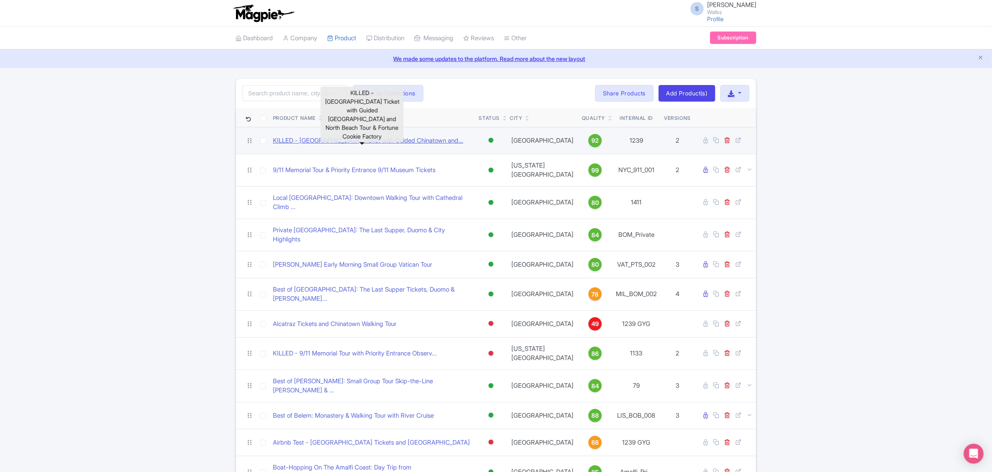
click at [422, 140] on link "KILLED - Alcatraz Island Ticket with Guided Chinatown and..." at bounding box center [368, 141] width 190 height 10
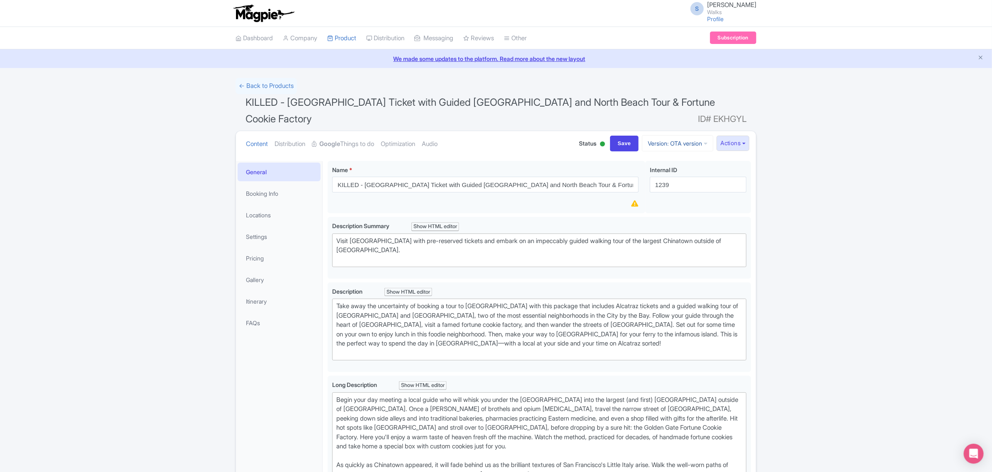
click at [681, 138] on link "Version: OTA version" at bounding box center [677, 143] width 71 height 16
click at [679, 158] on link "Manage Versions" at bounding box center [679, 164] width 79 height 13
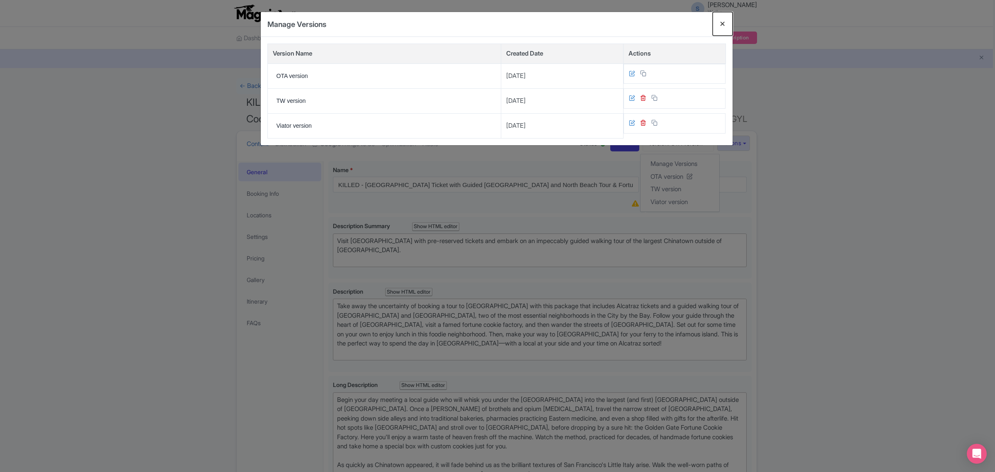
click at [722, 22] on button "Close" at bounding box center [723, 24] width 20 height 24
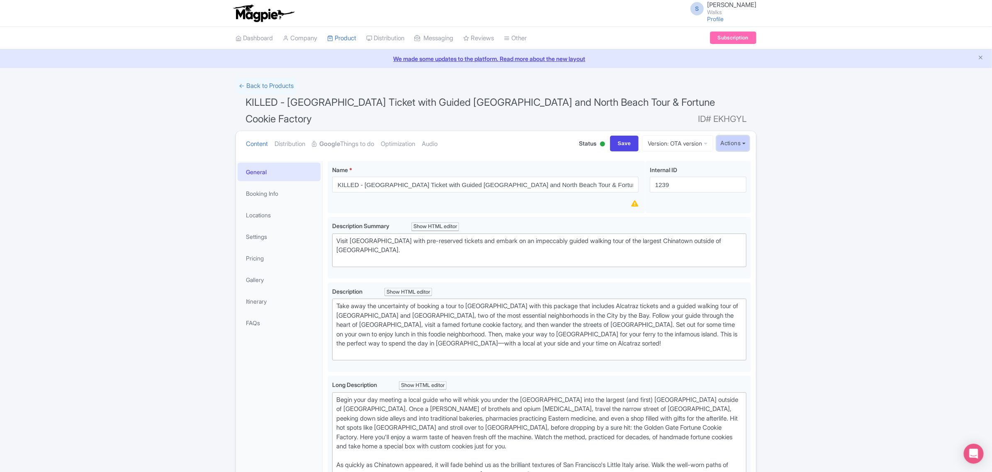
click at [735, 140] on button "Actions" at bounding box center [733, 143] width 33 height 15
click at [728, 207] on link "Create new version" at bounding box center [712, 213] width 79 height 13
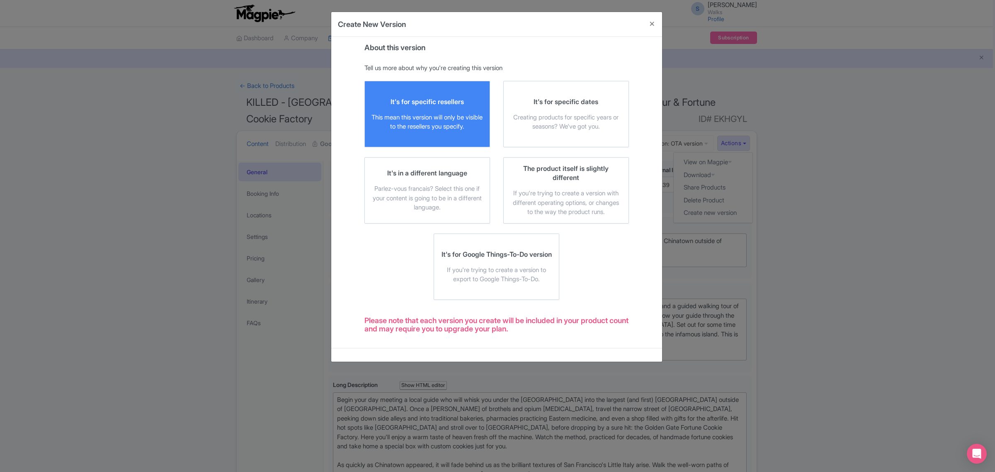
click at [447, 125] on div "This mean this version will only be visible to the resellers you specify." at bounding box center [428, 122] width 112 height 19
click at [0, 0] on input "It's for specific resellers This mean this version will only be visible to the …" at bounding box center [0, 0] width 0 height 0
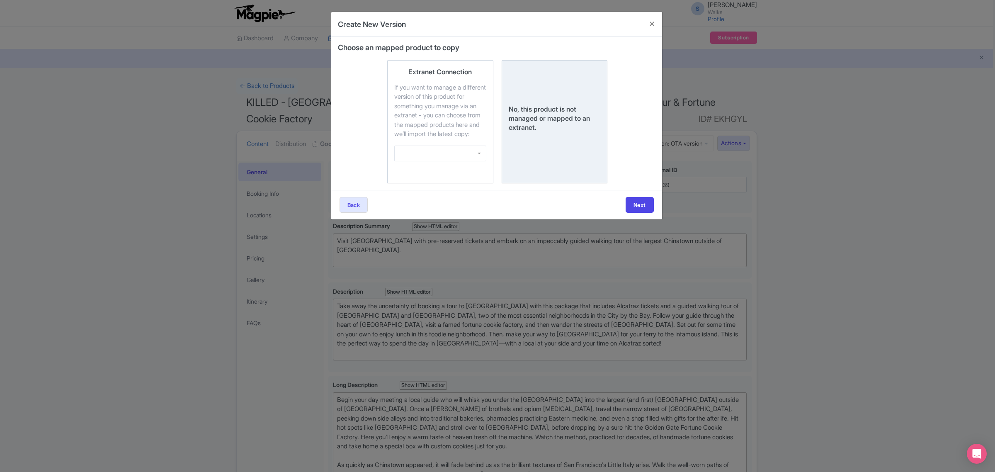
click at [519, 132] on div "No, this product is not managed or mapped to an extranet." at bounding box center [555, 118] width 92 height 27
click at [0, 0] on input "No, this product is not managed or mapped to an extranet." at bounding box center [0, 0] width 0 height 0
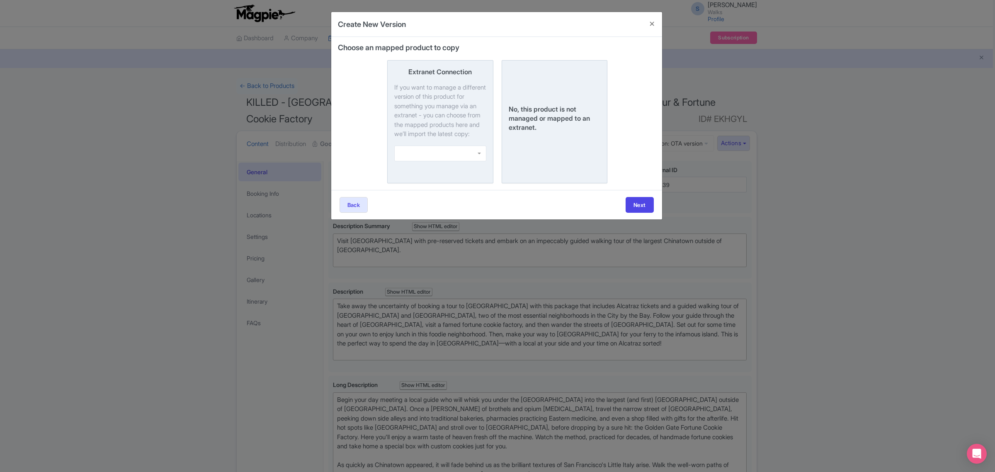
click at [457, 160] on div at bounding box center [440, 154] width 92 height 16
paste input "[URL][DOMAIN_NAME]"
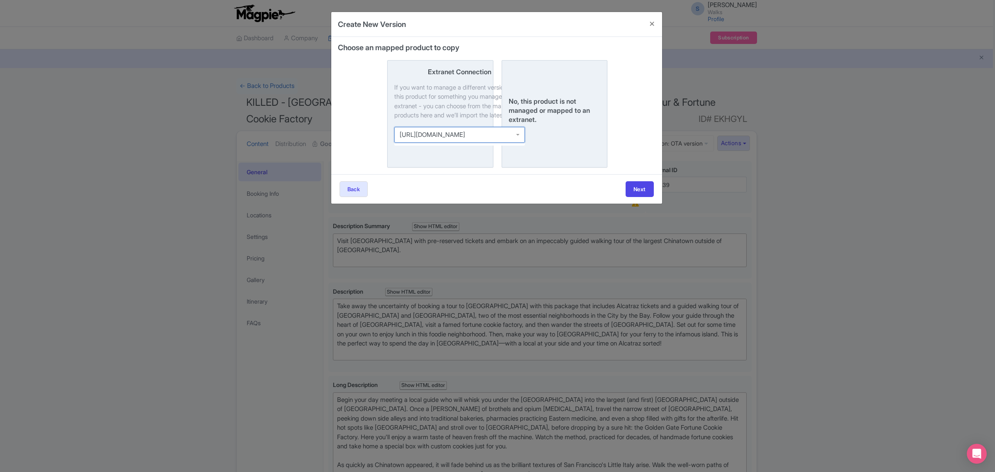
type input "[URL][DOMAIN_NAME]"
click button "Create" at bounding box center [0, 0] width 0 height 0
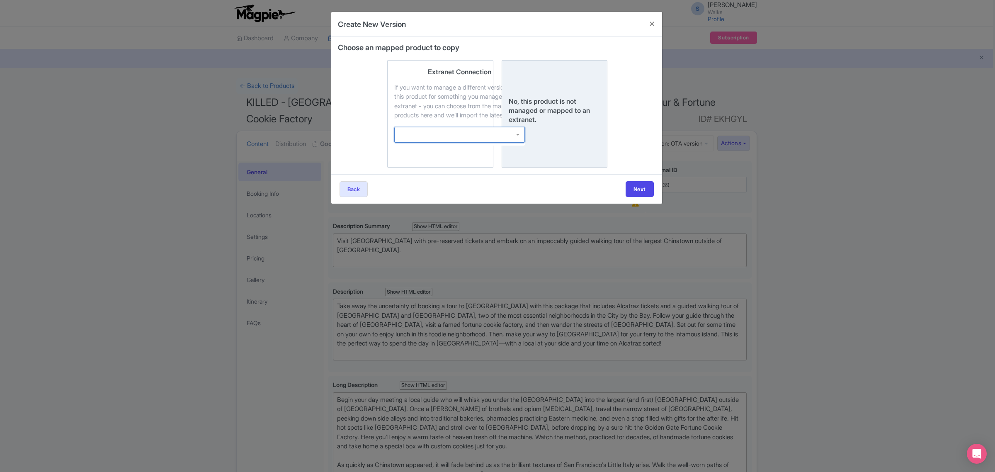
drag, startPoint x: 433, startPoint y: 208, endPoint x: 438, endPoint y: 208, distance: 4.2
click at [434, 204] on div "Next Back Next Back Next Creating... Next Back Creating... Back Creating... Bac…" at bounding box center [496, 188] width 331 height 29
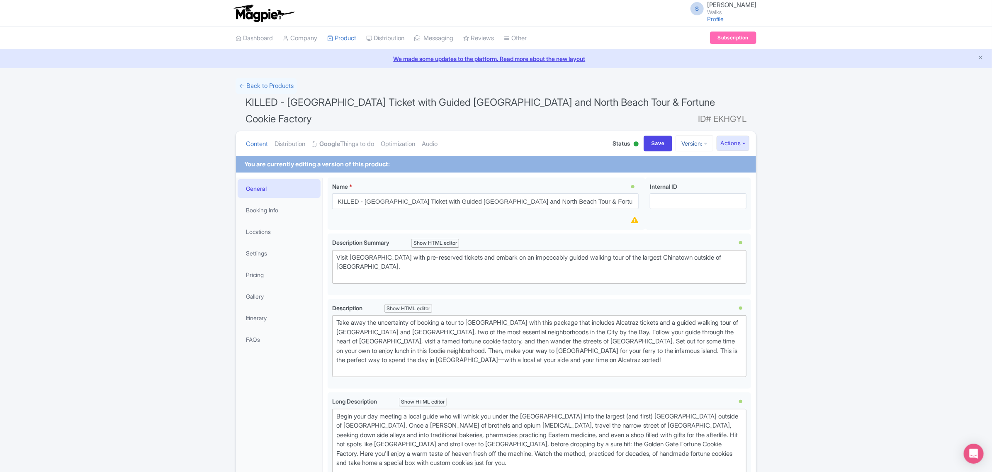
click at [685, 138] on link "Version:" at bounding box center [695, 143] width 38 height 16
click at [685, 208] on link "Unnamed Version" at bounding box center [673, 214] width 79 height 13
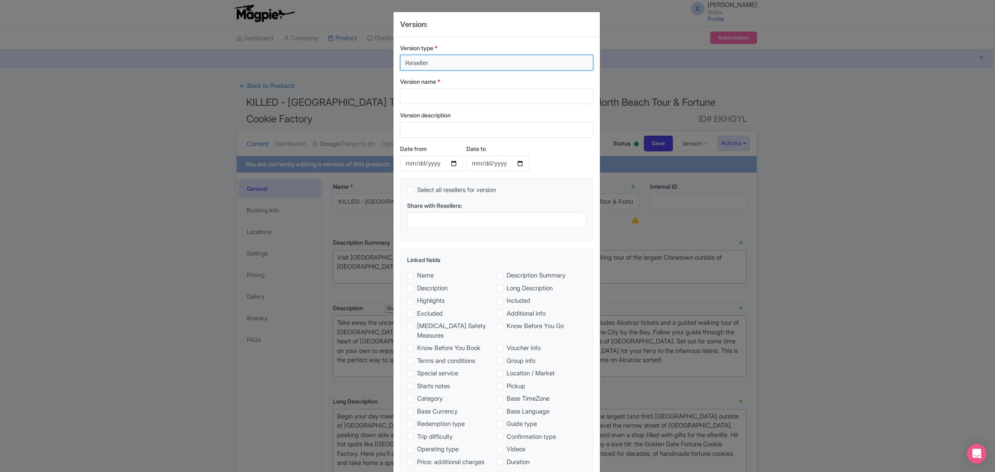
click at [431, 64] on input "Reseller" at bounding box center [496, 63] width 193 height 16
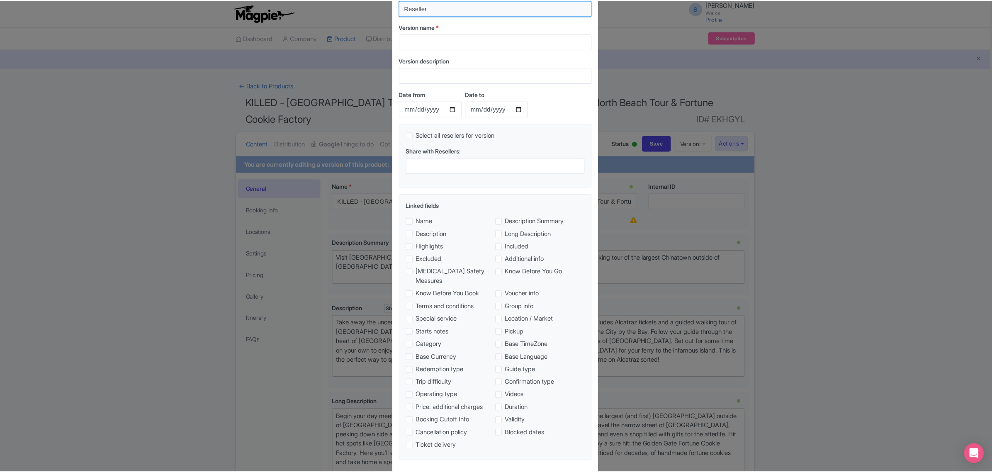
scroll to position [98, 0]
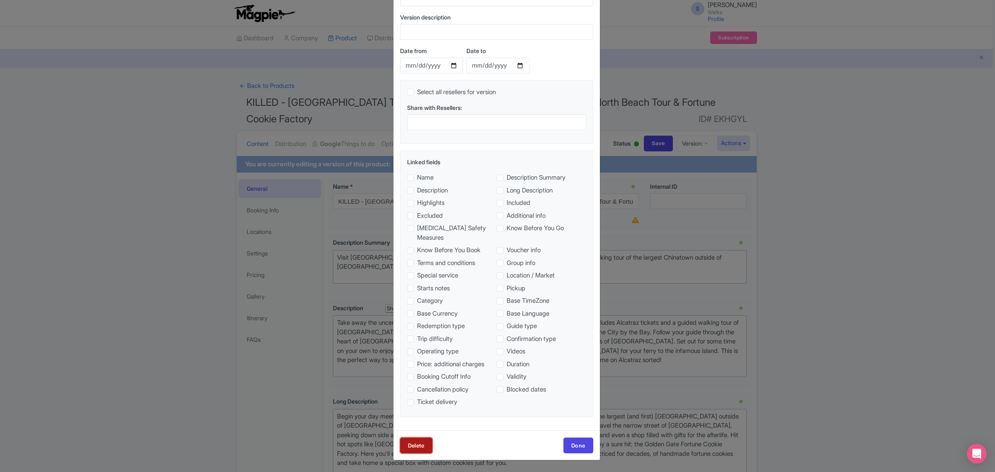
click at [423, 443] on link "Delete" at bounding box center [416, 446] width 32 height 16
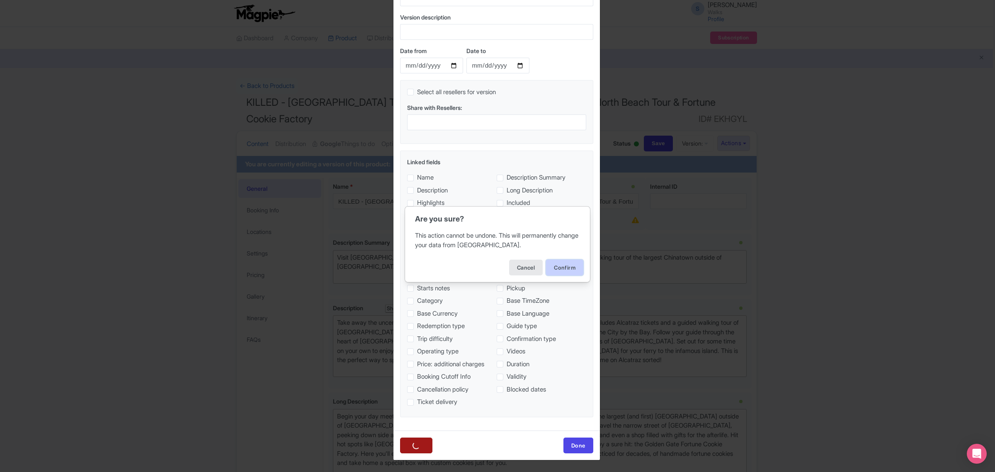
click at [566, 270] on button "Confirm" at bounding box center [564, 268] width 37 height 16
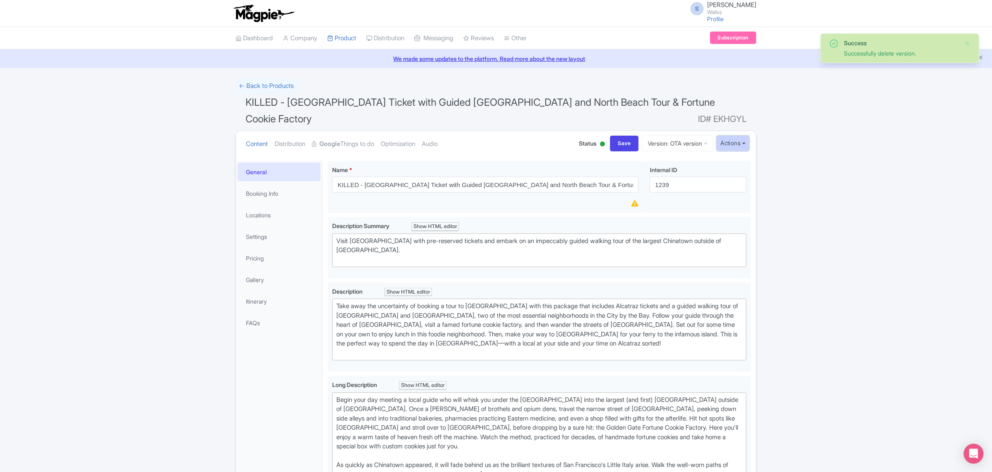
click at [729, 143] on button "Actions" at bounding box center [733, 143] width 33 height 15
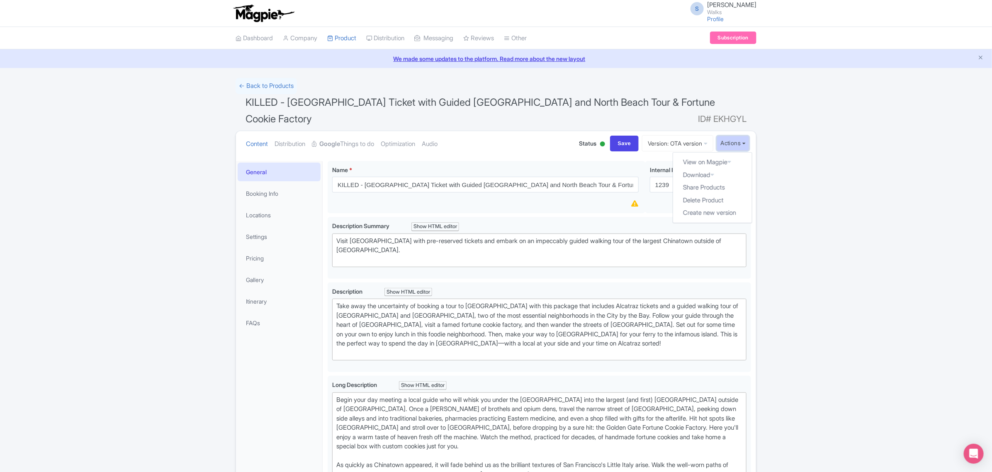
click at [729, 144] on button "Actions" at bounding box center [733, 143] width 33 height 15
click at [706, 144] on link "Version: OTA version" at bounding box center [677, 143] width 71 height 16
click at [707, 143] on link "Version: OTA version" at bounding box center [677, 143] width 71 height 16
click at [262, 81] on link "← Back to Products" at bounding box center [266, 86] width 61 height 16
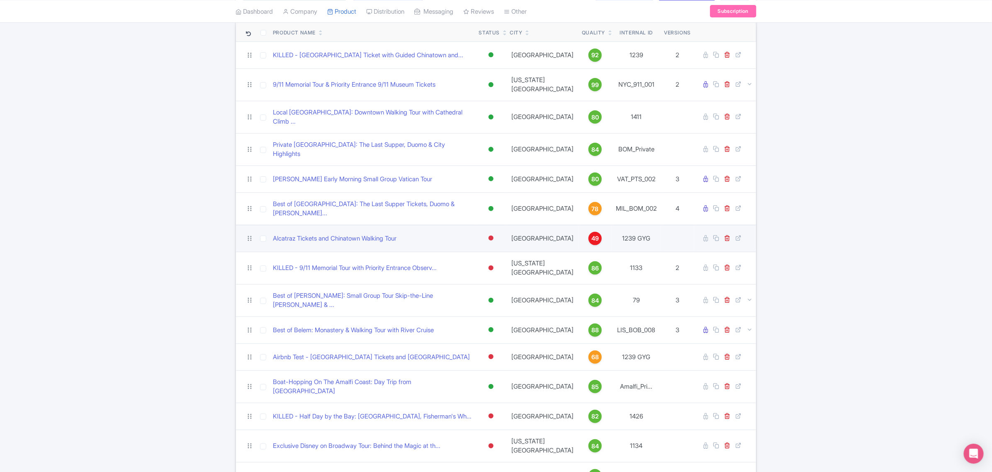
scroll to position [104, 0]
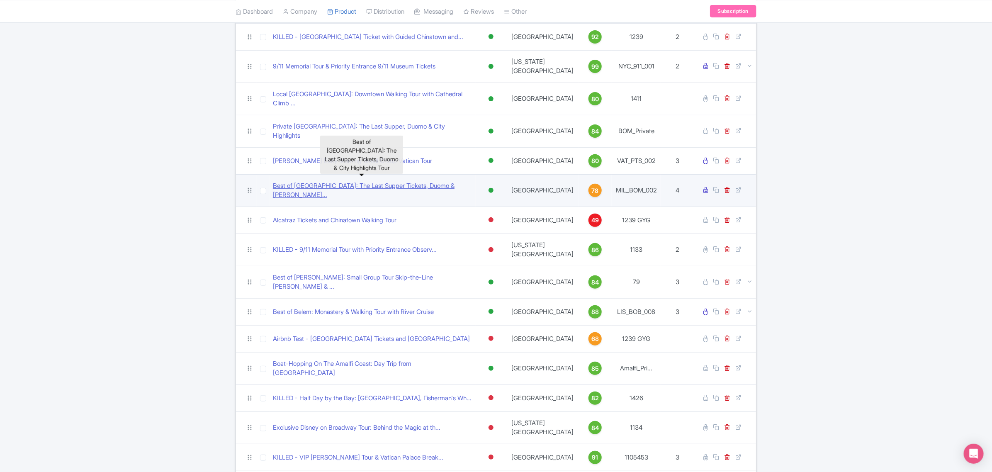
click at [411, 181] on link "Best of [GEOGRAPHIC_DATA]: The Last Supper Tickets, Duomo & [PERSON_NAME]..." at bounding box center [373, 190] width 200 height 19
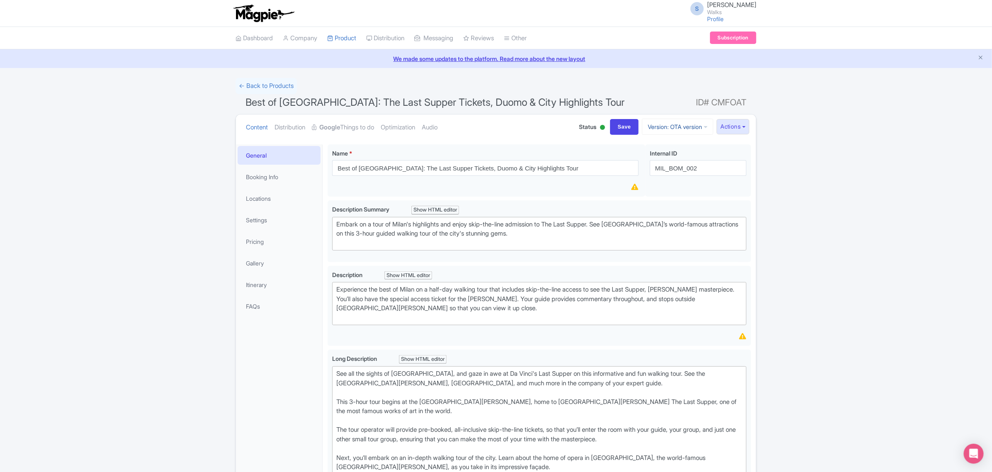
click at [692, 128] on link "Version: OTA version" at bounding box center [677, 127] width 71 height 16
click at [670, 171] on link "Airbnb Version" at bounding box center [679, 172] width 79 height 13
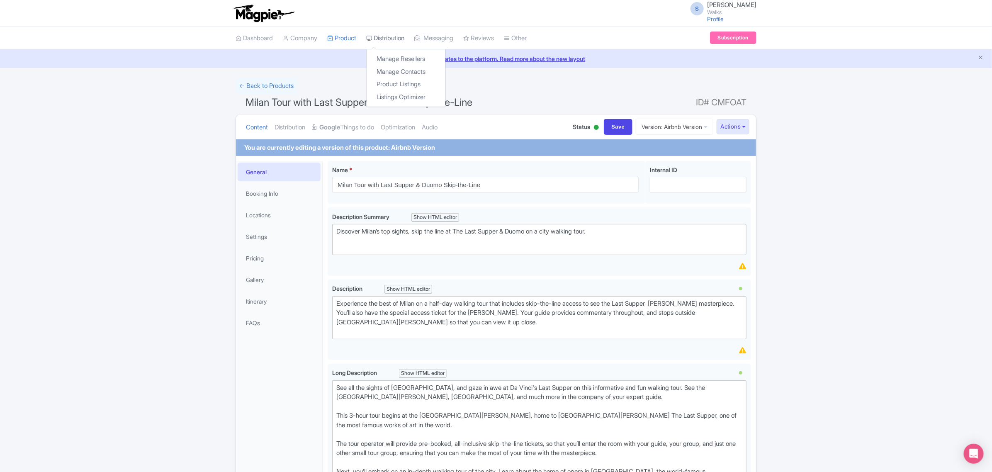
click at [389, 43] on link "Distribution" at bounding box center [385, 38] width 38 height 23
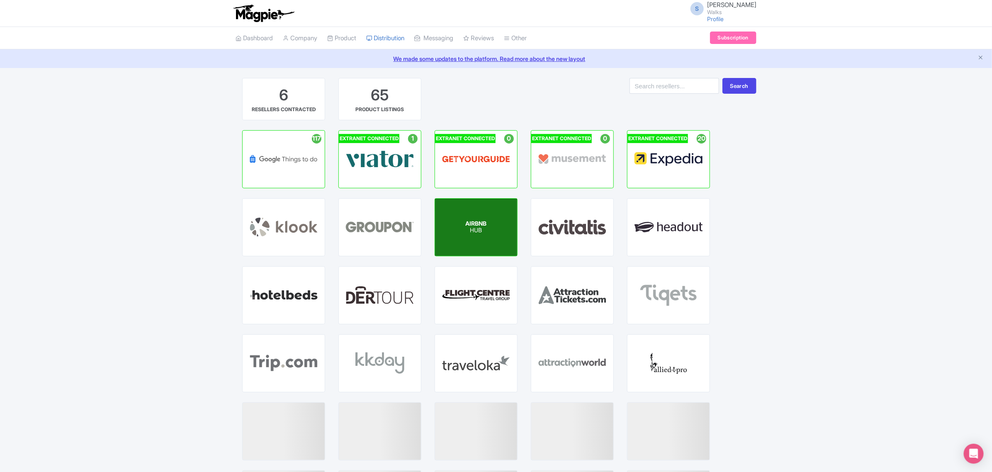
click at [479, 226] on span "AIRBNB" at bounding box center [476, 223] width 21 height 7
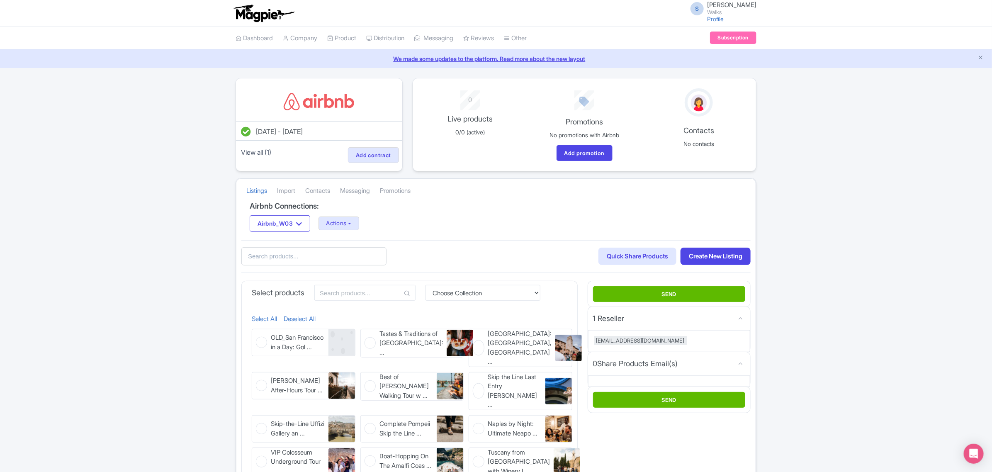
drag, startPoint x: 589, startPoint y: 205, endPoint x: 582, endPoint y: 56, distance: 149.5
click at [289, 187] on link "Import" at bounding box center [286, 191] width 18 height 23
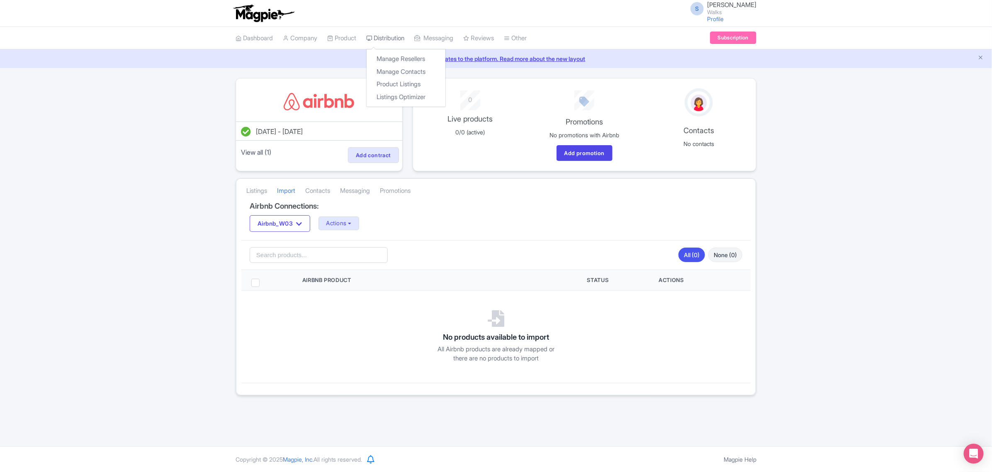
click at [401, 36] on link "Distribution" at bounding box center [385, 38] width 38 height 23
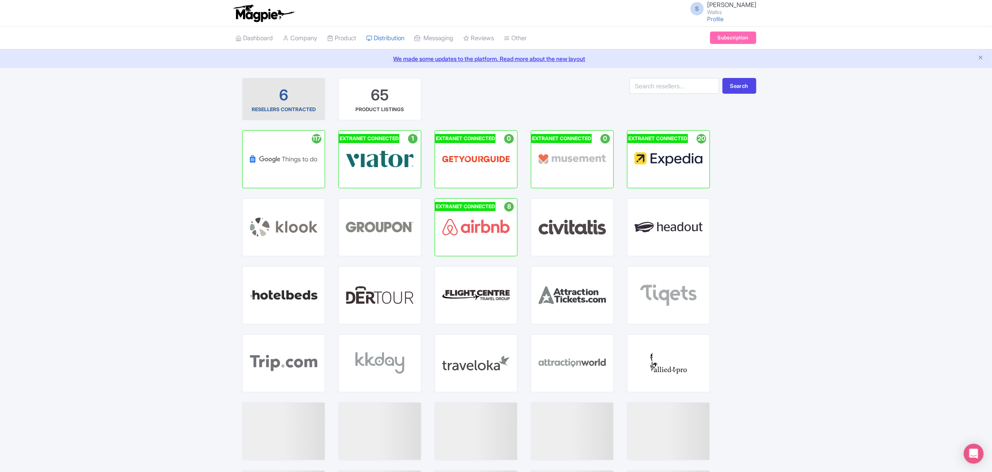
click at [285, 92] on div "6" at bounding box center [283, 95] width 9 height 21
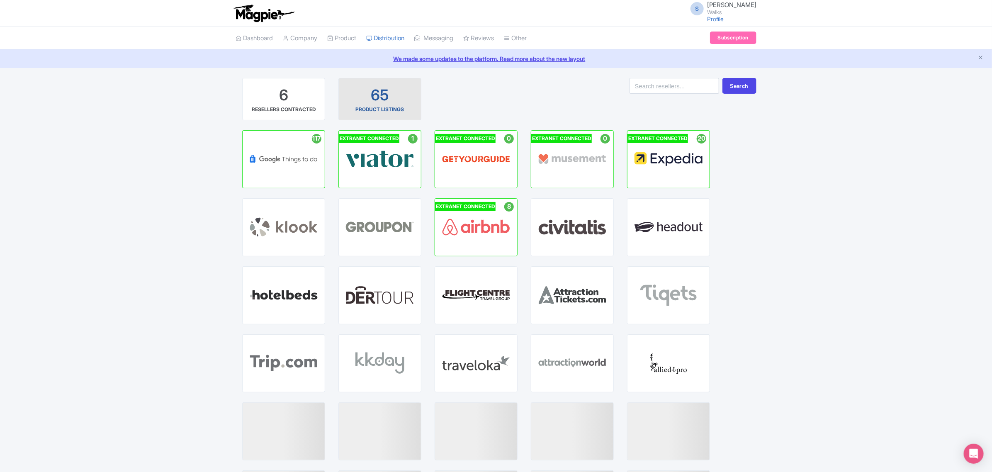
click at [364, 91] on div "65 PRODUCT LISTINGS" at bounding box center [379, 99] width 69 height 28
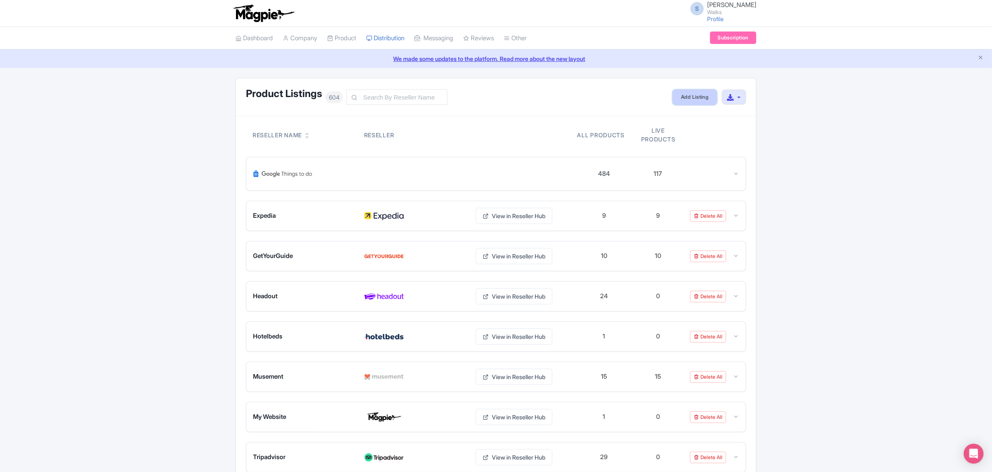
click at [687, 99] on link "Add Listing" at bounding box center [695, 97] width 44 height 15
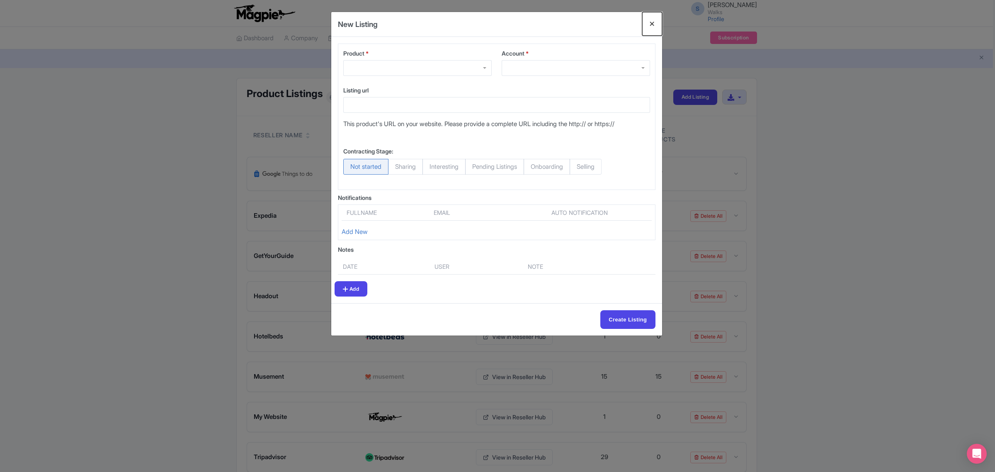
click at [655, 21] on button "Close" at bounding box center [652, 24] width 20 height 24
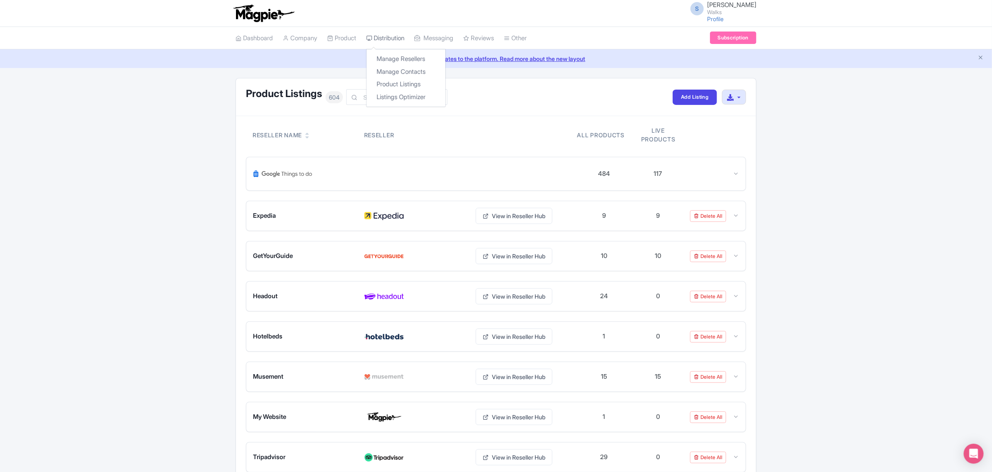
click at [389, 36] on link "Distribution" at bounding box center [385, 38] width 38 height 23
